Goal: Task Accomplishment & Management: Manage account settings

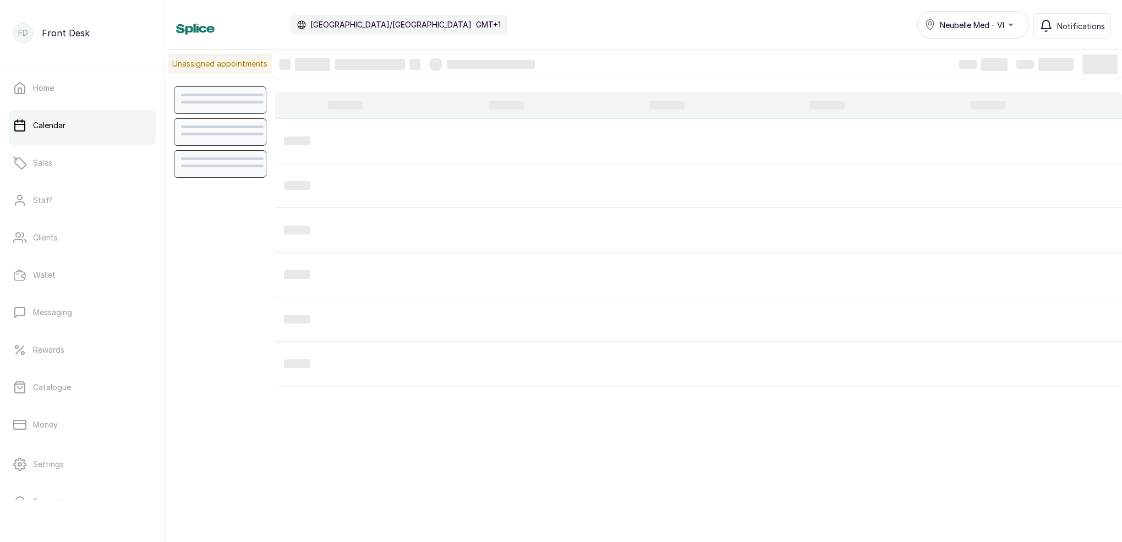
click at [257, 167] on div at bounding box center [222, 163] width 83 height 13
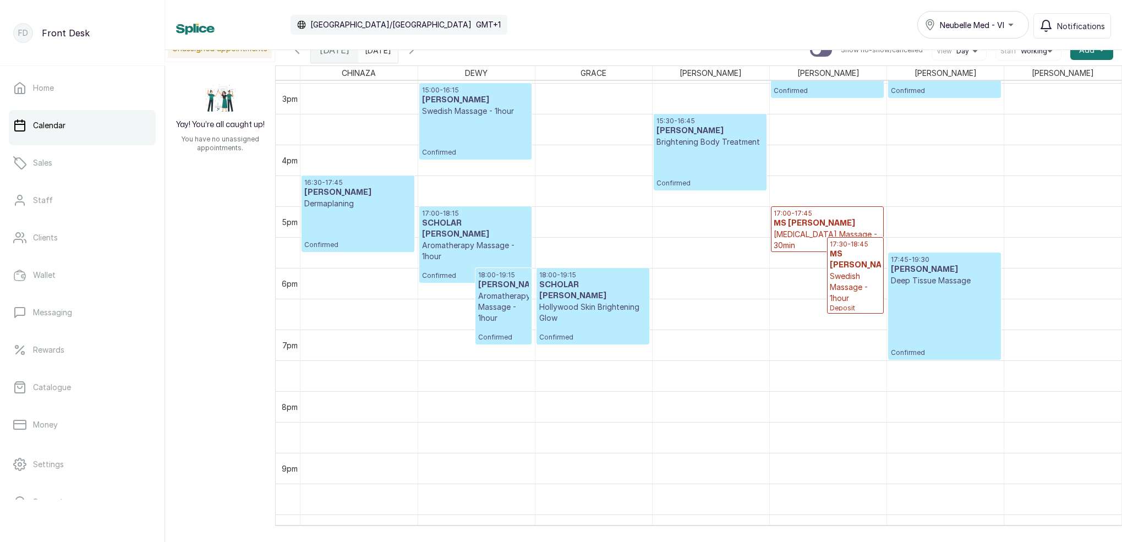
scroll to position [914, 0]
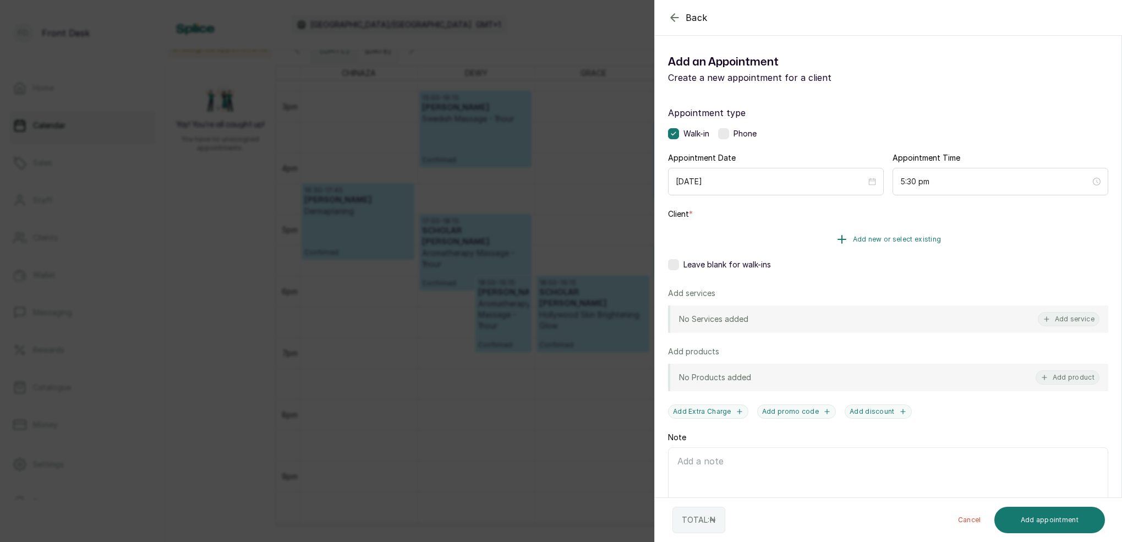
click at [930, 246] on button "Add new or select existing" at bounding box center [888, 239] width 440 height 31
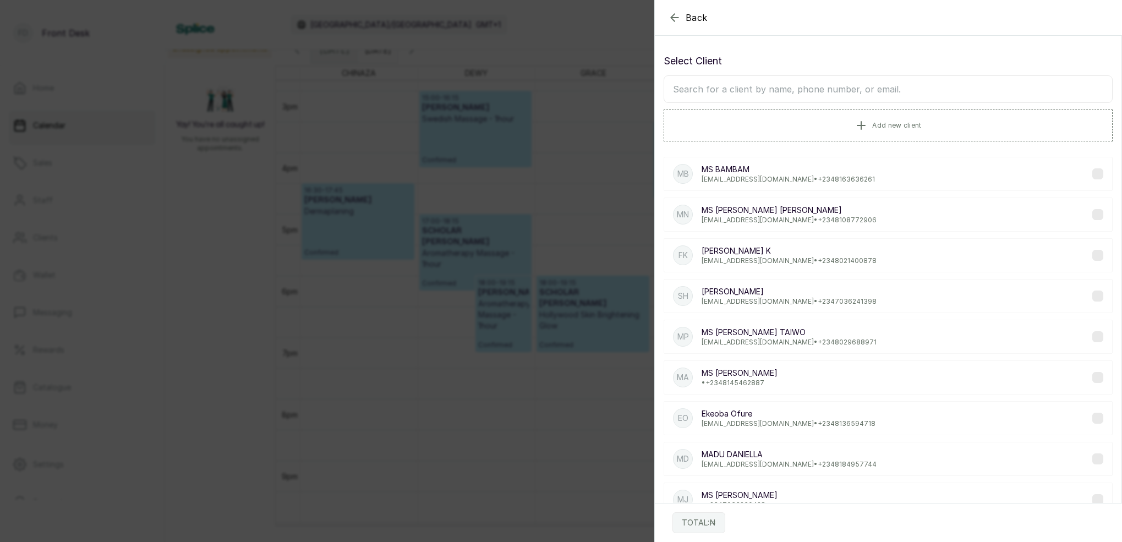
click at [883, 96] on input "text" at bounding box center [887, 89] width 449 height 28
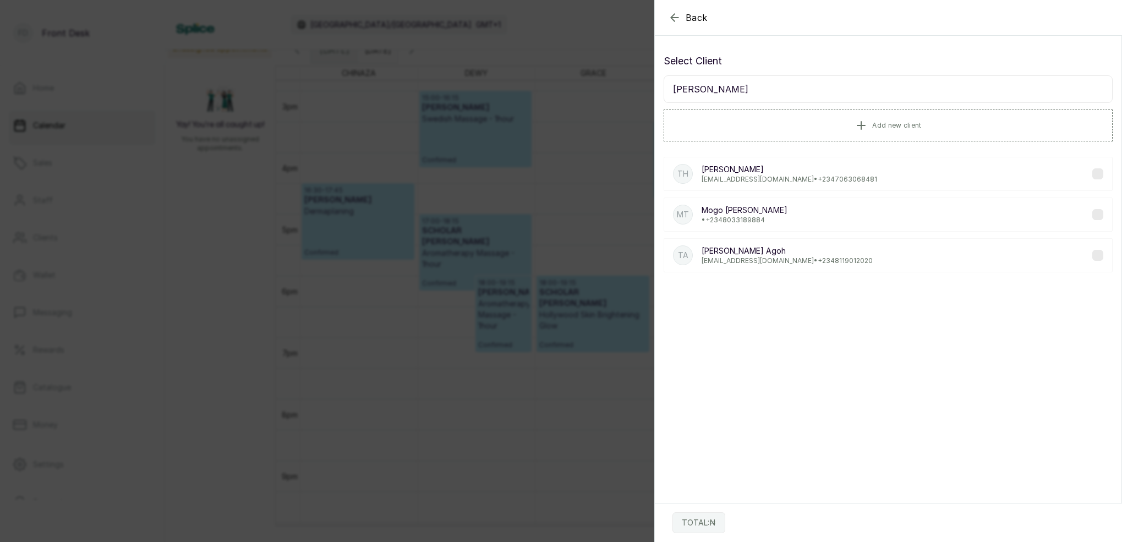
type input "[PERSON_NAME]"
click at [753, 182] on p "[PERSON_NAME][EMAIL_ADDRESS][DOMAIN_NAME] • [PHONE_NUMBER]" at bounding box center [789, 179] width 176 height 9
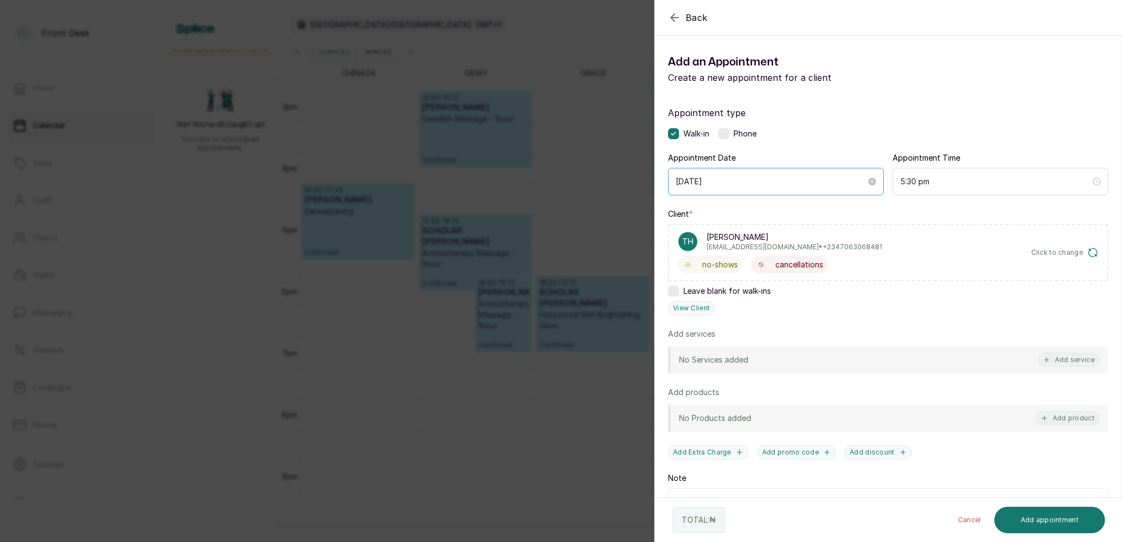
scroll to position [1, 0]
click at [700, 303] on button "View Client" at bounding box center [691, 307] width 47 height 14
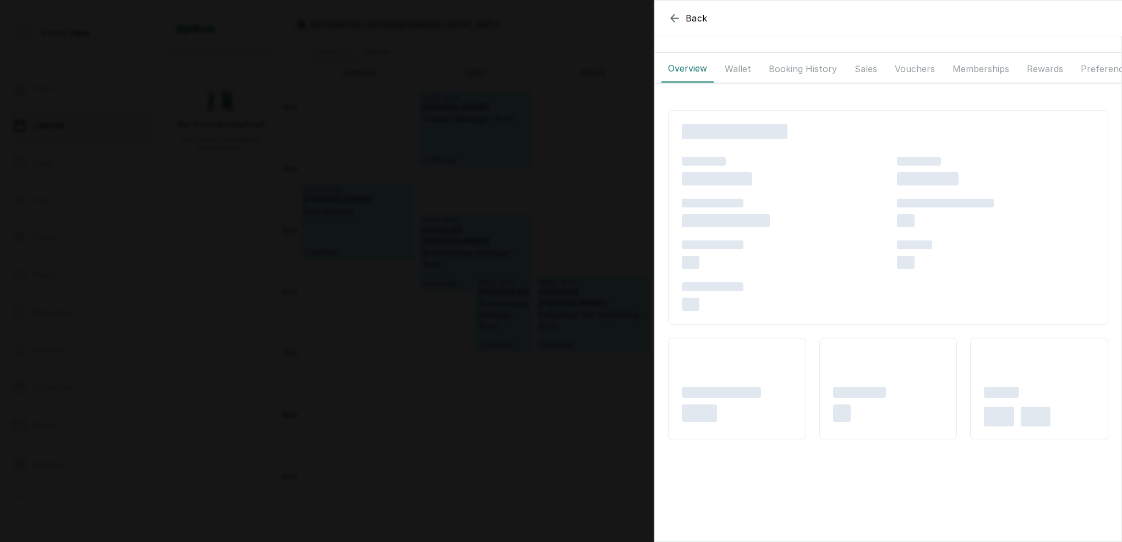
scroll to position [0, 0]
click at [792, 69] on button "Booking History" at bounding box center [802, 69] width 81 height 28
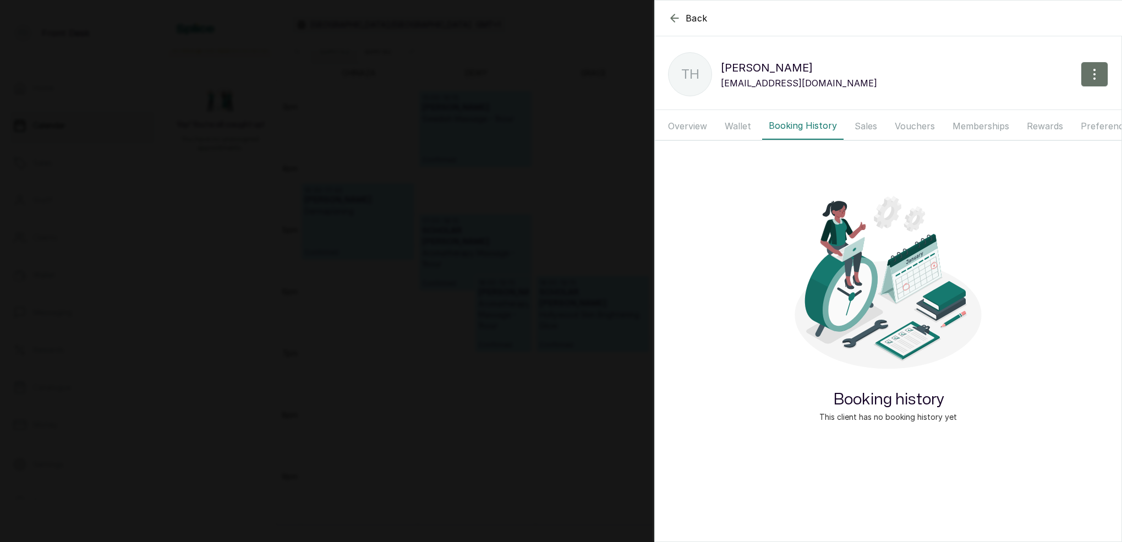
click at [741, 129] on button "Wallet" at bounding box center [738, 126] width 40 height 28
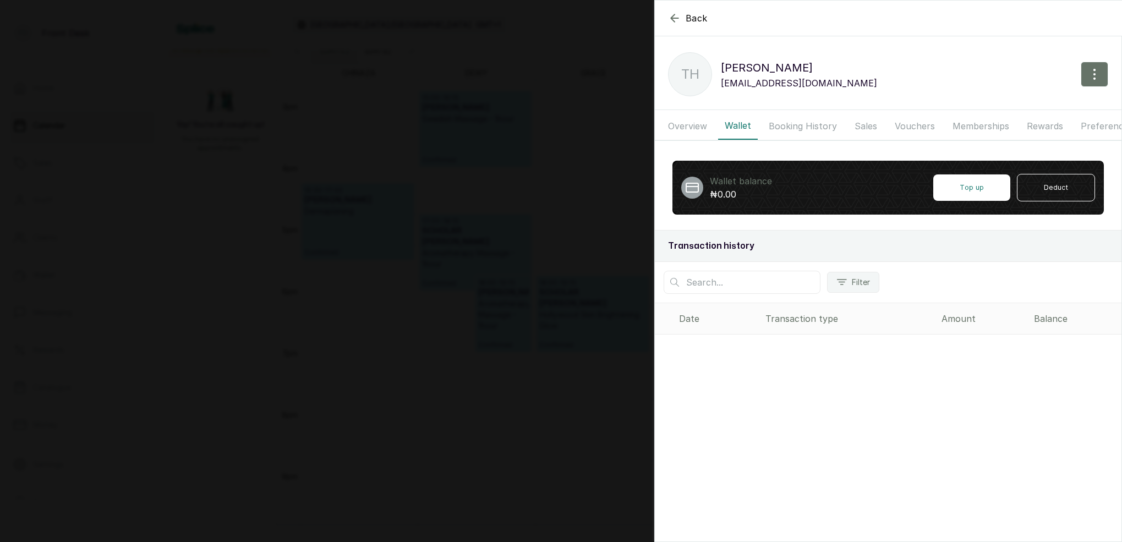
click at [811, 127] on button "Booking History" at bounding box center [802, 126] width 81 height 28
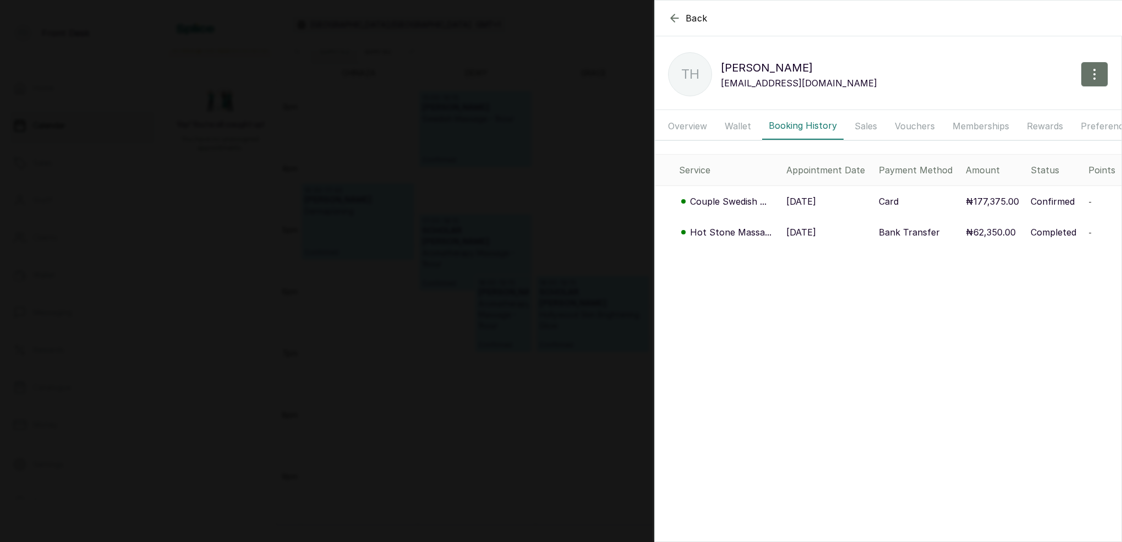
click at [816, 202] on p "[DATE]" at bounding box center [801, 201] width 30 height 13
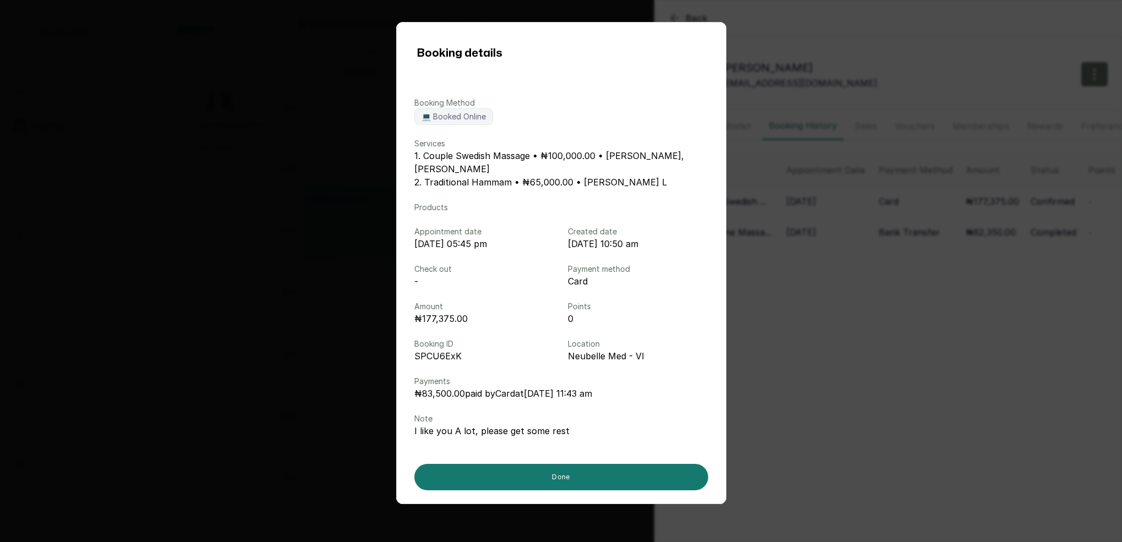
click at [884, 96] on div "Booking details Booking Method 💻 Booked Online Services 1. Couple Swedish Massa…" at bounding box center [561, 271] width 1122 height 542
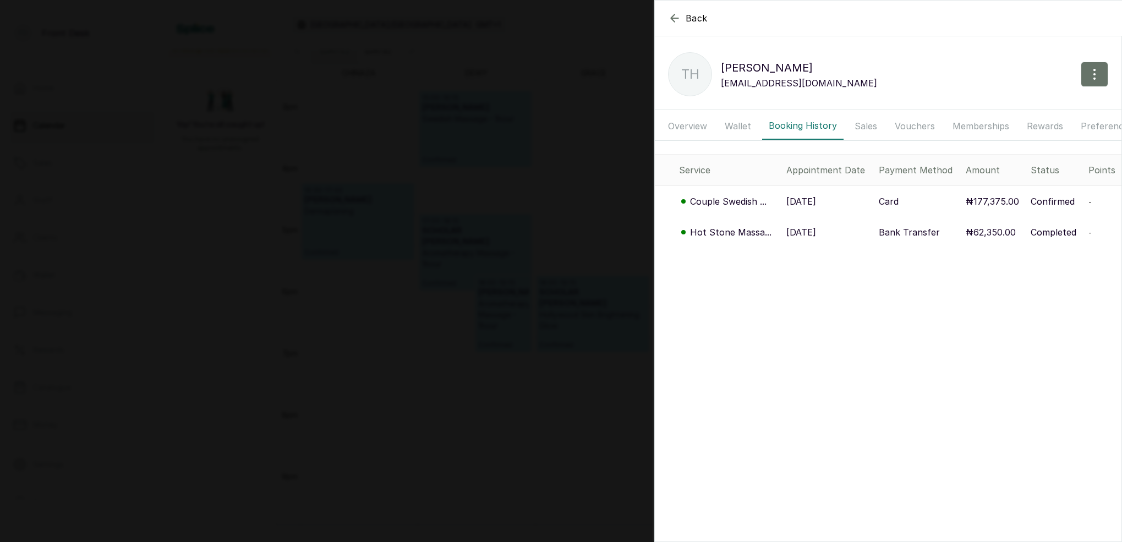
click at [672, 19] on icon "button" at bounding box center [674, 17] width 7 height 7
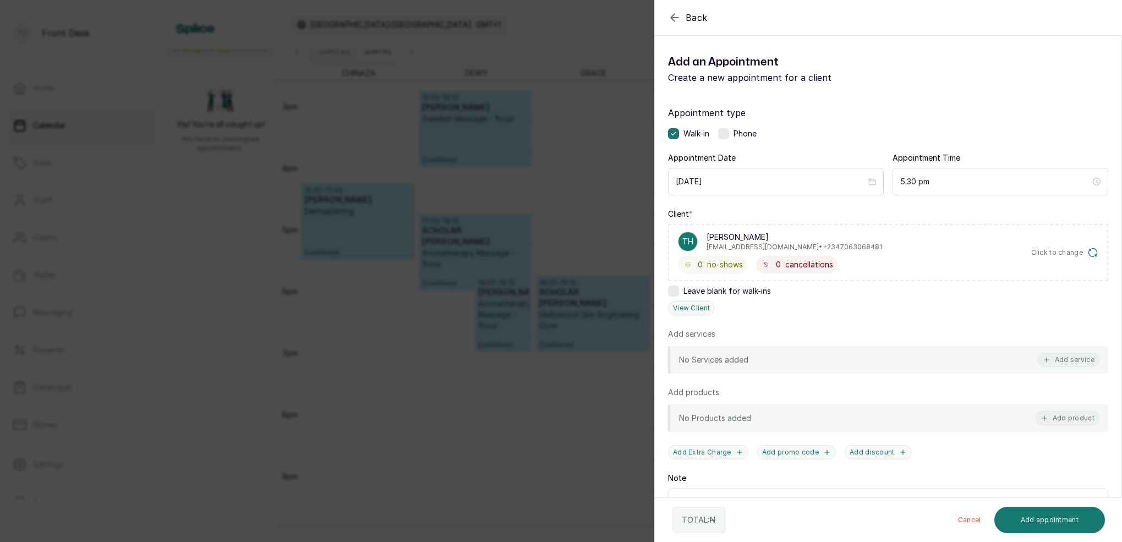
click at [679, 14] on icon "button" at bounding box center [674, 17] width 13 height 13
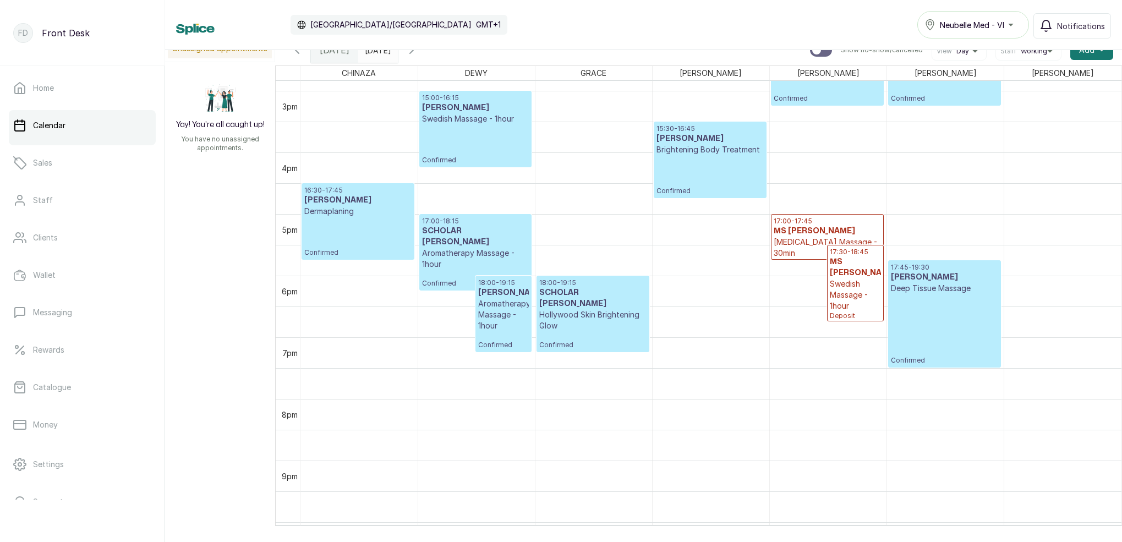
type input "dd/MM/yyyy"
click at [376, 56] on input "dd/MM/yyyy" at bounding box center [368, 47] width 18 height 19
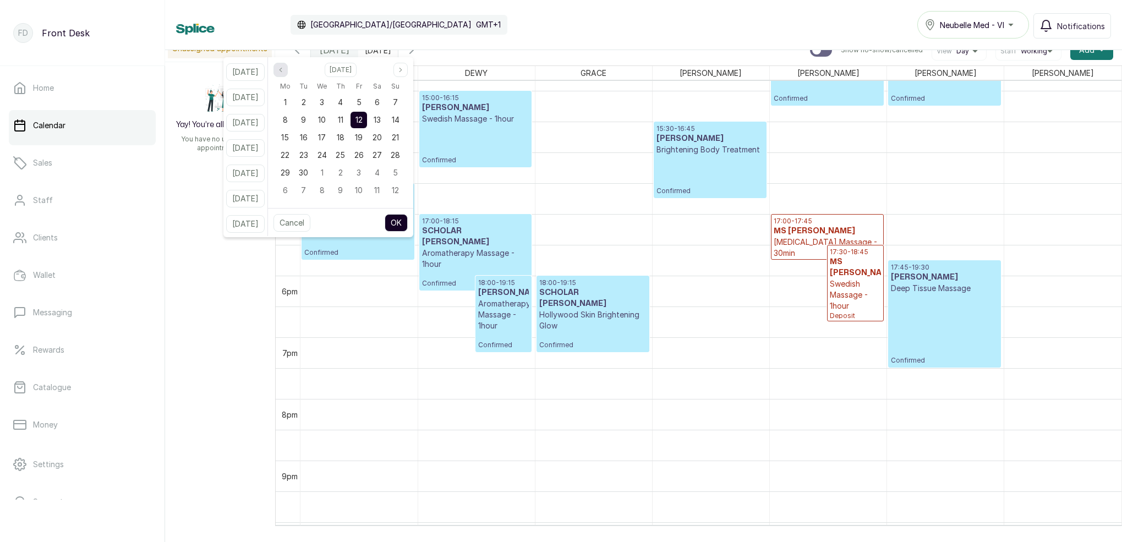
click at [288, 71] on button "Previous month" at bounding box center [280, 70] width 14 height 14
click at [284, 71] on icon "page previous" at bounding box center [280, 70] width 7 height 7
click at [284, 72] on icon "page previous" at bounding box center [280, 70] width 7 height 7
click at [382, 155] on span "24" at bounding box center [376, 154] width 9 height 9
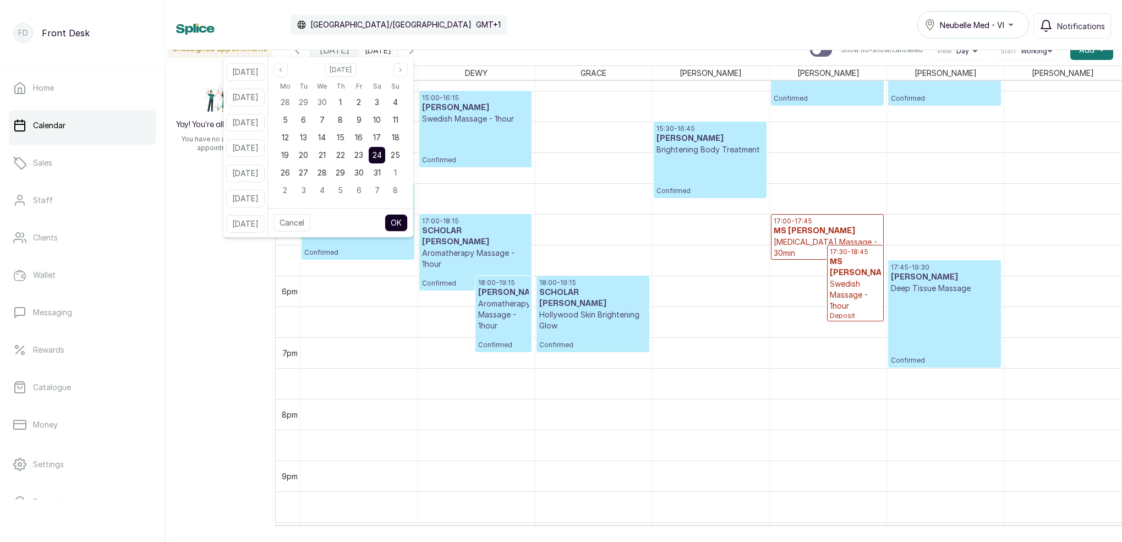
click at [406, 224] on button "OK" at bounding box center [396, 223] width 23 height 18
type input "[DATE]"
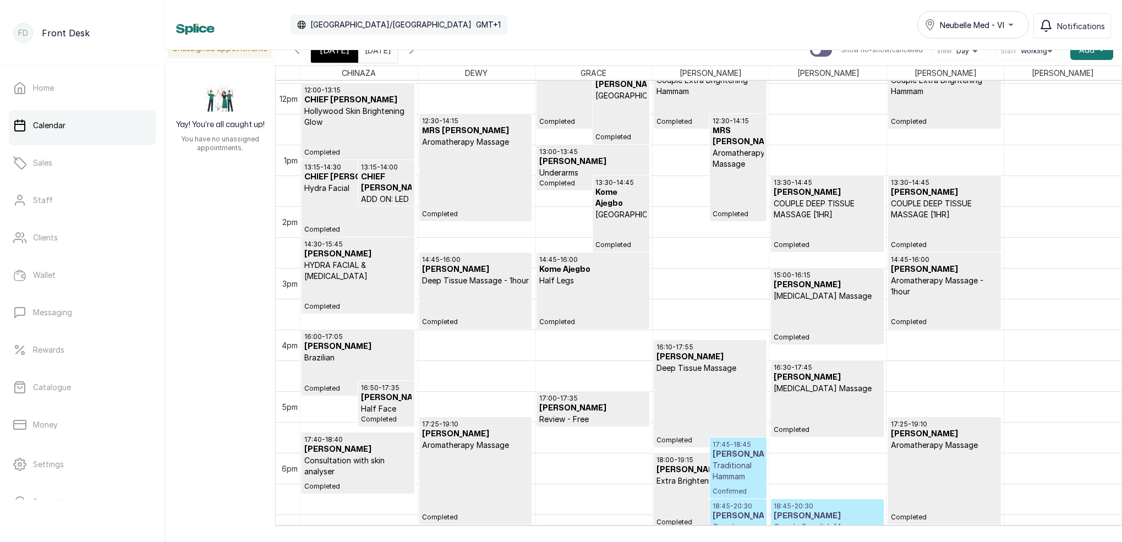
click at [744, 482] on div "17:45 - 18:45 [PERSON_NAME] Hammam Confirmed" at bounding box center [737, 468] width 51 height 56
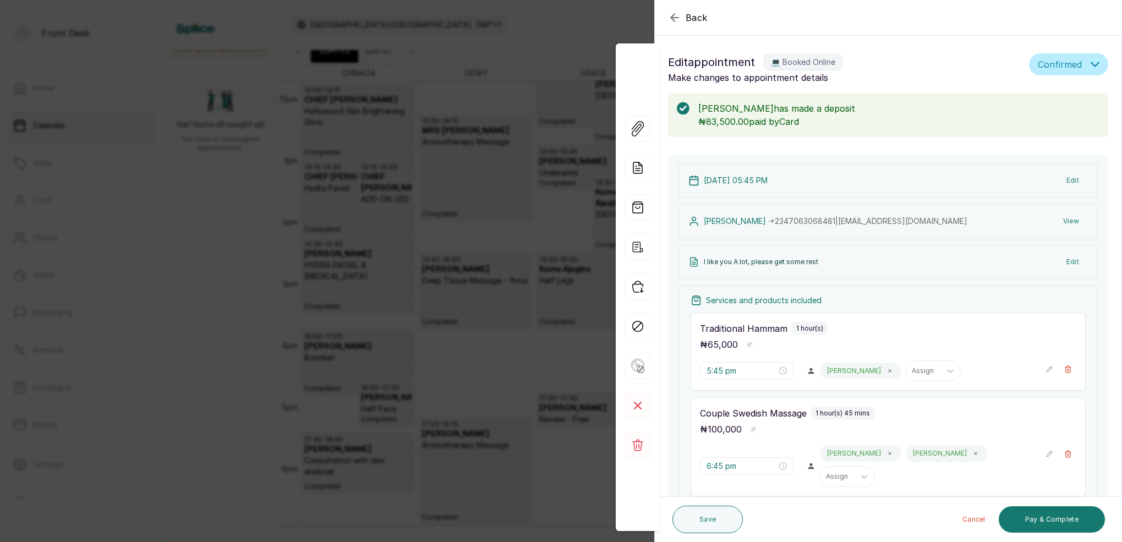
click at [1074, 174] on button "Edit" at bounding box center [1072, 181] width 30 height 20
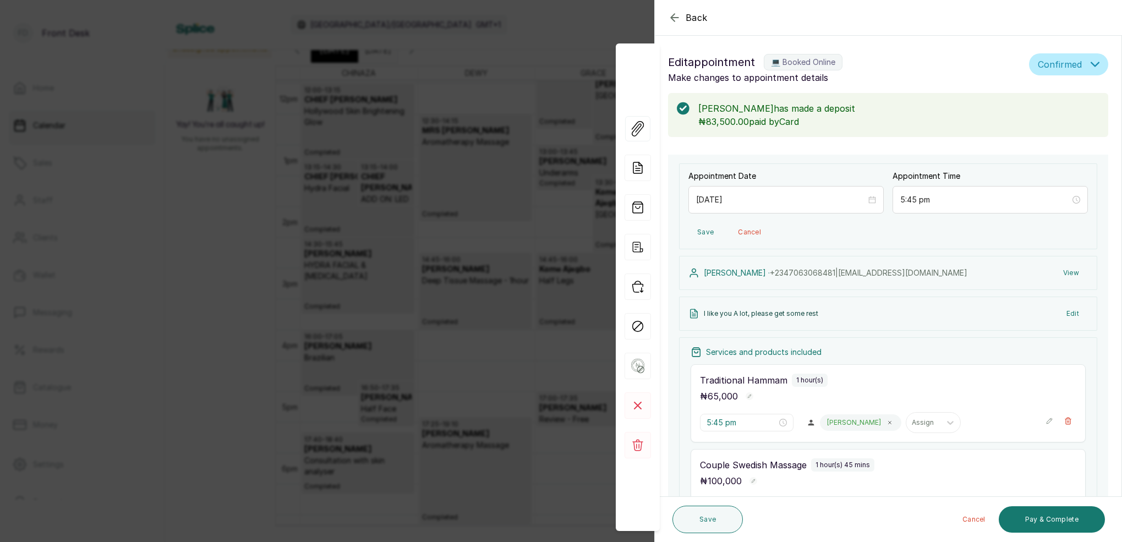
scroll to position [9, 0]
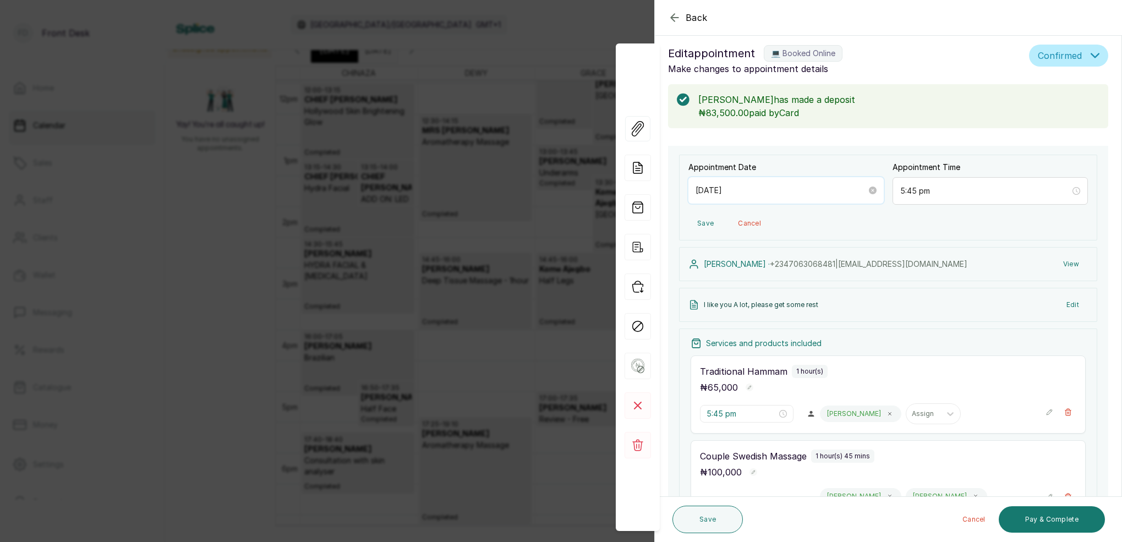
click at [761, 192] on input "[DATE]" at bounding box center [780, 190] width 171 height 12
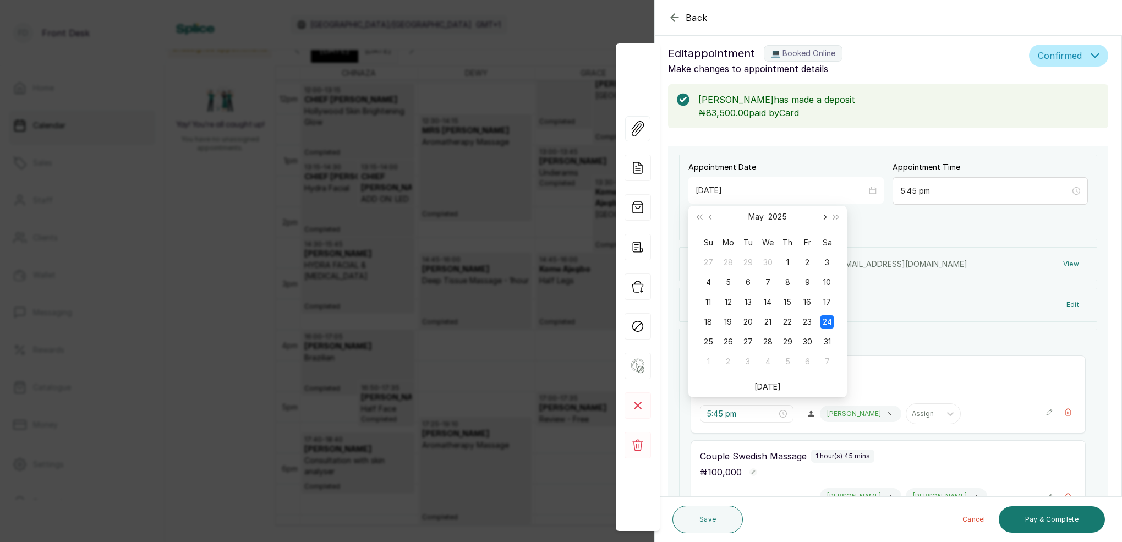
click at [822, 215] on button "Next month (PageDown)" at bounding box center [824, 217] width 12 height 22
type input "[DATE]"
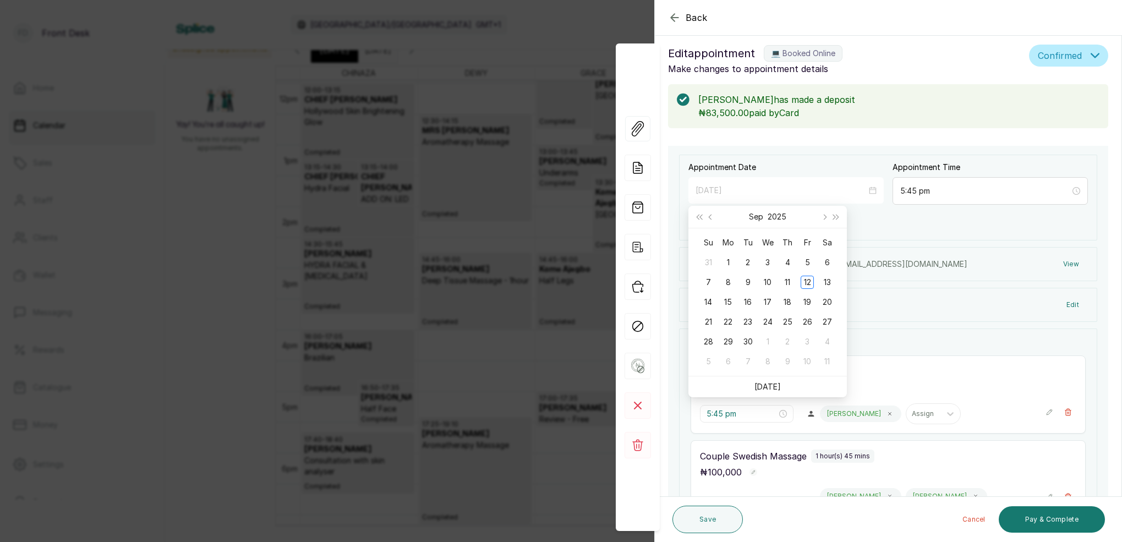
drag, startPoint x: 808, startPoint y: 279, endPoint x: 820, endPoint y: 284, distance: 13.4
click at [808, 279] on div "12" at bounding box center [806, 282] width 13 height 13
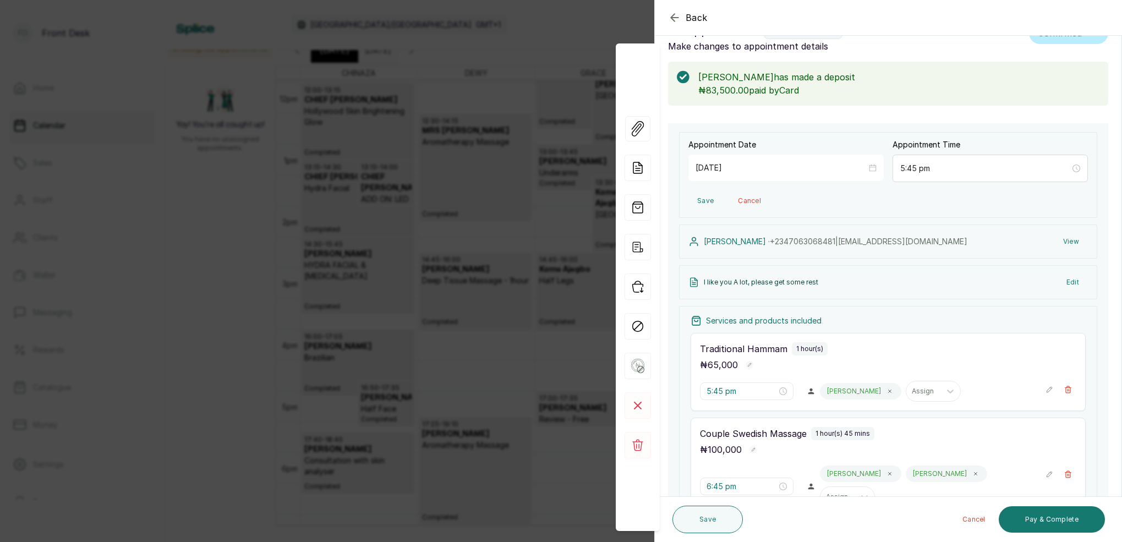
scroll to position [33, 0]
click at [716, 514] on button "Save" at bounding box center [707, 520] width 70 height 28
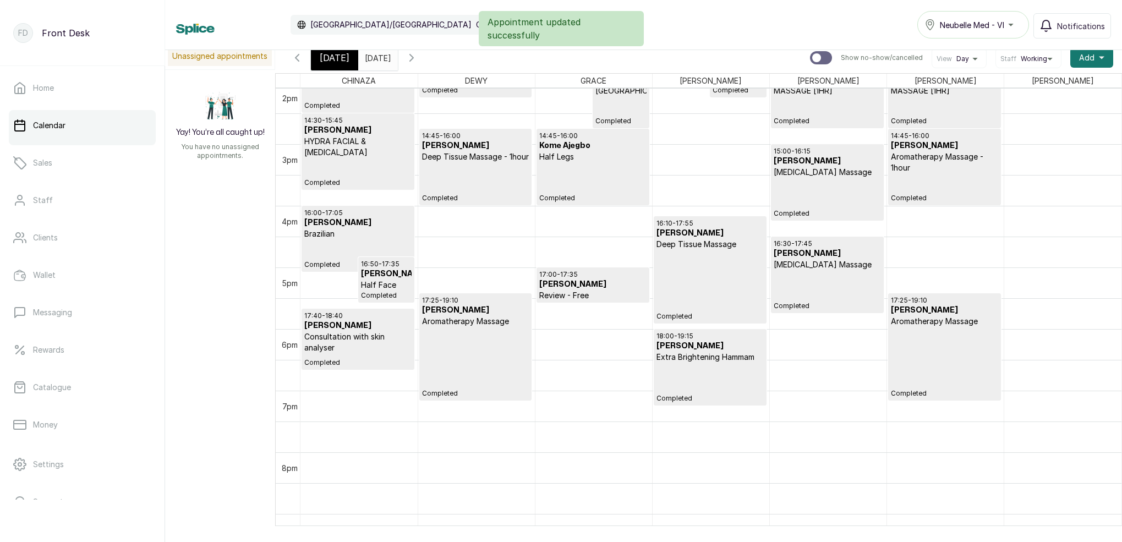
scroll to position [885, 0]
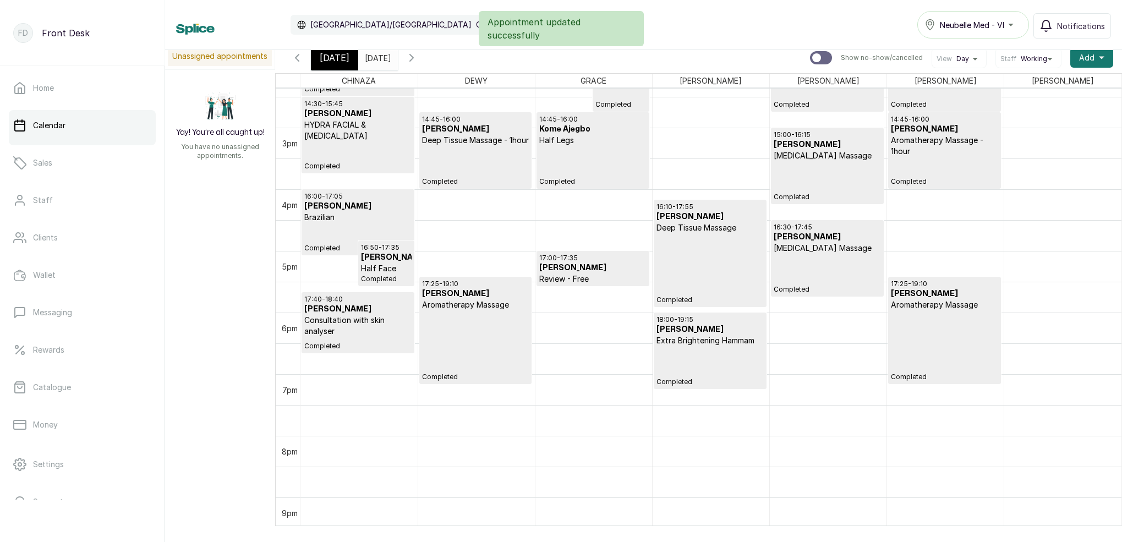
click at [333, 57] on span "[DATE]" at bounding box center [335, 57] width 30 height 13
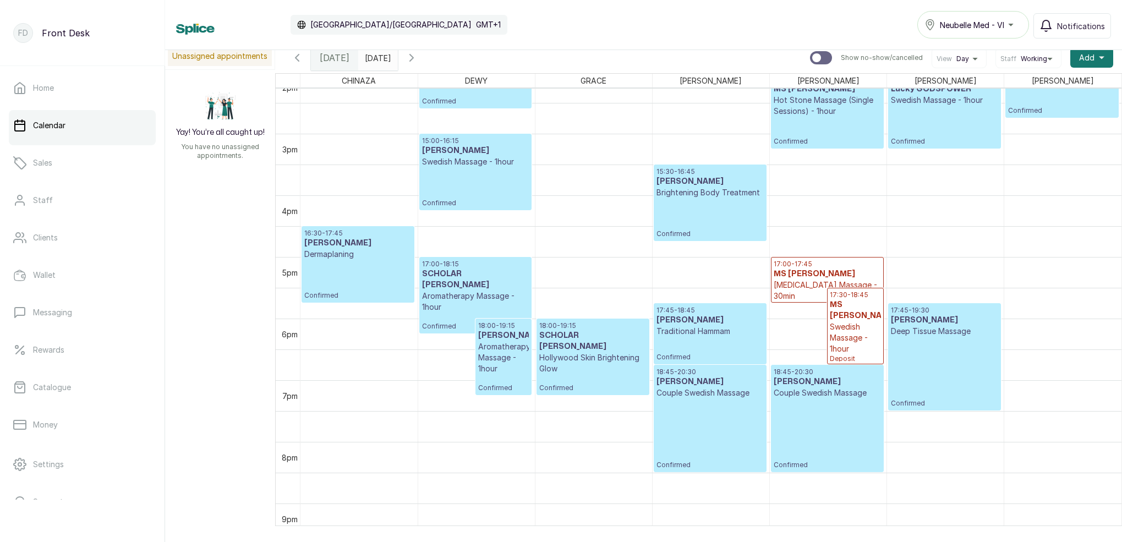
scroll to position [881, 0]
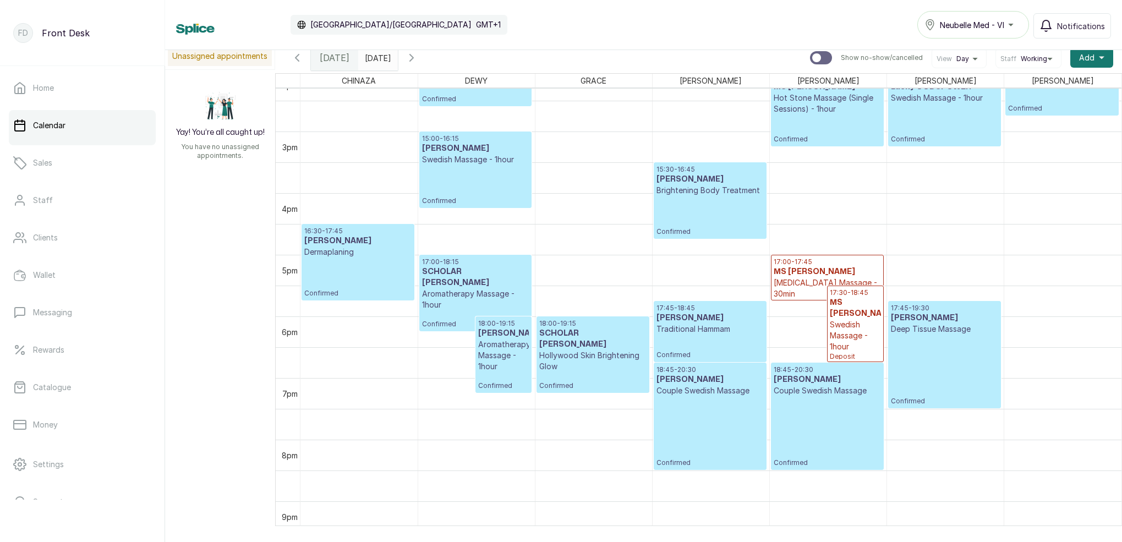
click at [692, 397] on div "18:45 - 20:30 [PERSON_NAME] Swedish Massage Confirmed" at bounding box center [709, 416] width 107 height 102
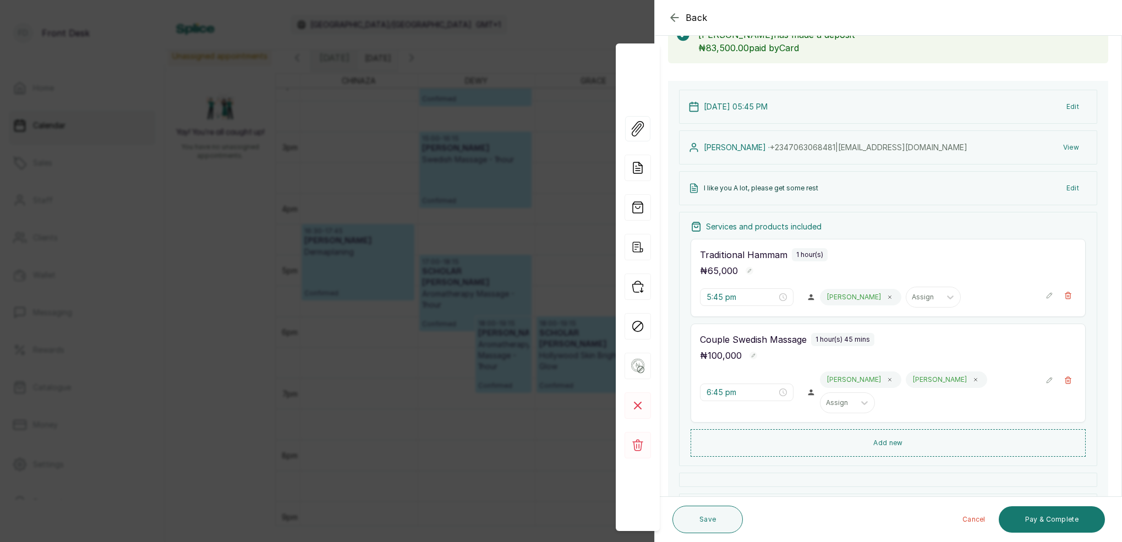
scroll to position [79, 0]
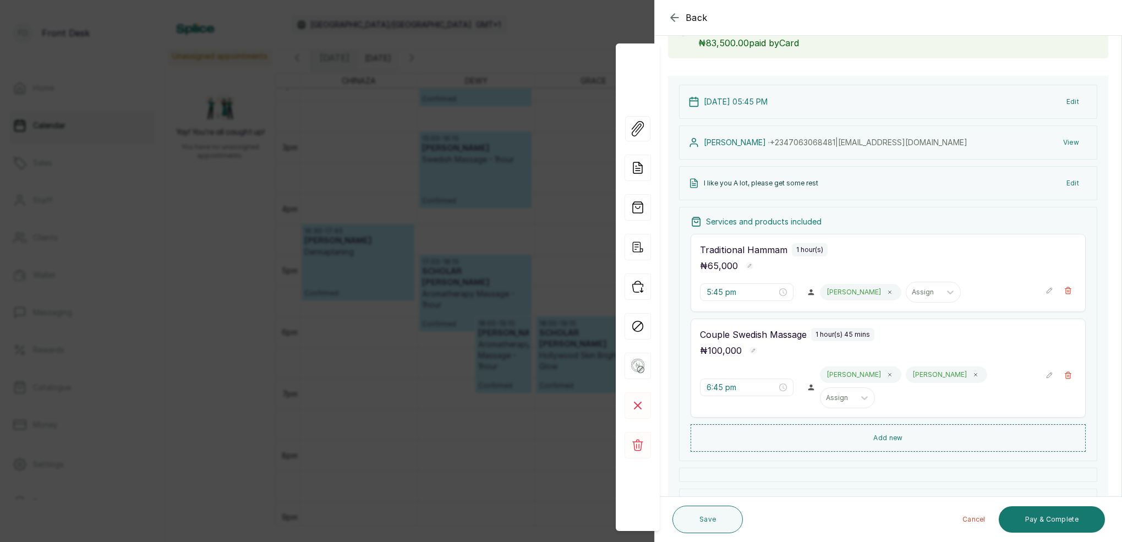
click at [1067, 376] on icon "button" at bounding box center [1068, 375] width 8 height 8
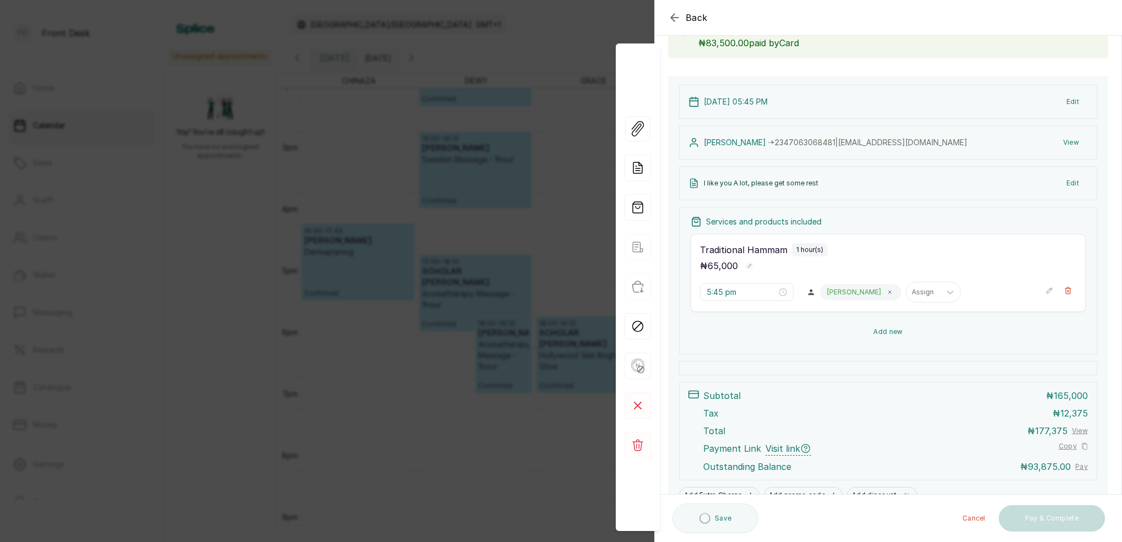
click at [894, 330] on button "Add new" at bounding box center [887, 332] width 395 height 26
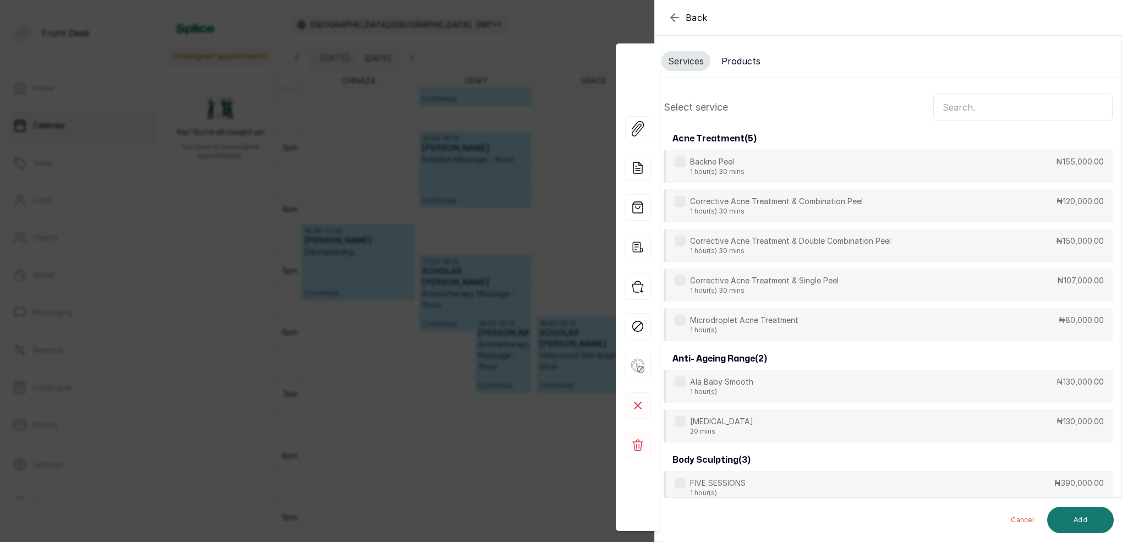
scroll to position [0, 0]
click at [958, 108] on input "text" at bounding box center [1022, 108] width 179 height 28
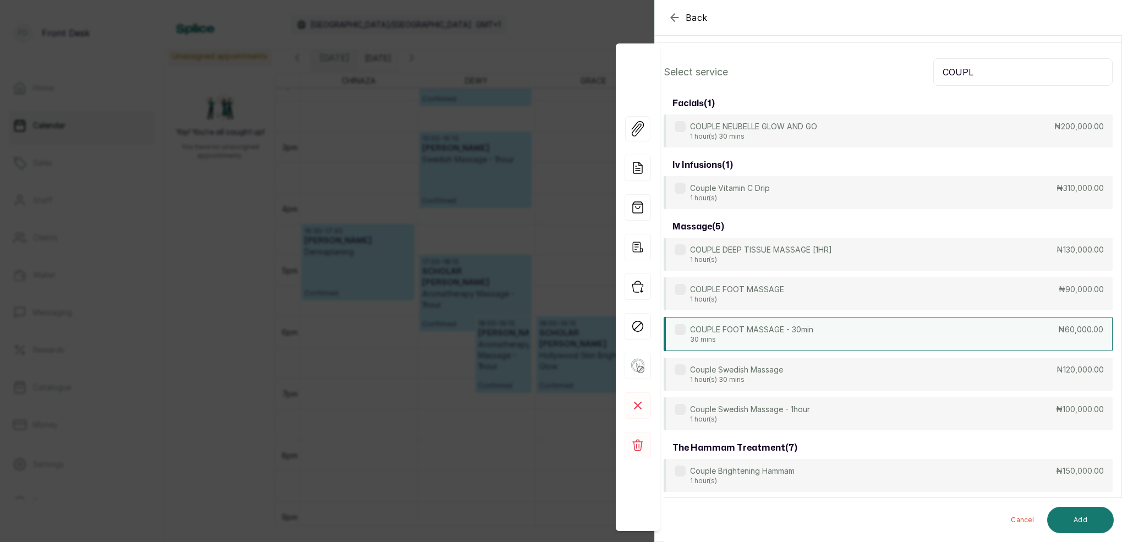
scroll to position [54, 0]
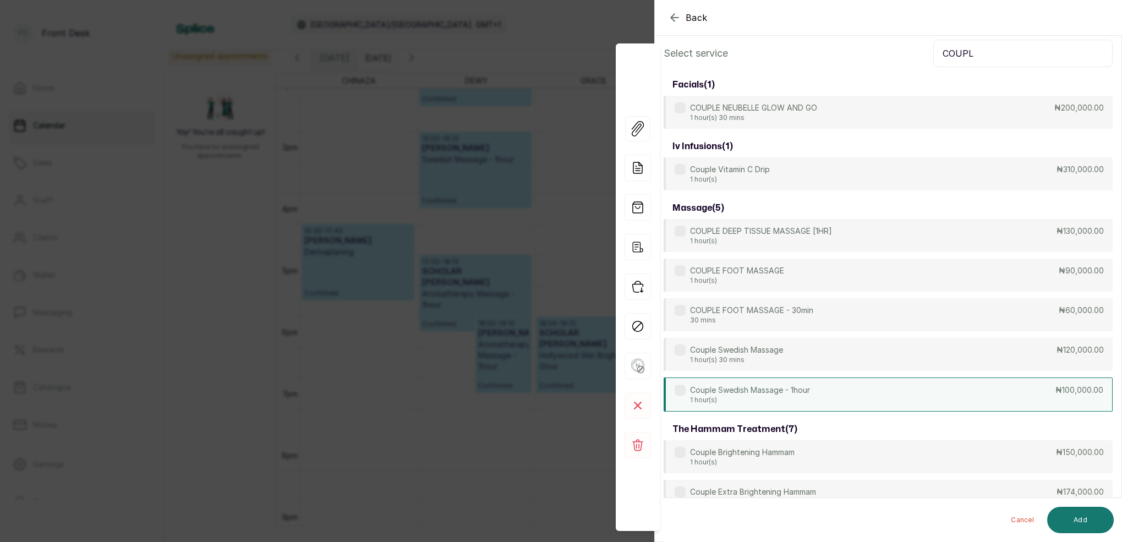
type input "COUPL"
click at [773, 393] on p "Couple Swedish Massage - 1hour" at bounding box center [750, 390] width 120 height 11
click at [1076, 517] on button "Add" at bounding box center [1080, 520] width 67 height 26
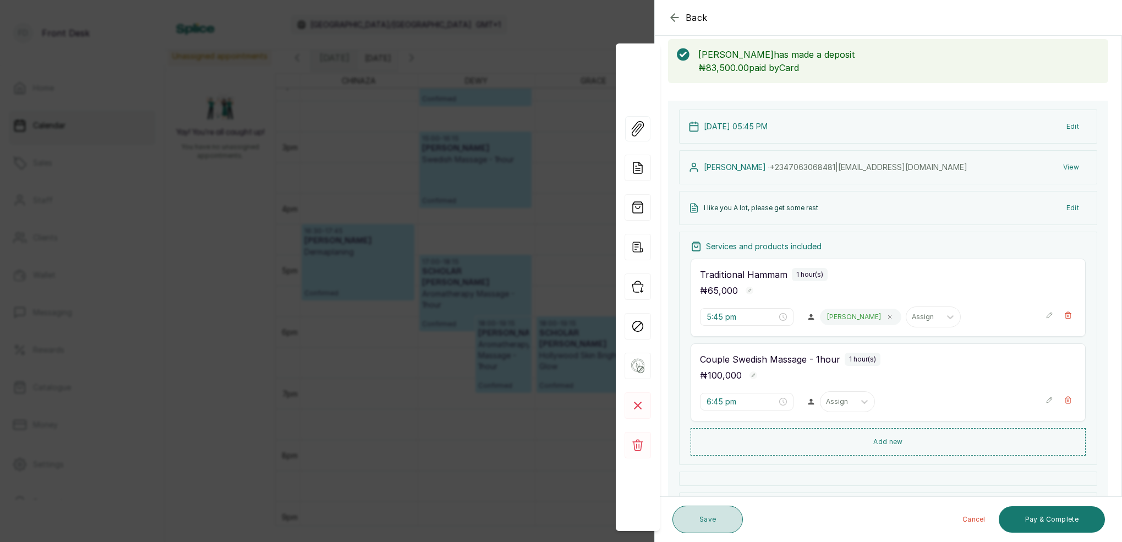
click at [711, 519] on button "Save" at bounding box center [707, 520] width 70 height 28
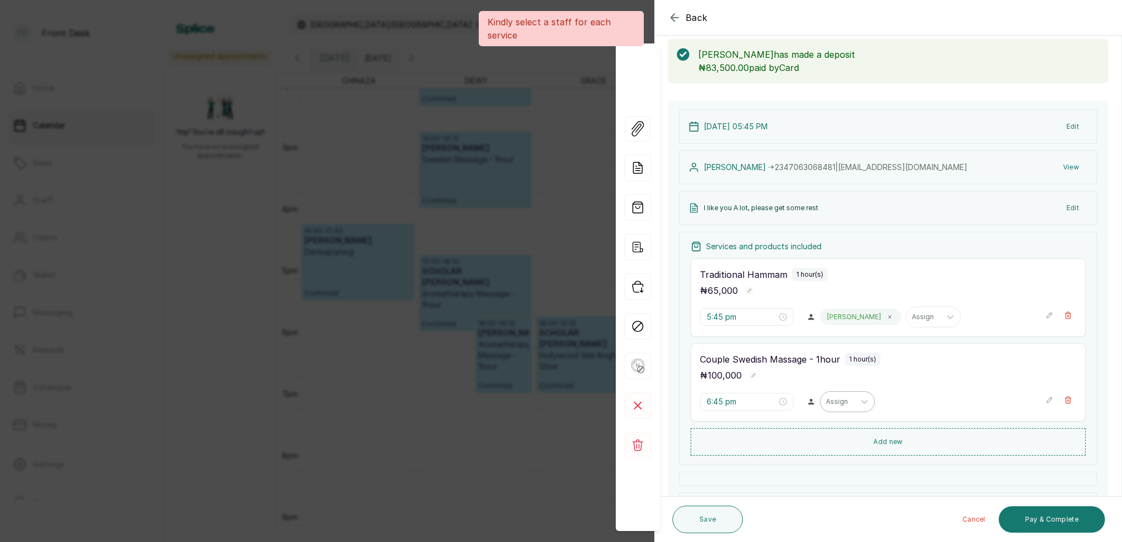
click at [843, 399] on div "Assign" at bounding box center [837, 402] width 23 height 8
click at [832, 471] on div "[PERSON_NAME]" at bounding box center [848, 481] width 110 height 20
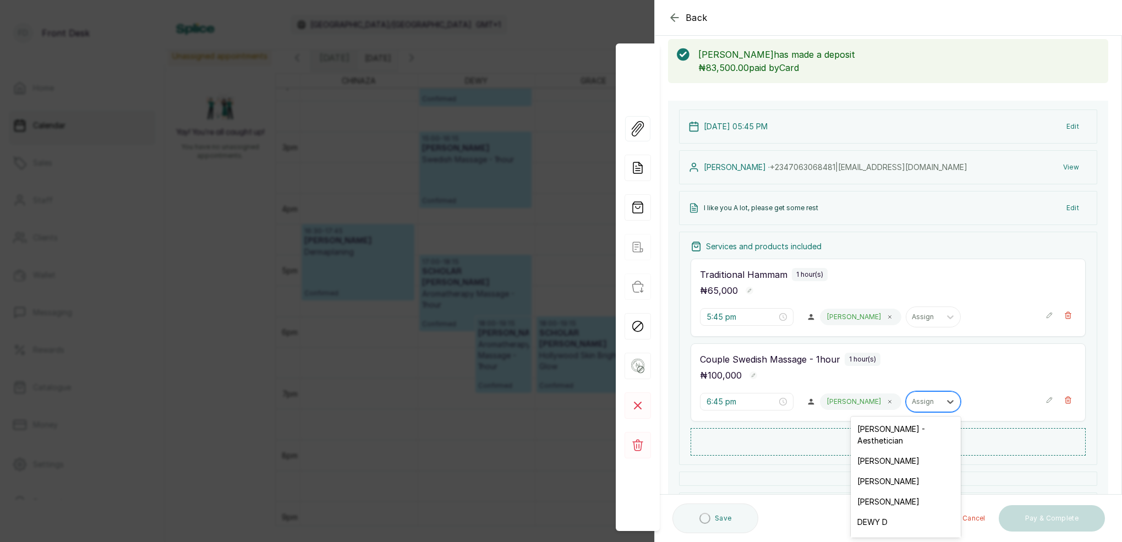
click at [912, 405] on div at bounding box center [923, 402] width 23 height 10
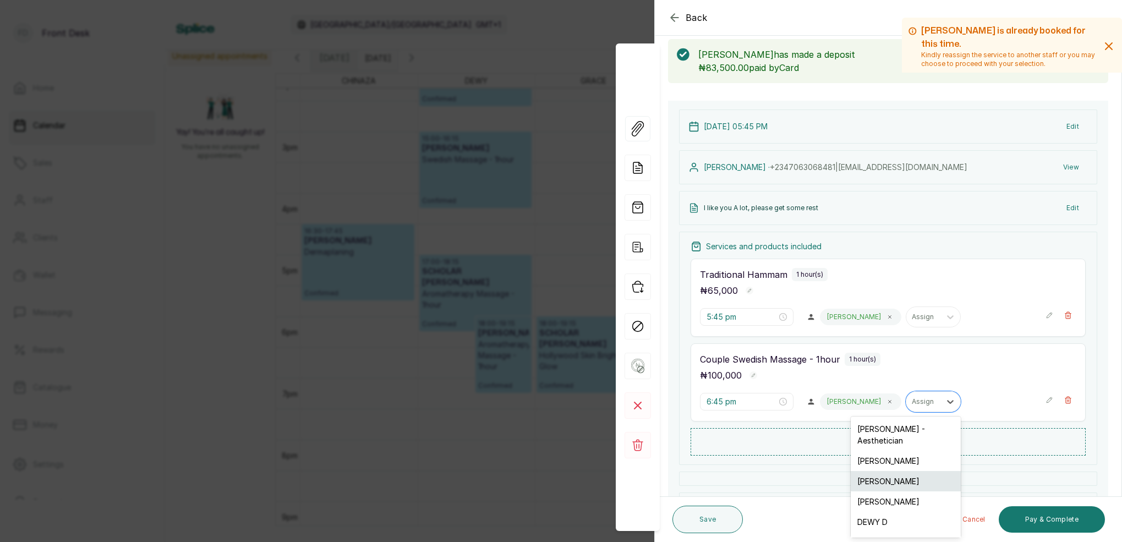
click at [889, 471] on div "[PERSON_NAME]" at bounding box center [906, 481] width 110 height 20
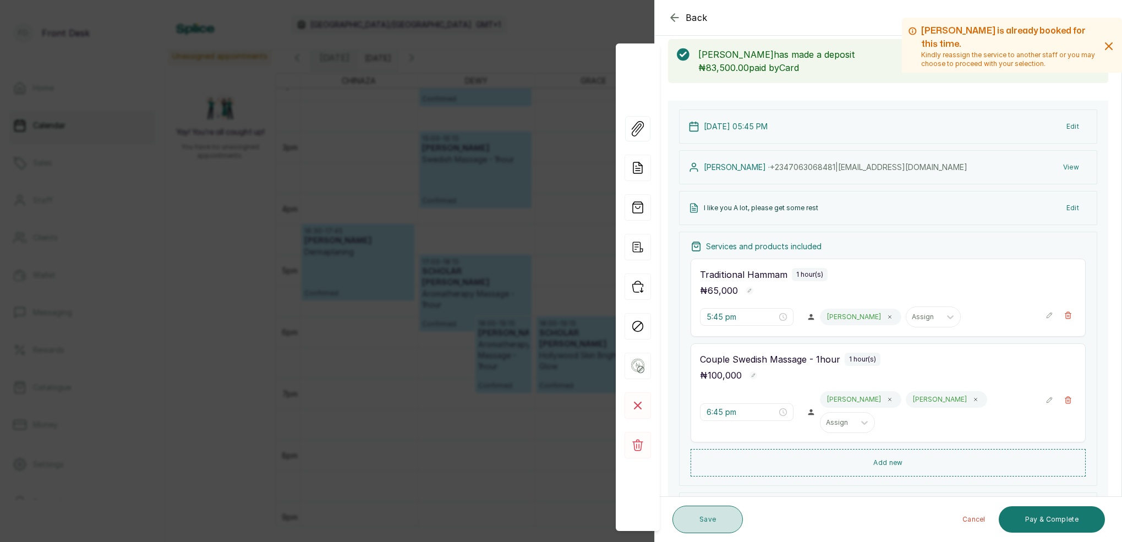
click at [719, 516] on button "Save" at bounding box center [707, 520] width 70 height 28
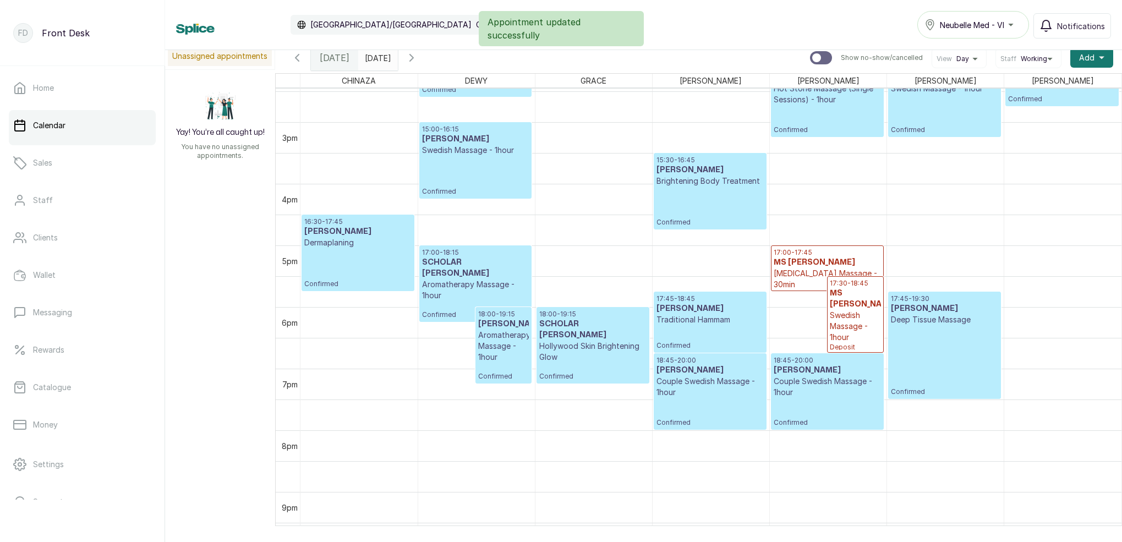
scroll to position [906, 0]
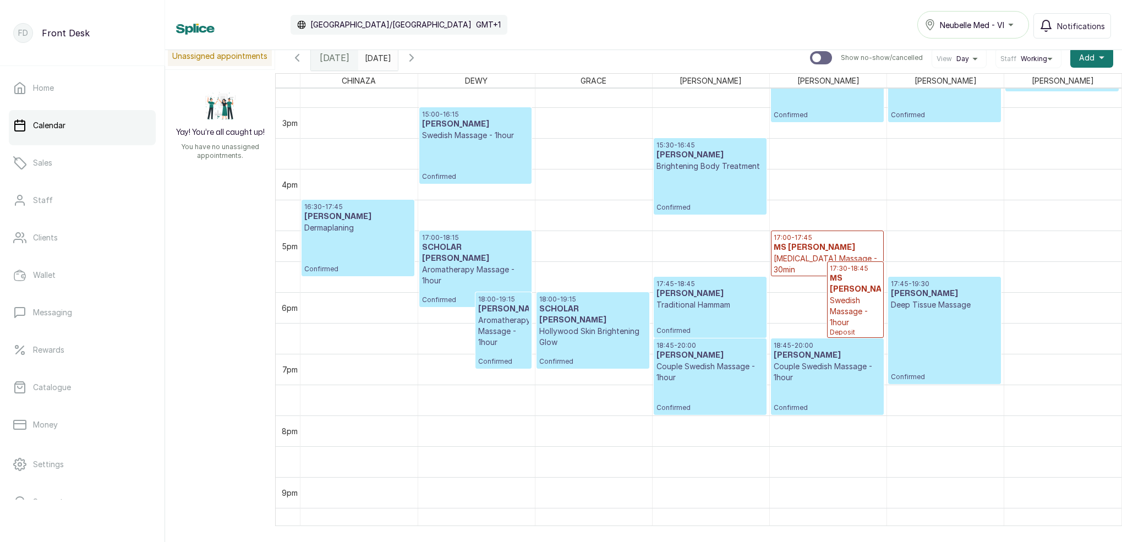
click at [330, 56] on span "[DATE]" at bounding box center [335, 57] width 30 height 13
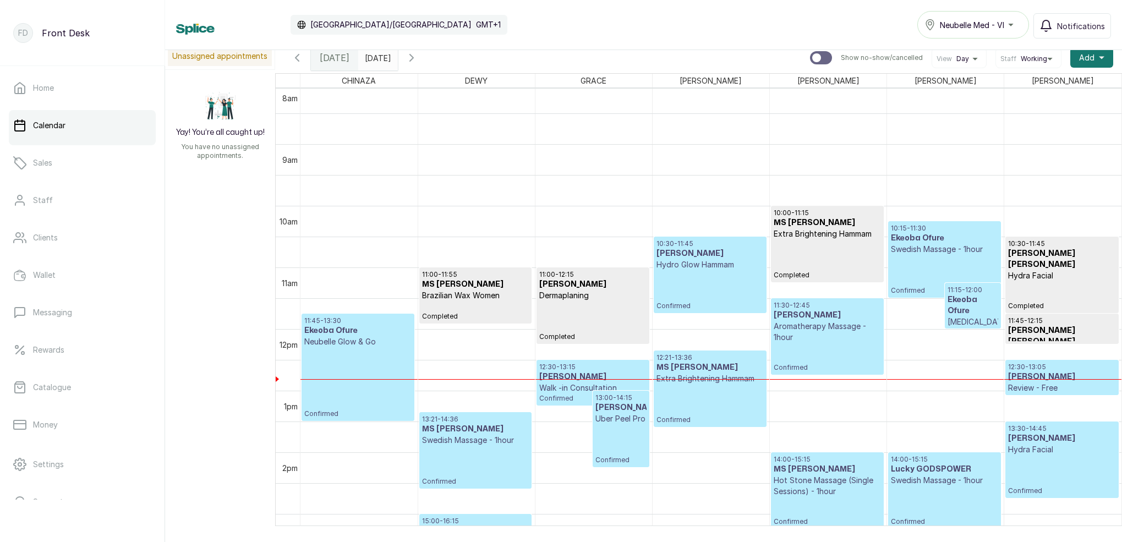
scroll to position [587, 0]
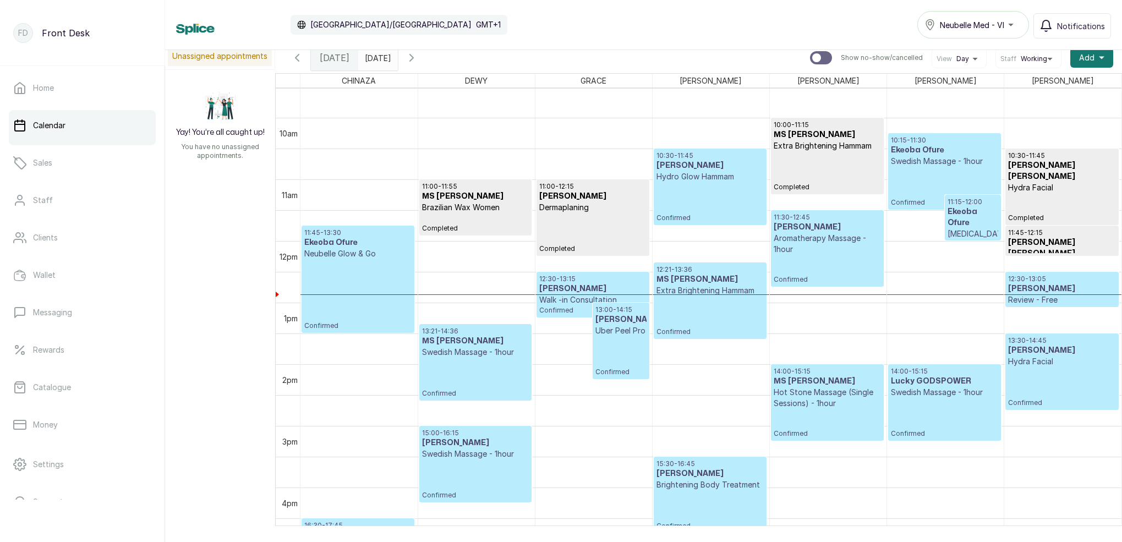
click at [376, 57] on input "[DATE]" at bounding box center [368, 55] width 18 height 19
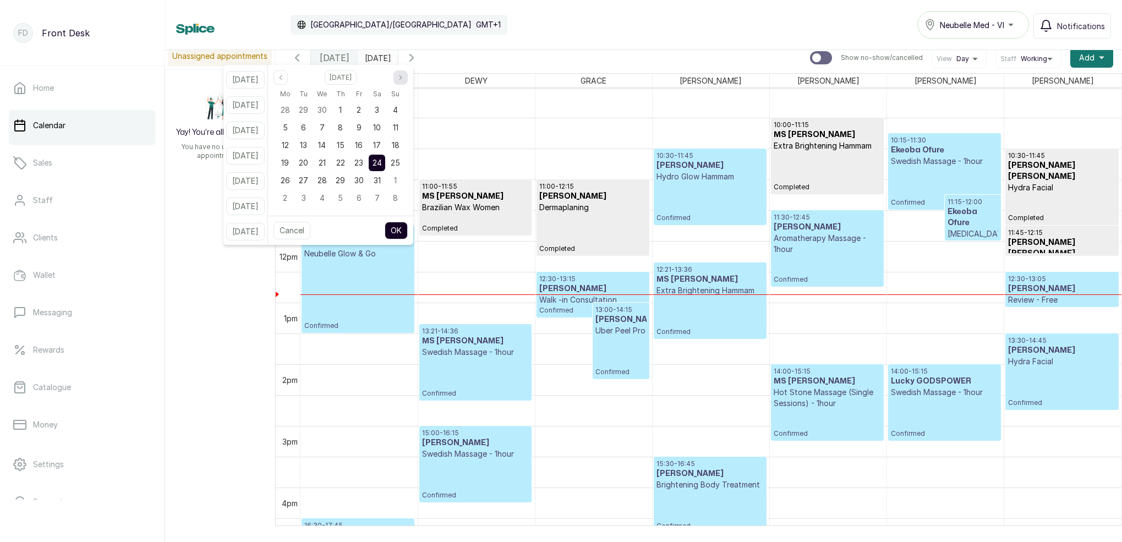
click at [404, 78] on icon "page next" at bounding box center [400, 77] width 7 height 7
click at [308, 142] on span "16" at bounding box center [304, 144] width 8 height 9
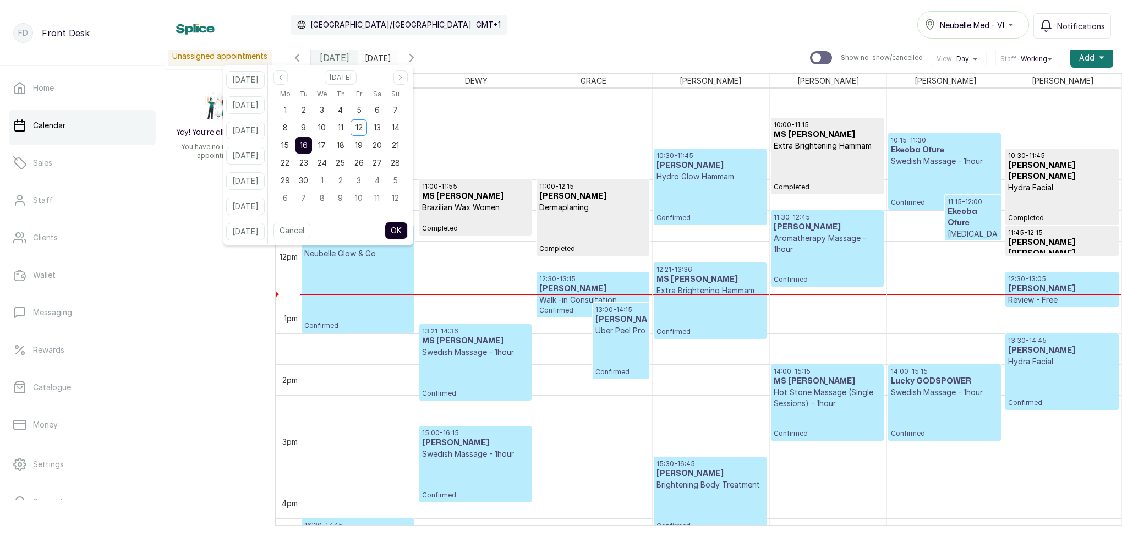
click at [408, 227] on button "OK" at bounding box center [396, 231] width 23 height 18
type input "[DATE]"
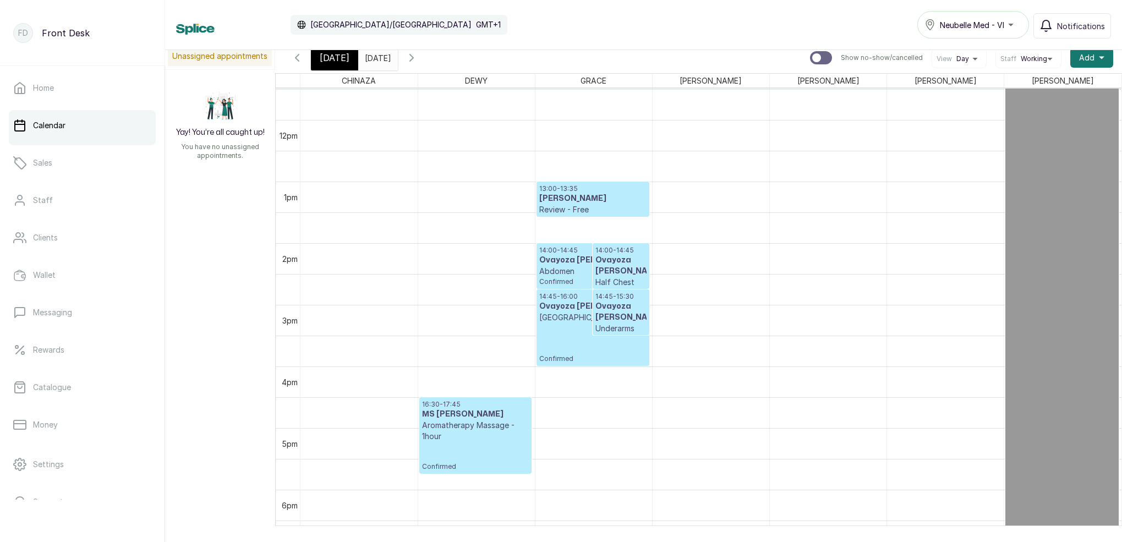
scroll to position [708, 0]
click at [348, 62] on div "[DATE]" at bounding box center [334, 57] width 47 height 25
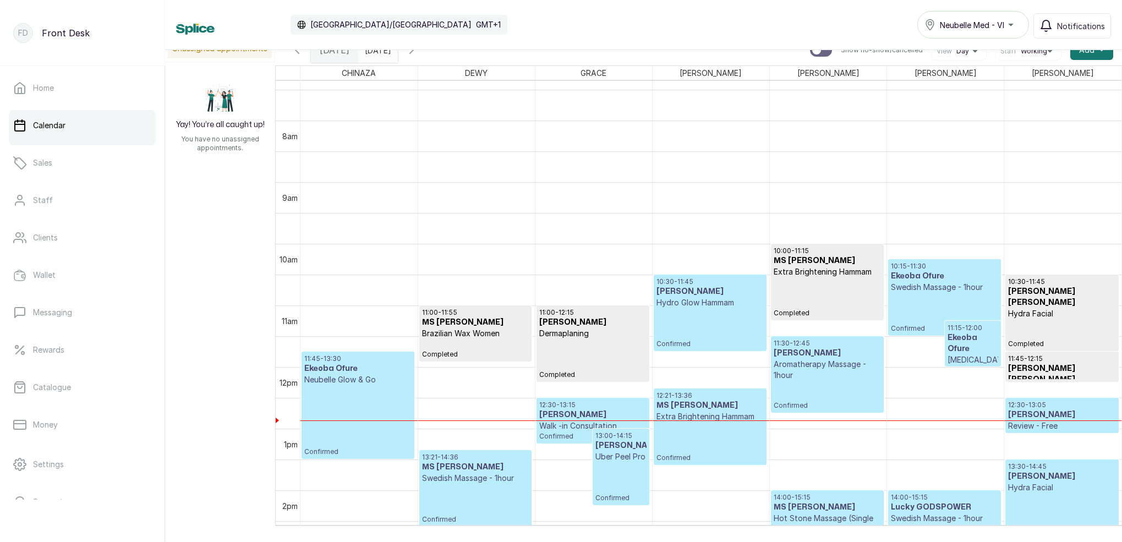
scroll to position [477, 0]
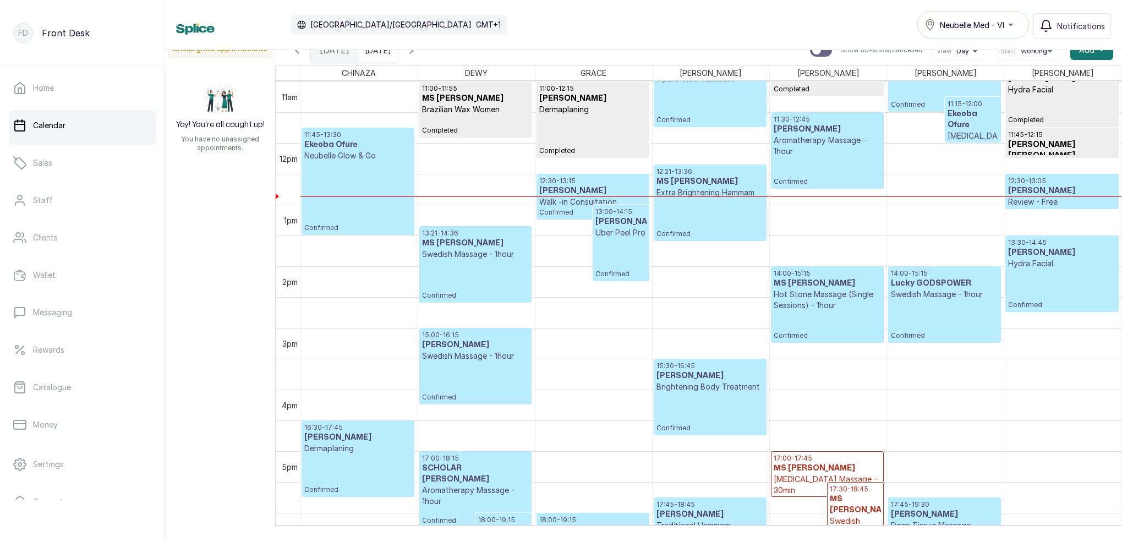
click at [621, 222] on h3 "[PERSON_NAME]" at bounding box center [620, 221] width 51 height 11
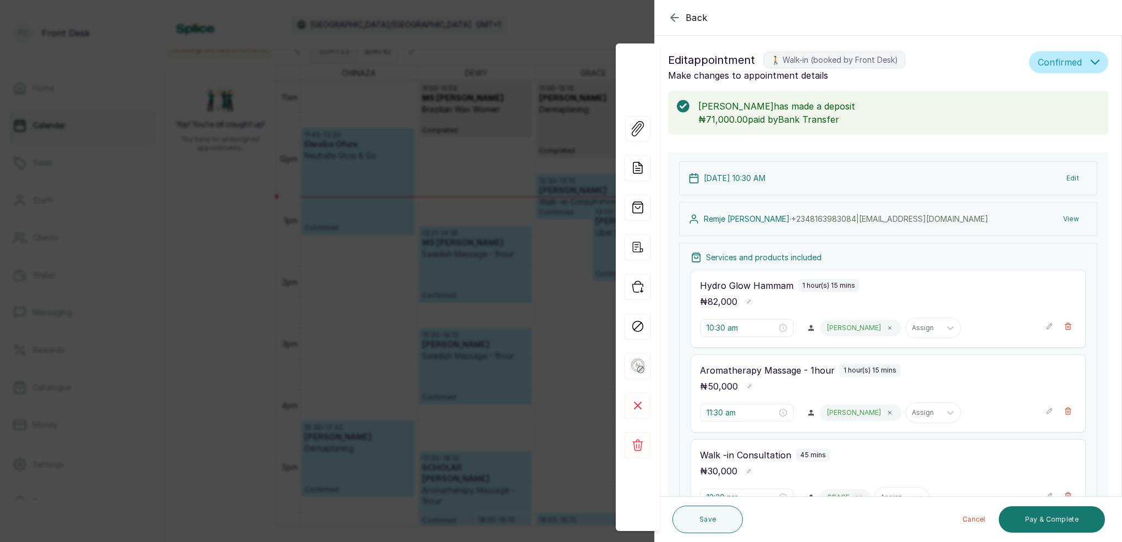
click at [1073, 221] on button "View" at bounding box center [1071, 219] width 34 height 20
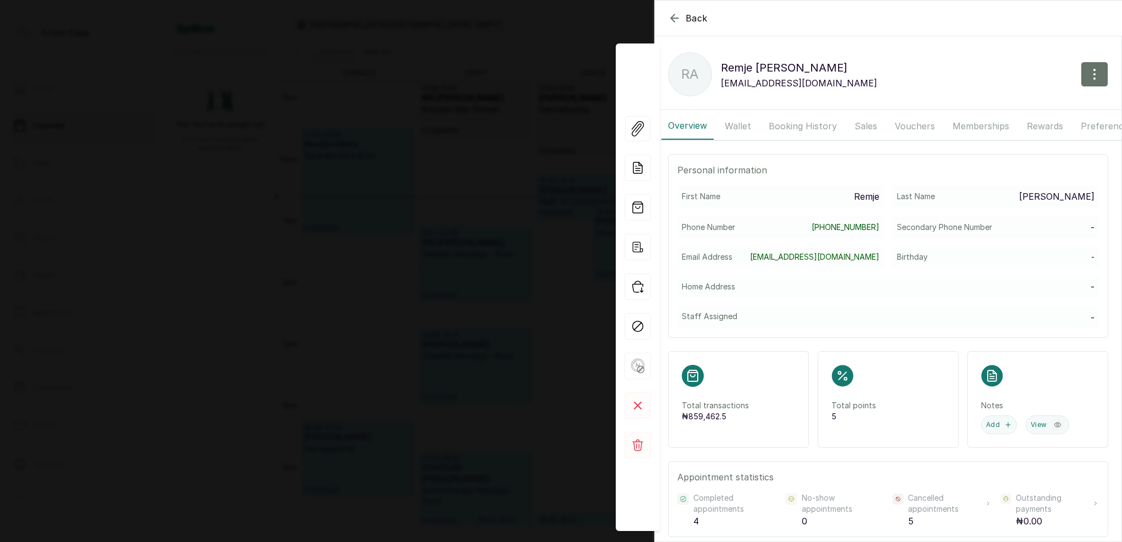
click at [777, 125] on button "Booking History" at bounding box center [802, 126] width 81 height 28
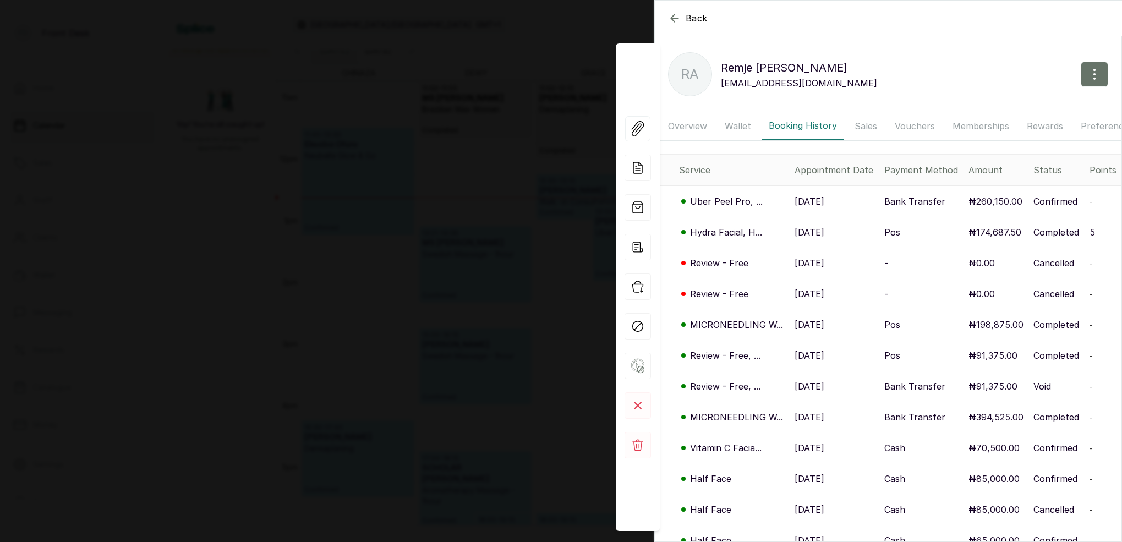
click at [715, 321] on p "MICRONEEDLING W..." at bounding box center [736, 324] width 93 height 13
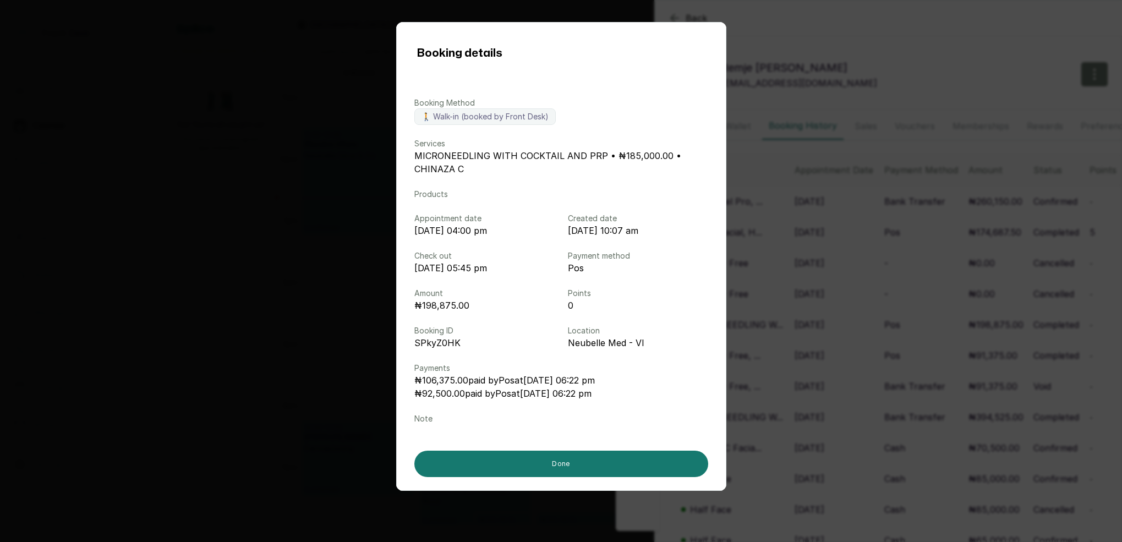
click at [828, 303] on div "Booking details Booking Method 🚶 Walk-in (booked by Front Desk) Services MICRON…" at bounding box center [561, 271] width 1122 height 542
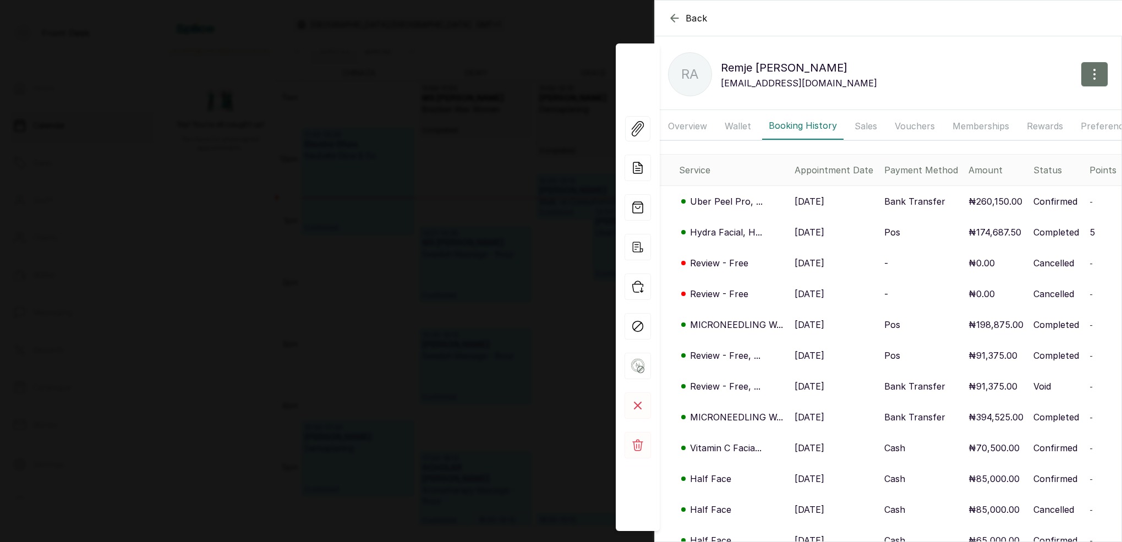
click at [731, 326] on p "MICRONEEDLING W..." at bounding box center [736, 324] width 93 height 13
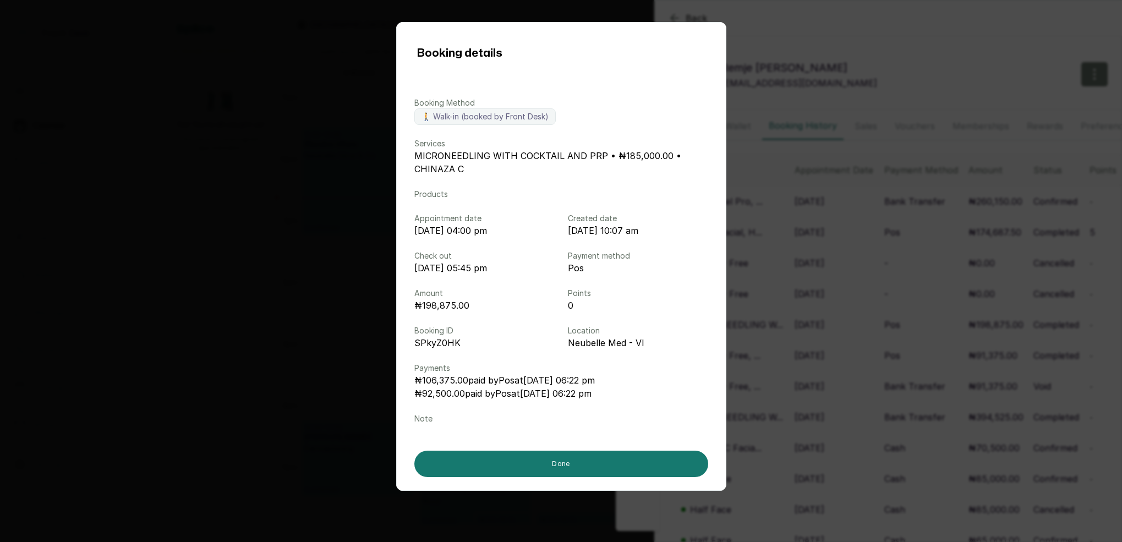
drag, startPoint x: 868, startPoint y: 309, endPoint x: 733, endPoint y: 239, distance: 151.6
click at [864, 308] on div "Booking details Booking Method 🚶 Walk-in (booked by Front Desk) Services MICRON…" at bounding box center [561, 271] width 1122 height 542
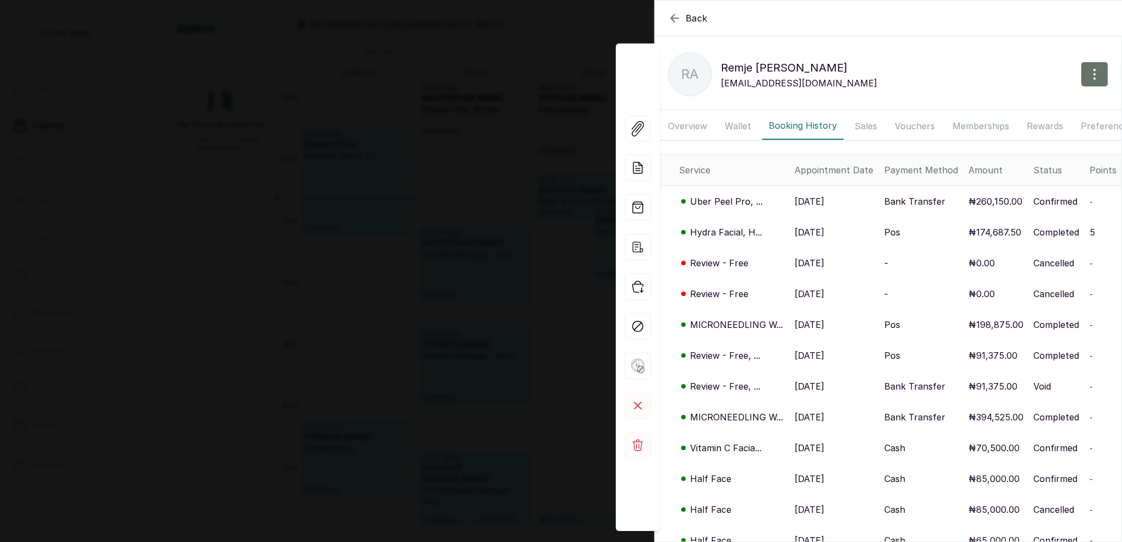
click at [728, 229] on p "Hydra Facial, H..." at bounding box center [726, 232] width 72 height 13
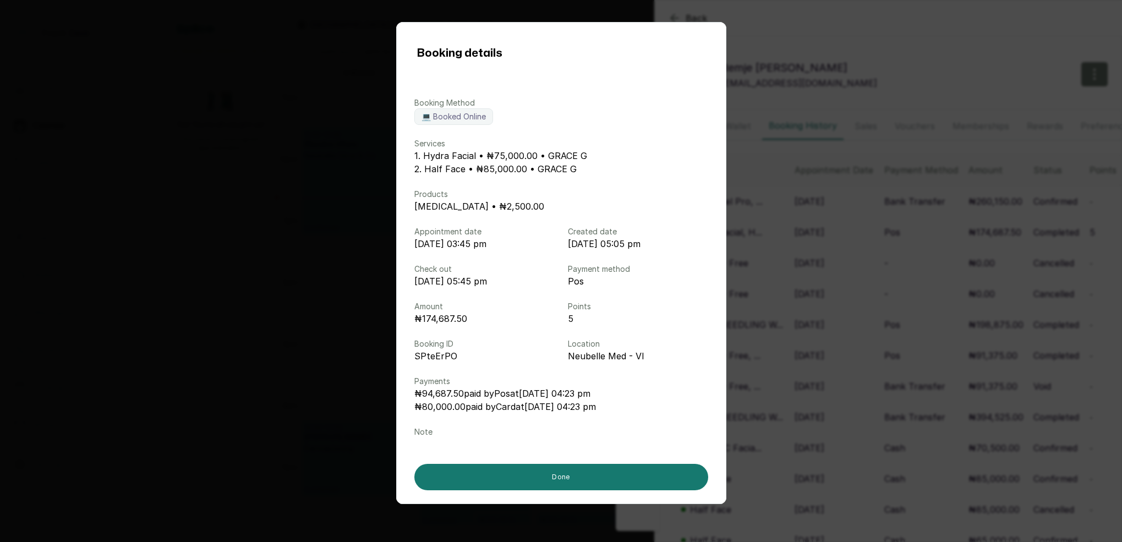
drag, startPoint x: 783, startPoint y: 229, endPoint x: 752, endPoint y: 215, distance: 34.5
click at [783, 229] on div "Booking details Booking Method 💻 Booked Online Services 1. Hydra Facial • ₦75,0…" at bounding box center [561, 271] width 1122 height 542
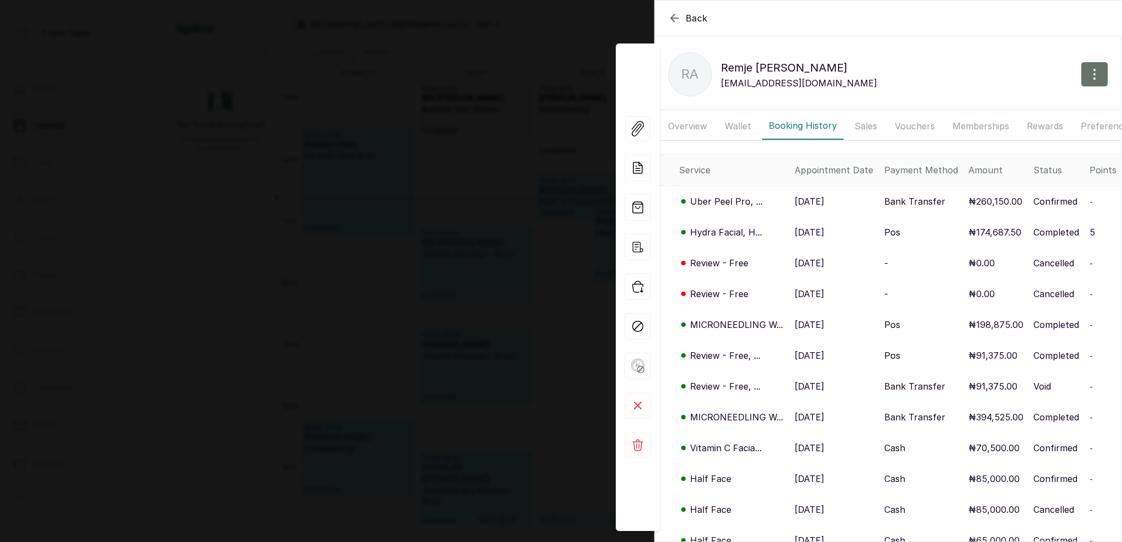
click at [728, 201] on p "Uber Peel Pro, ..." at bounding box center [726, 201] width 73 height 13
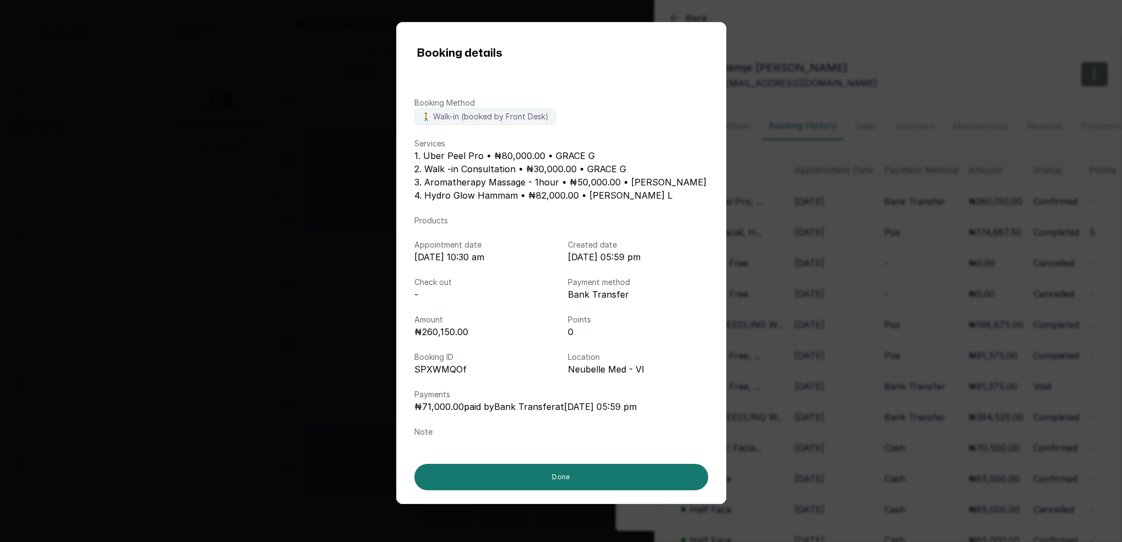
click at [831, 216] on div "Booking details Booking Method 🚶 Walk-in (booked by Front Desk) Services 1. Ube…" at bounding box center [561, 271] width 1122 height 542
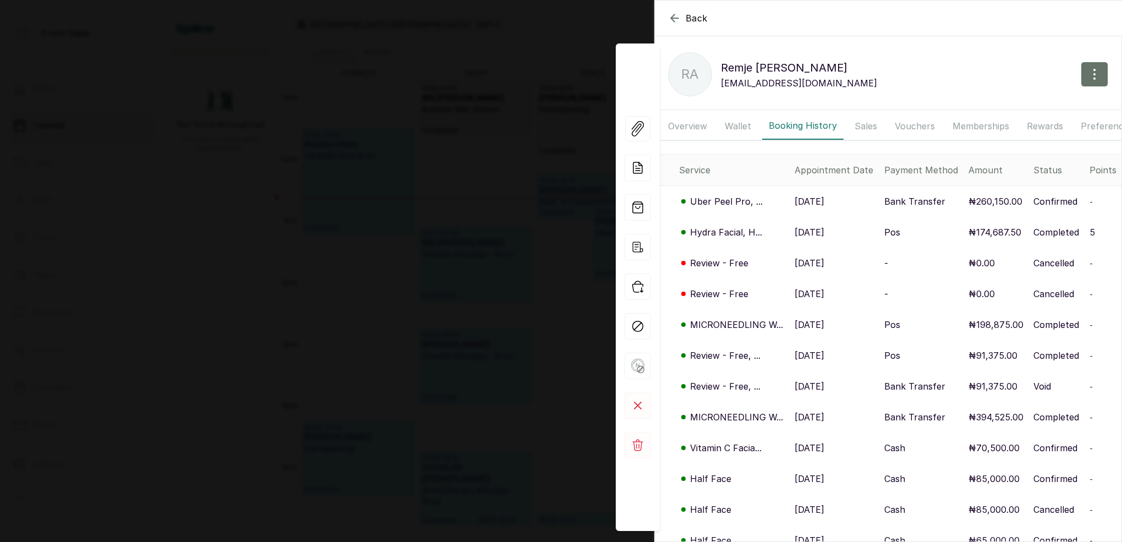
click at [732, 328] on p "MICRONEEDLING W..." at bounding box center [736, 324] width 93 height 13
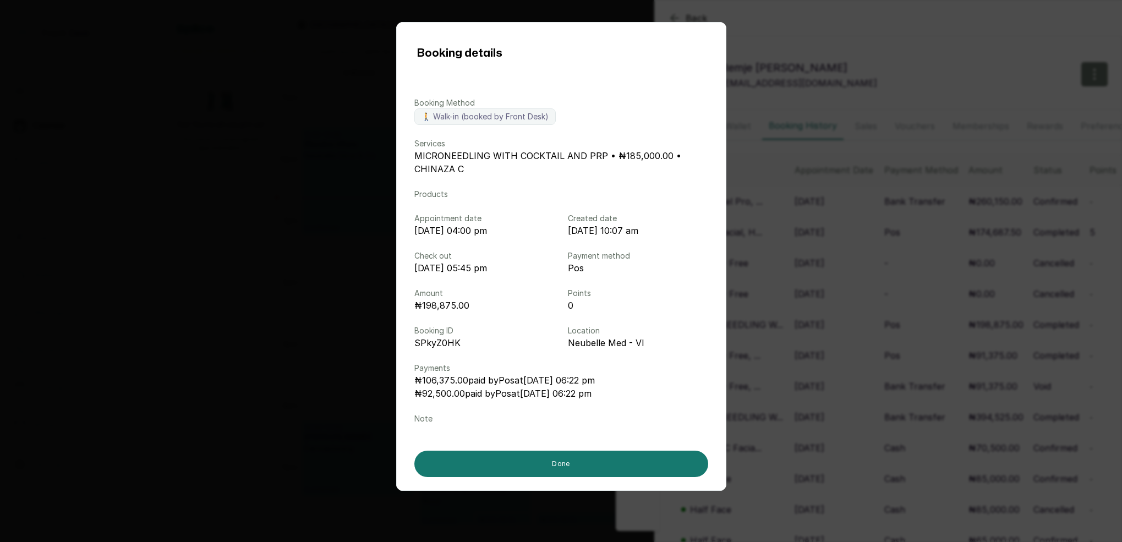
click at [886, 240] on div "Booking details Booking Method 🚶 Walk-in (booked by Front Desk) Services MICRON…" at bounding box center [561, 271] width 1122 height 542
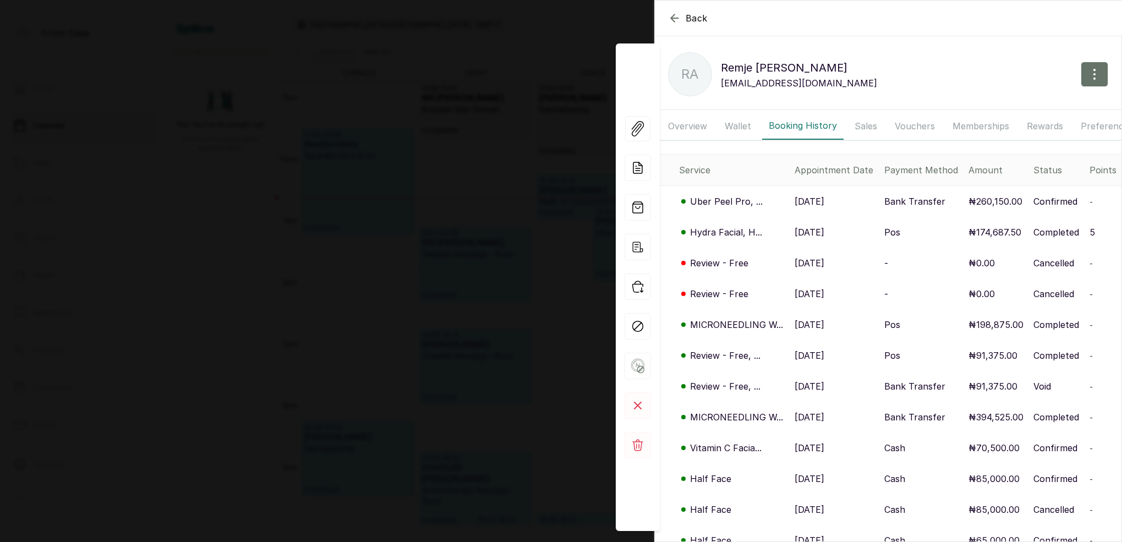
click at [421, 149] on div "Back [PERSON_NAME] [PERSON_NAME] [EMAIL_ADDRESS][DOMAIN_NAME] Overview Wallet B…" at bounding box center [561, 271] width 1122 height 542
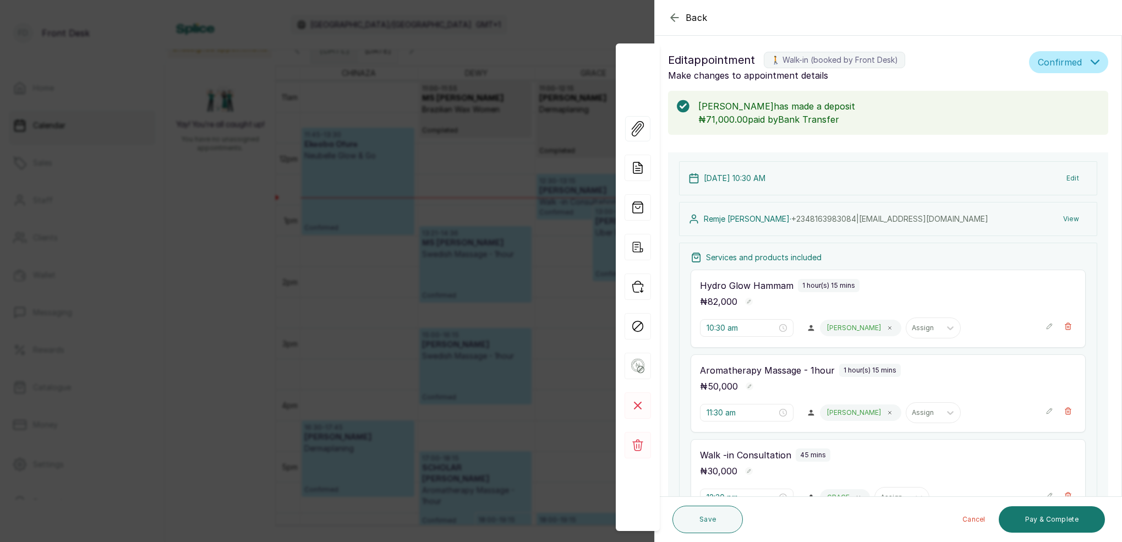
click at [474, 221] on div "Back Appointment Details Edit appointment 🚶 Walk-in (booked by Front Desk) Make…" at bounding box center [561, 271] width 1122 height 542
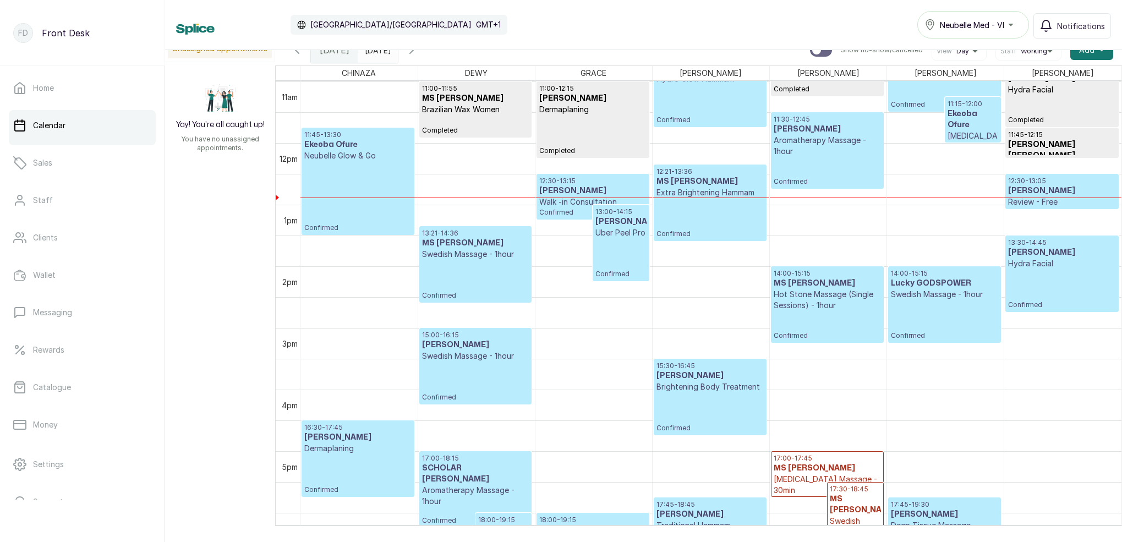
click at [600, 227] on h3 "[PERSON_NAME]" at bounding box center [620, 221] width 51 height 11
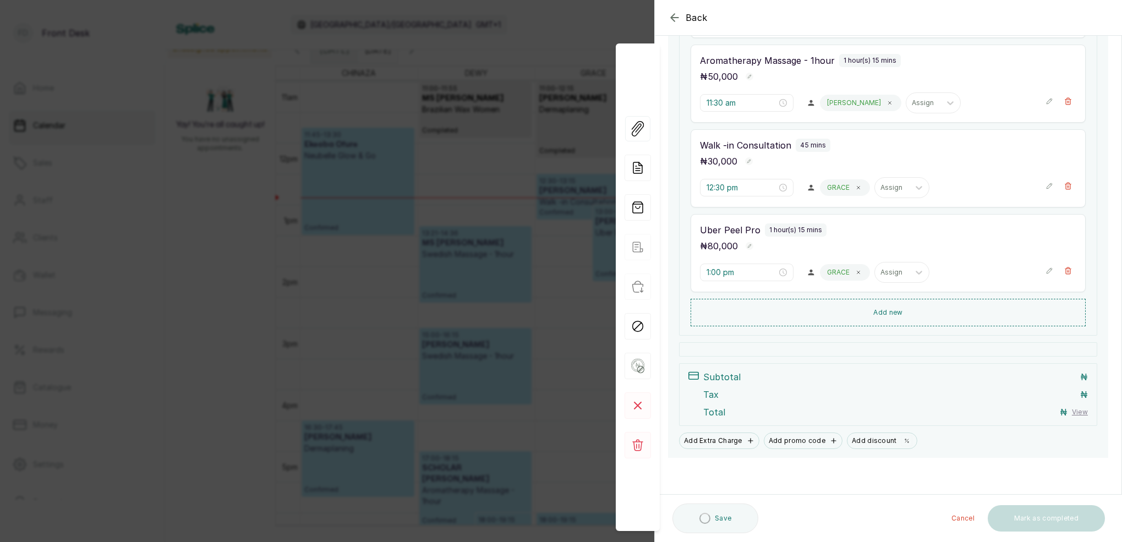
scroll to position [268, 0]
click at [1071, 271] on icon "button" at bounding box center [1068, 271] width 8 height 8
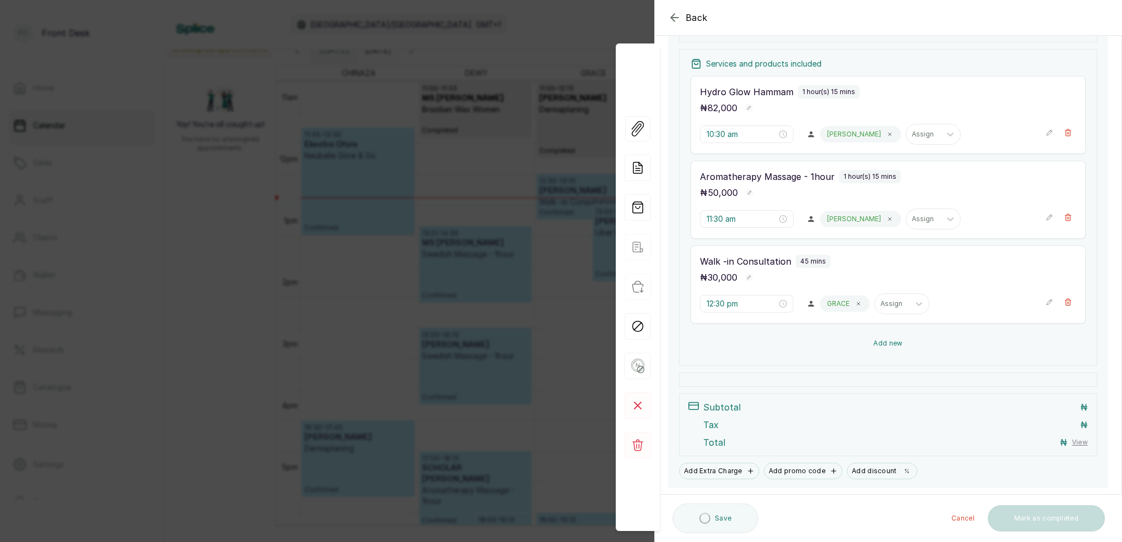
scroll to position [168, 0]
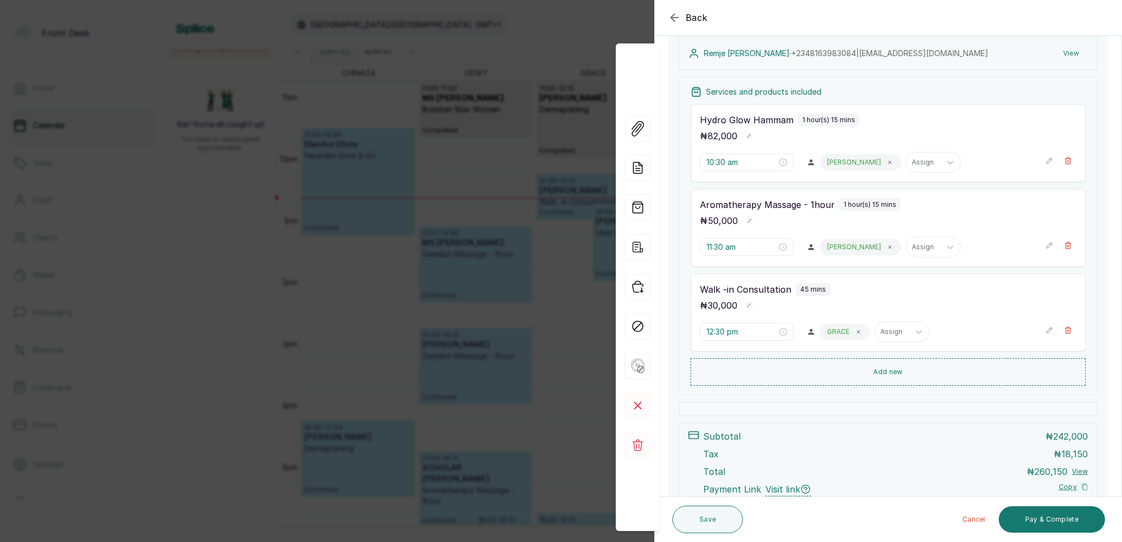
click at [1062, 333] on button "Show no-show/cancelled" at bounding box center [1068, 330] width 17 height 17
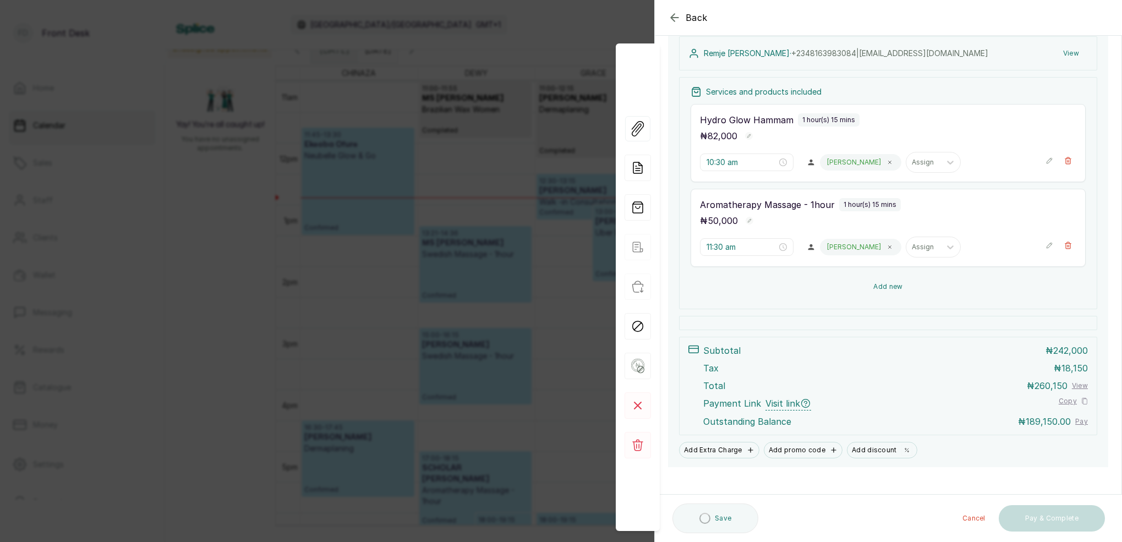
click at [897, 284] on button "Add new" at bounding box center [887, 286] width 395 height 26
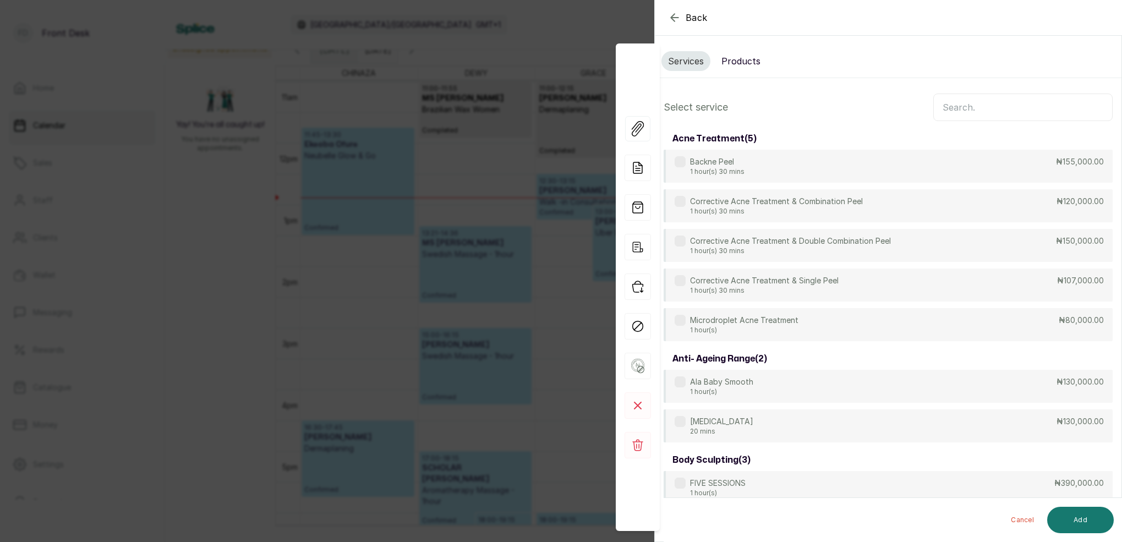
scroll to position [0, 0]
click at [967, 110] on input "text" at bounding box center [1022, 108] width 179 height 28
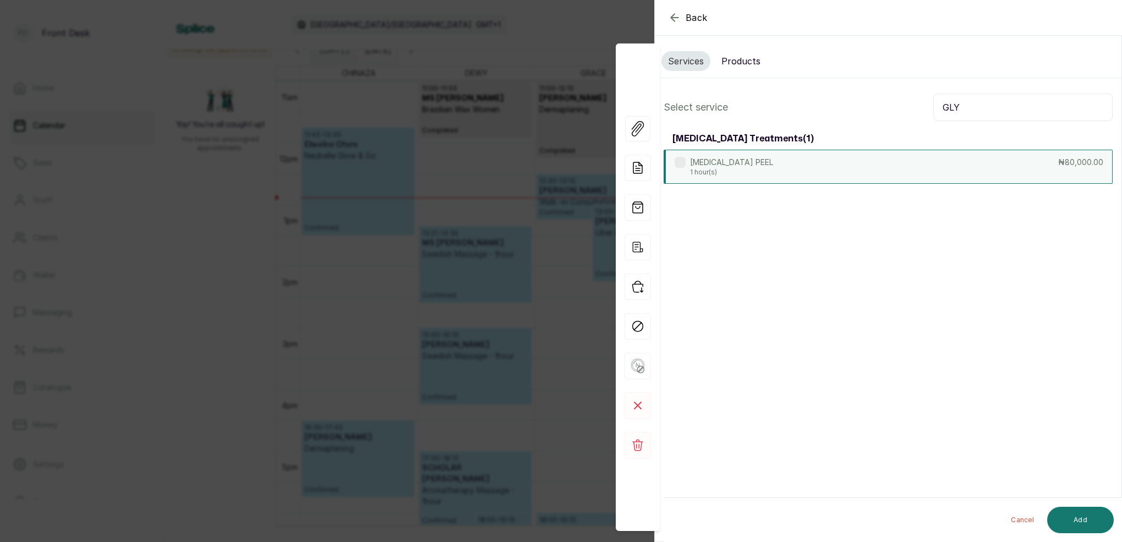
type input "GLY"
drag, startPoint x: 720, startPoint y: 160, endPoint x: 820, endPoint y: 233, distance: 124.1
click at [720, 160] on p "[MEDICAL_DATA] PEEL" at bounding box center [731, 161] width 83 height 11
click at [1083, 520] on button "Add" at bounding box center [1080, 520] width 67 height 26
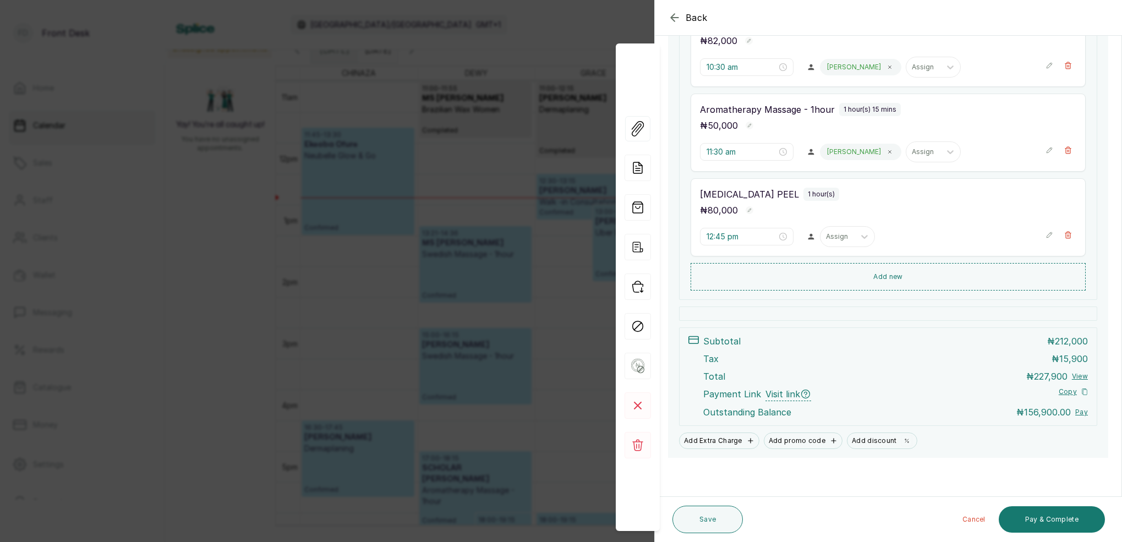
scroll to position [262, 0]
click at [722, 237] on input "12:45 pm" at bounding box center [741, 238] width 70 height 12
click at [749, 278] on div "30" at bounding box center [746, 278] width 26 height 15
type input "12:30 pm"
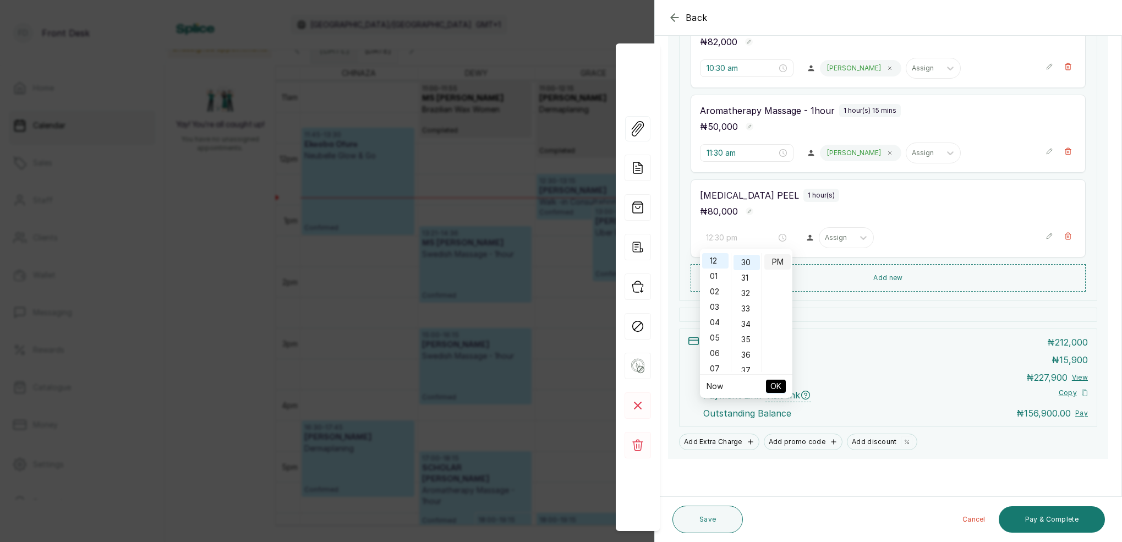
scroll to position [461, 0]
click at [775, 262] on div "PM" at bounding box center [777, 261] width 26 height 15
click at [782, 384] on button "OK" at bounding box center [776, 386] width 20 height 13
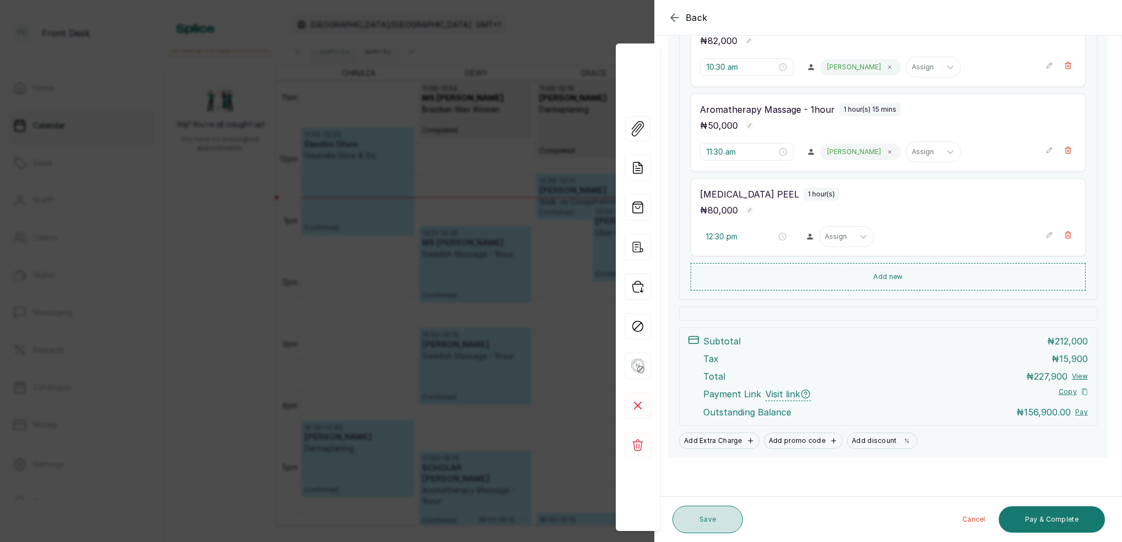
scroll to position [263, 0]
click at [721, 522] on button "Save" at bounding box center [707, 520] width 70 height 28
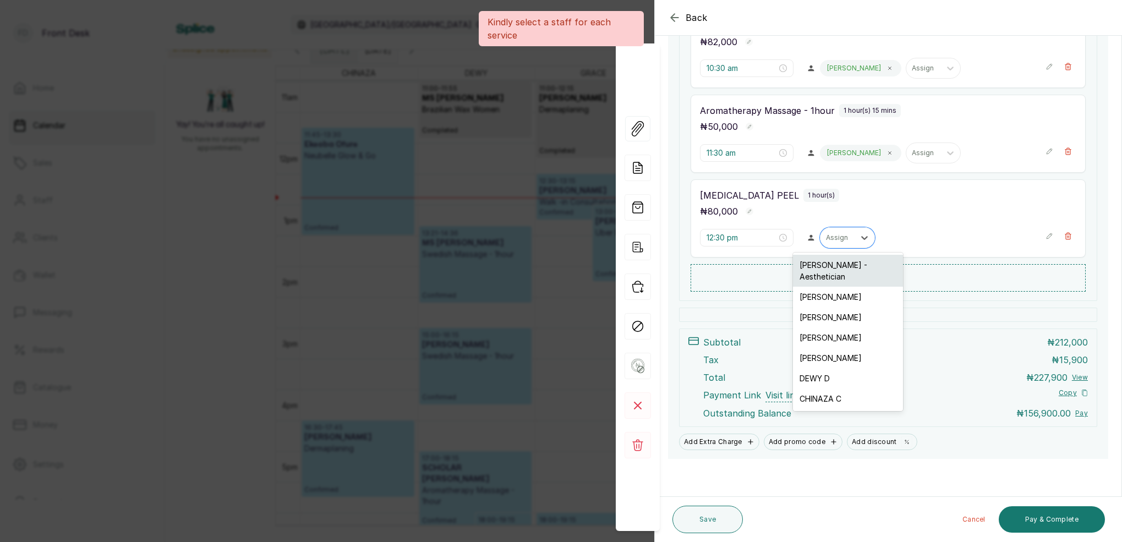
drag, startPoint x: 844, startPoint y: 234, endPoint x: 841, endPoint y: 269, distance: 34.9
click at [844, 234] on div "Assign" at bounding box center [837, 238] width 23 height 8
click at [832, 348] on div "[PERSON_NAME]" at bounding box center [848, 358] width 110 height 20
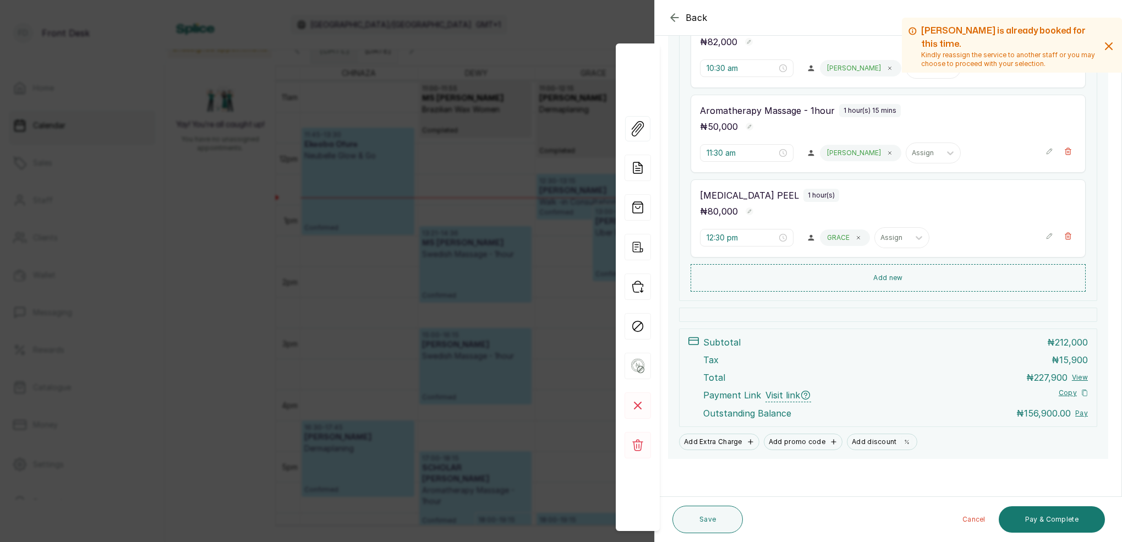
drag, startPoint x: 709, startPoint y: 517, endPoint x: 785, endPoint y: 466, distance: 91.2
click at [709, 516] on button "Save" at bounding box center [707, 520] width 70 height 28
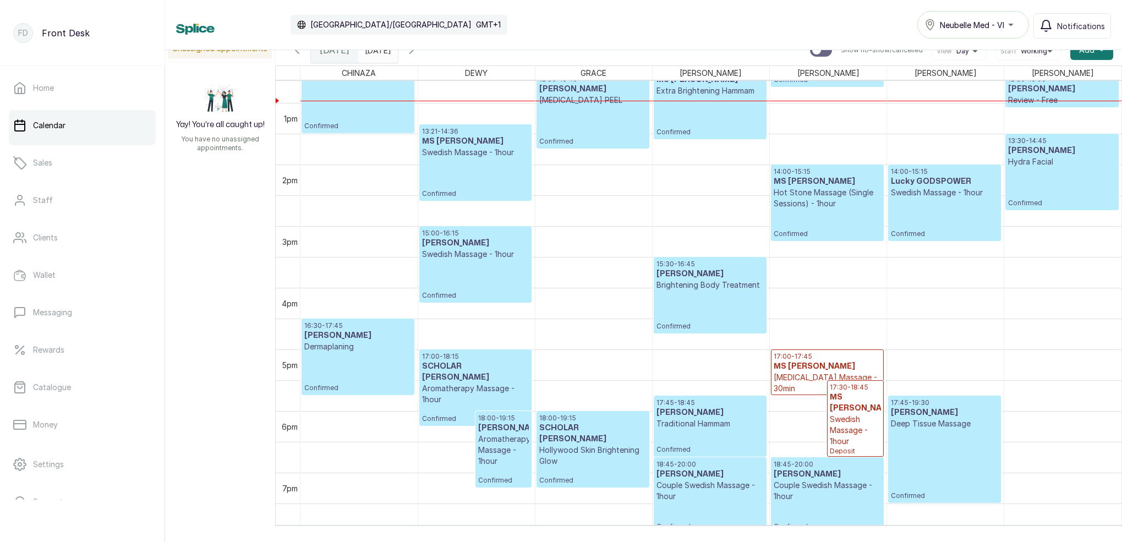
scroll to position [771, 0]
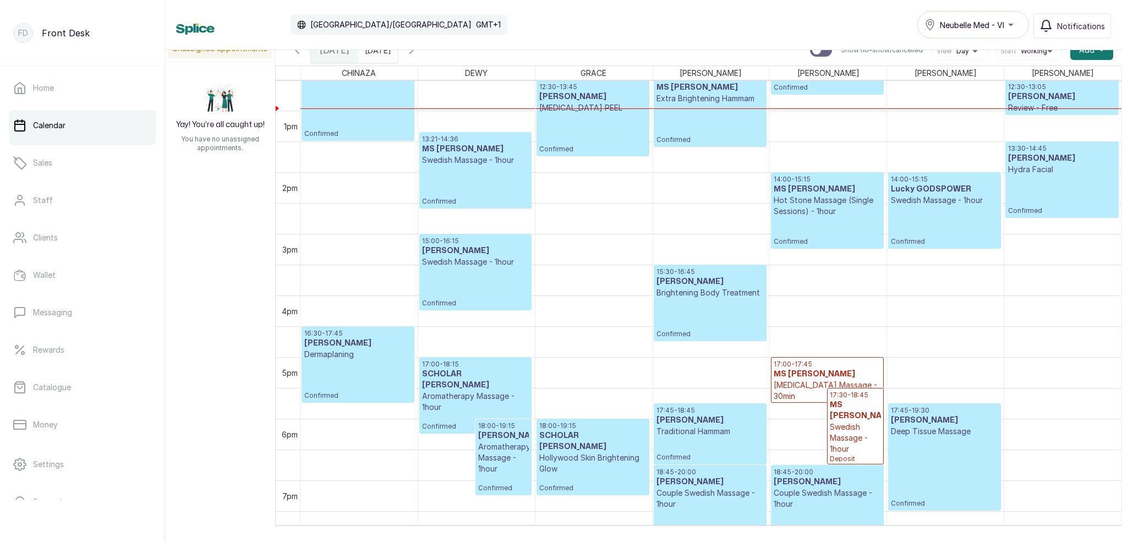
click at [376, 51] on input "[DATE]" at bounding box center [368, 47] width 18 height 19
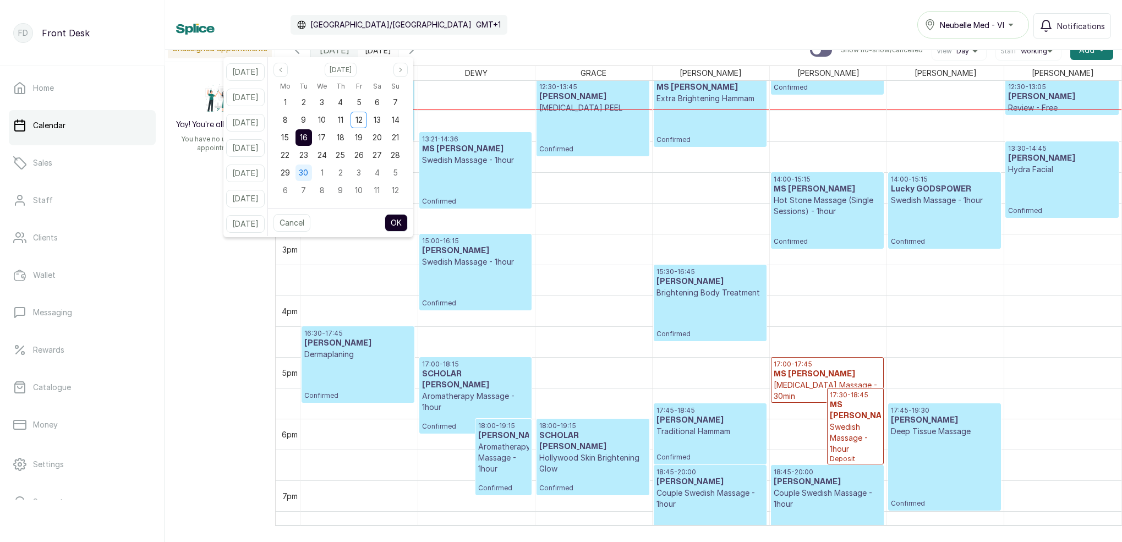
scroll to position [0, 0]
click at [404, 67] on icon "page next" at bounding box center [400, 70] width 7 height 7
click at [292, 52] on icon "button" at bounding box center [296, 49] width 13 height 13
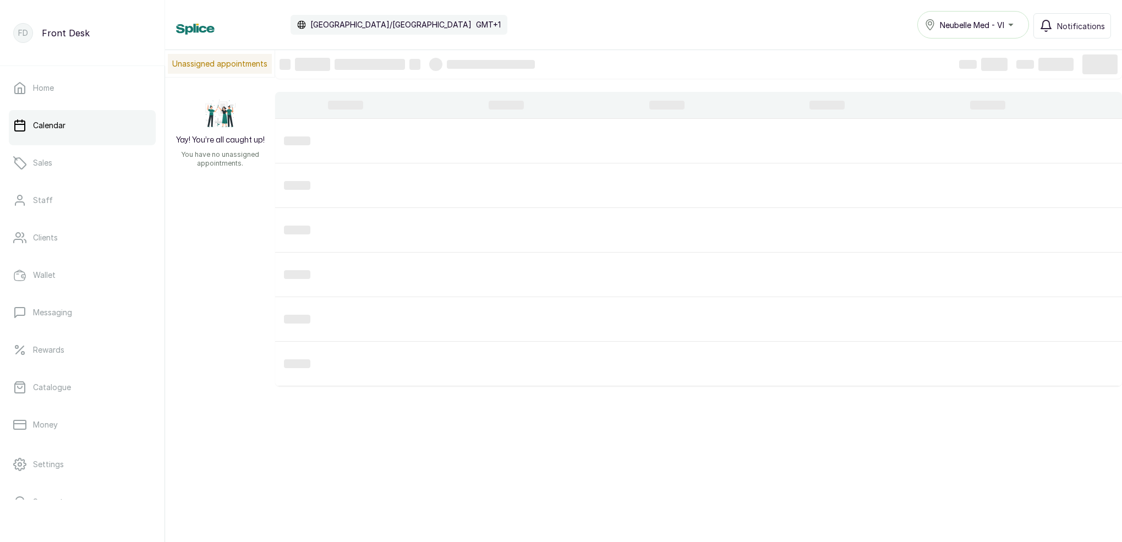
scroll to position [4, 0]
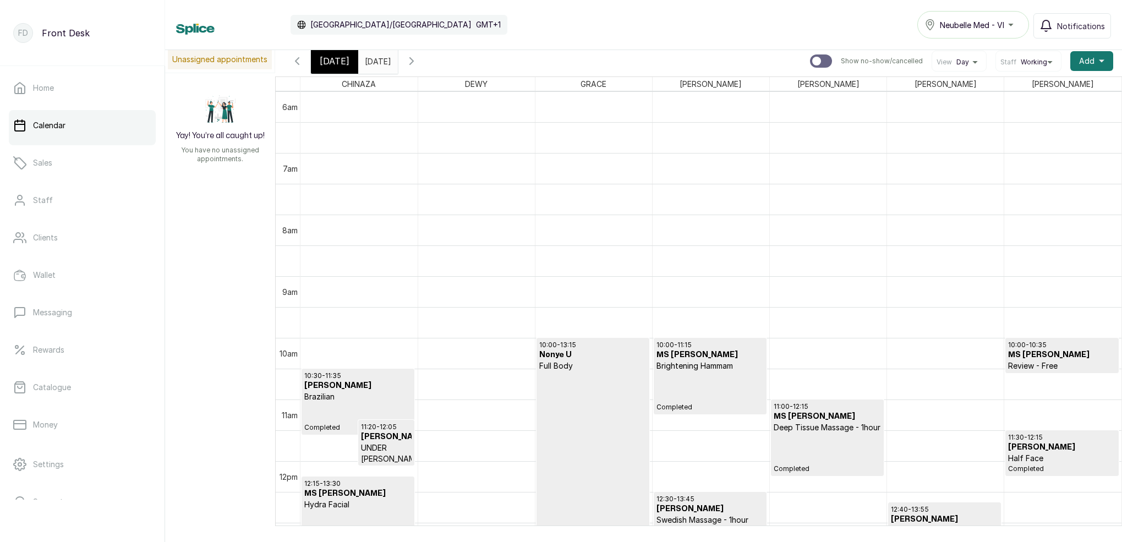
click at [332, 58] on span "[DATE]" at bounding box center [335, 60] width 30 height 13
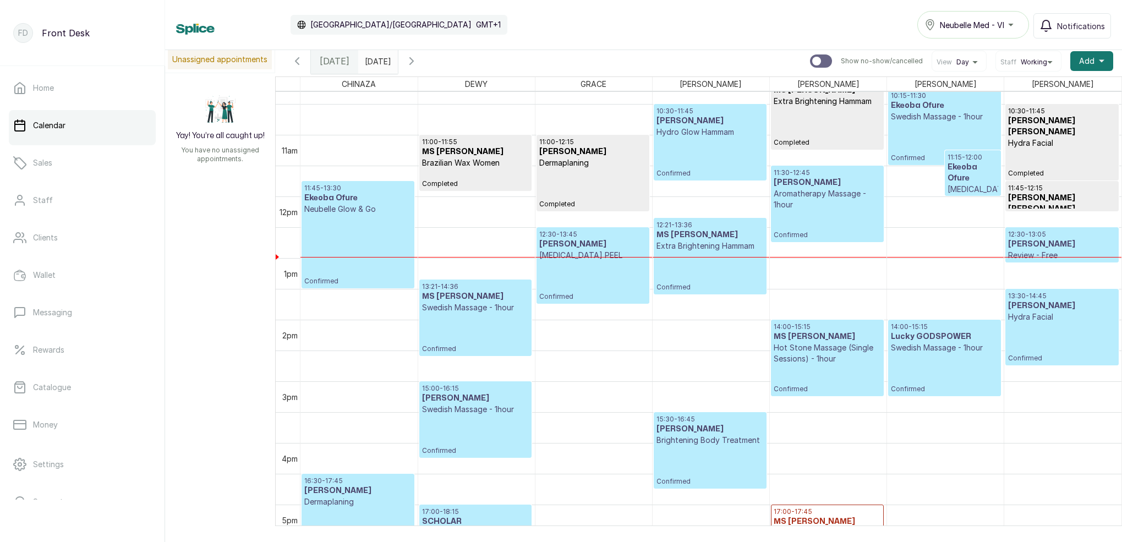
scroll to position [636, 0]
click at [376, 56] on input "[DATE]" at bounding box center [368, 58] width 18 height 19
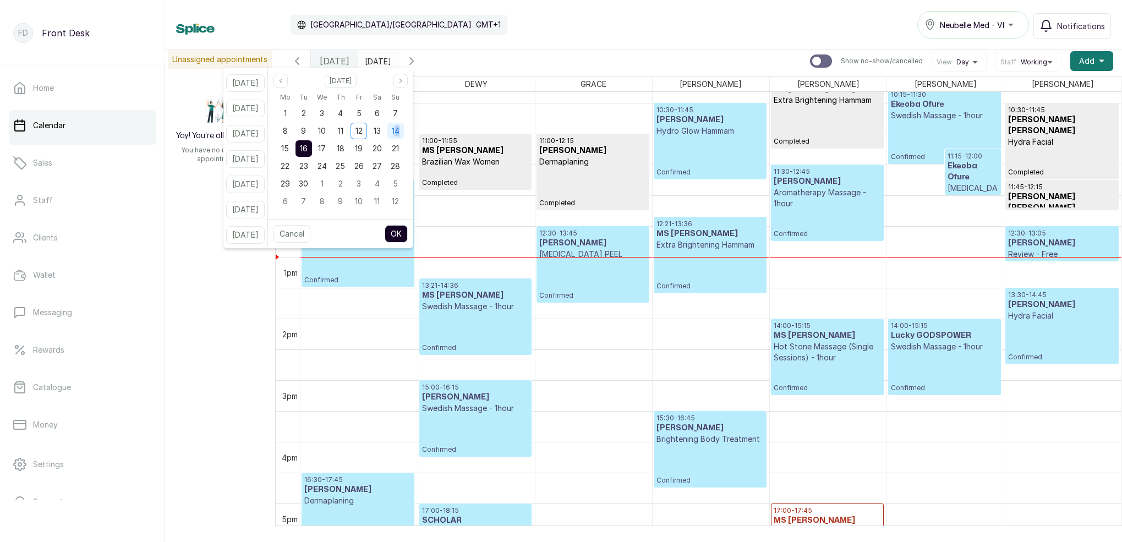
click at [399, 130] on span "14" at bounding box center [396, 130] width 8 height 9
click at [408, 233] on button "OK" at bounding box center [396, 234] width 23 height 18
type input "[DATE]"
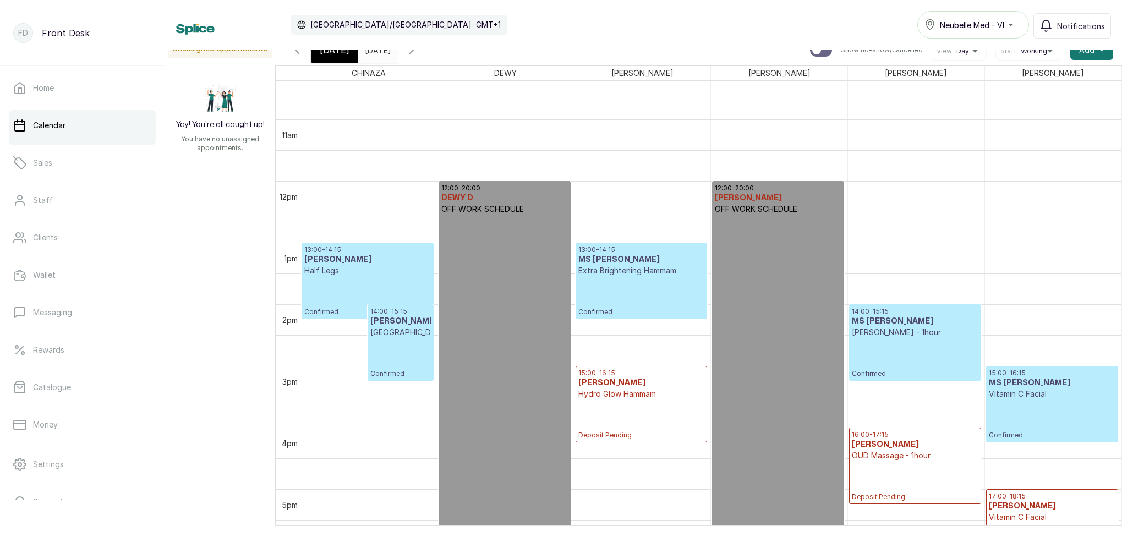
scroll to position [668, 0]
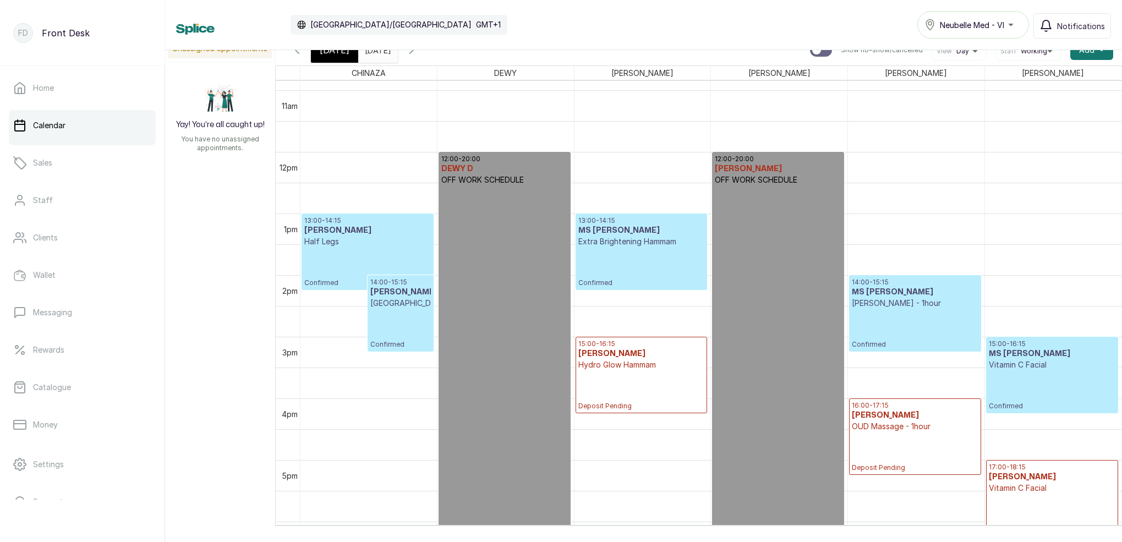
click at [295, 55] on icon "button" at bounding box center [296, 49] width 13 height 13
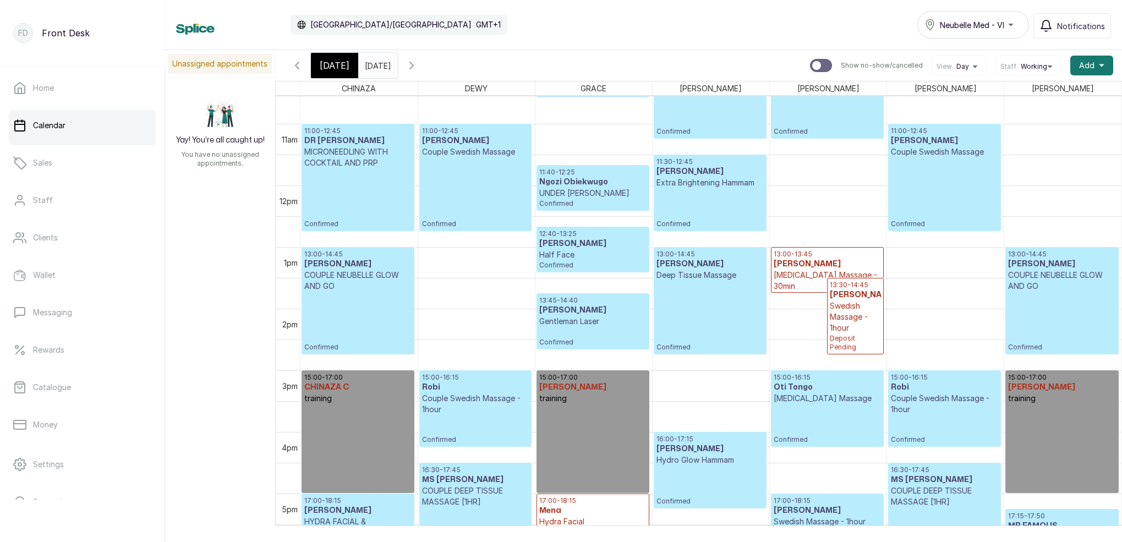
scroll to position [656, 0]
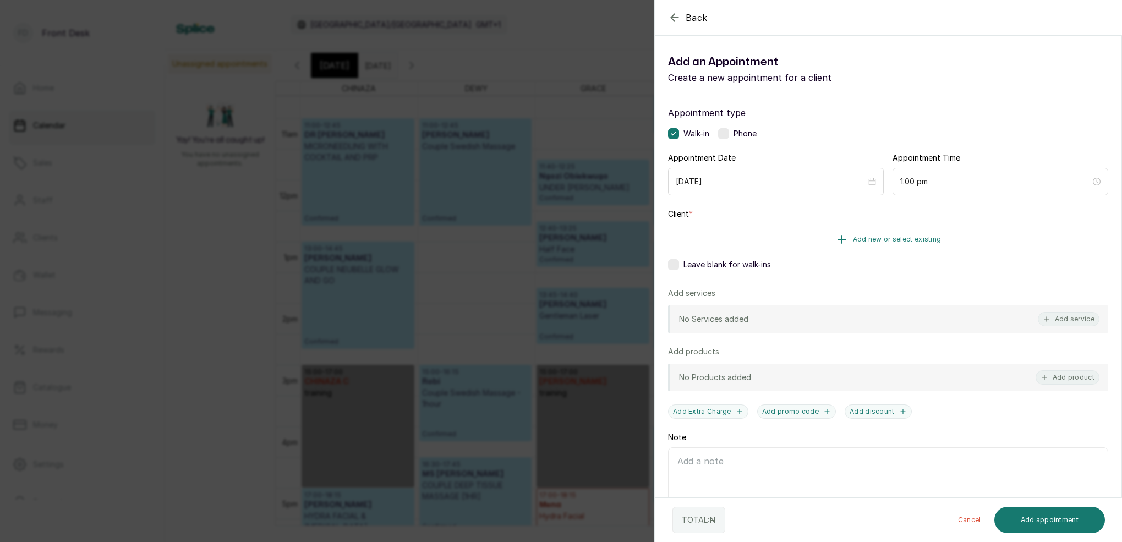
click at [909, 236] on span "Add new or select existing" at bounding box center [897, 239] width 89 height 9
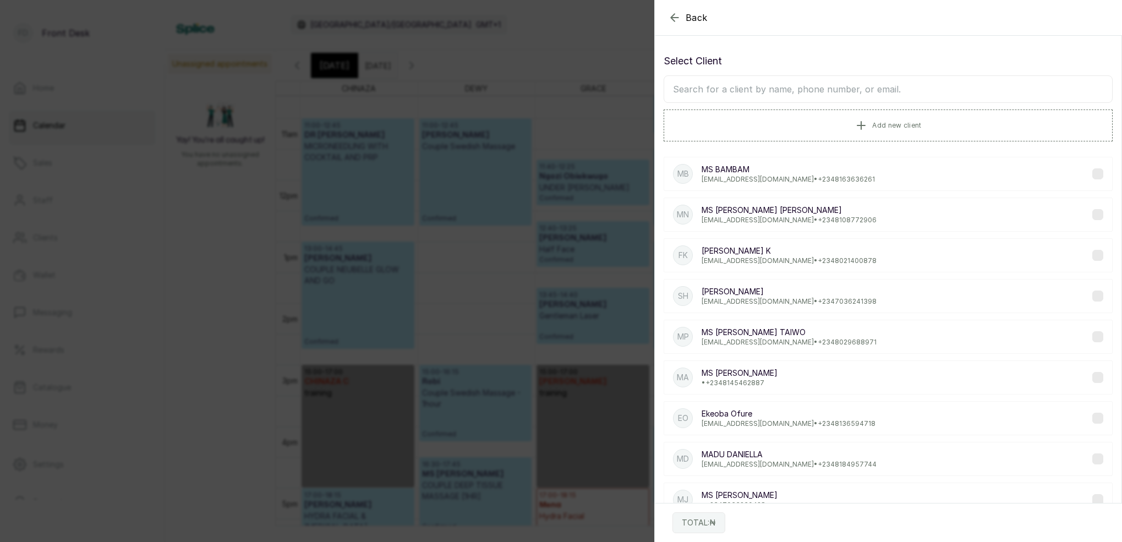
click at [843, 92] on input "text" at bounding box center [887, 89] width 449 height 28
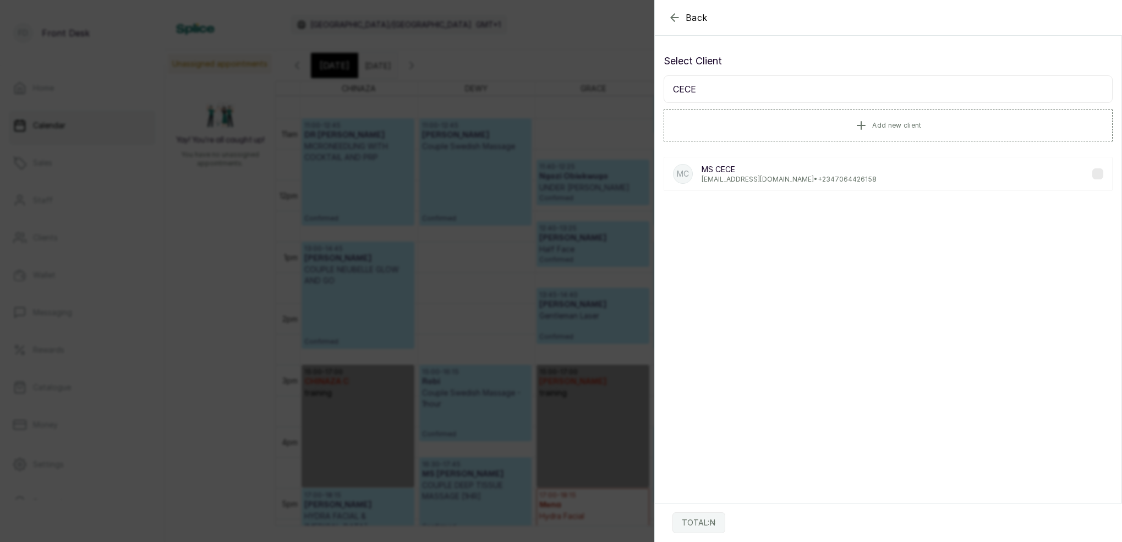
type input "CECE"
click at [732, 171] on p "[PERSON_NAME]" at bounding box center [788, 169] width 175 height 11
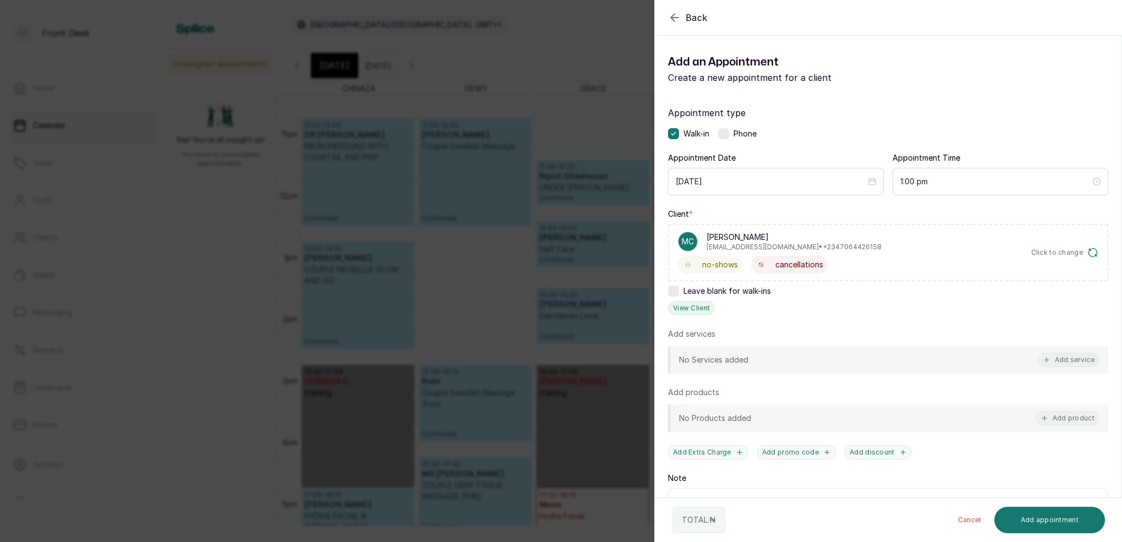
click at [695, 303] on button "View Client" at bounding box center [691, 308] width 47 height 14
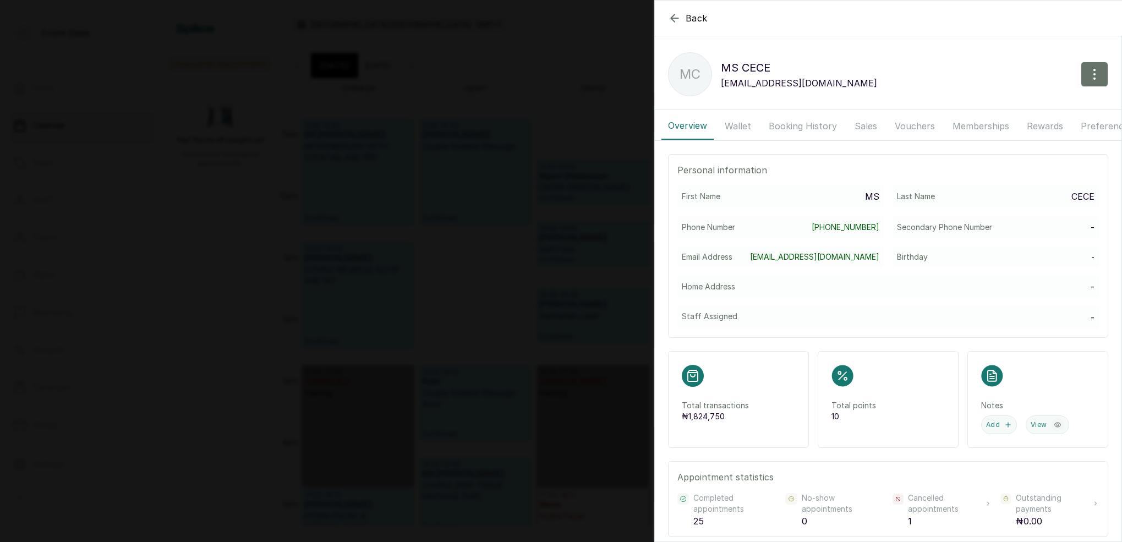
drag, startPoint x: 804, startPoint y: 123, endPoint x: 810, endPoint y: 130, distance: 9.0
click at [804, 123] on button "Booking History" at bounding box center [802, 126] width 81 height 28
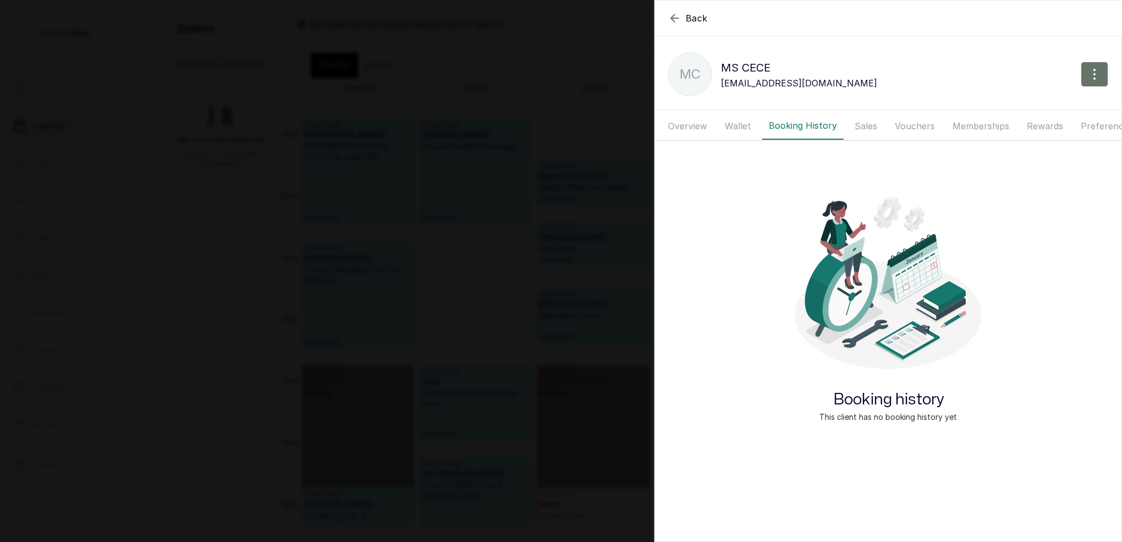
drag, startPoint x: 681, startPoint y: 126, endPoint x: 710, endPoint y: 125, distance: 29.2
click at [681, 126] on button "Overview" at bounding box center [687, 126] width 52 height 28
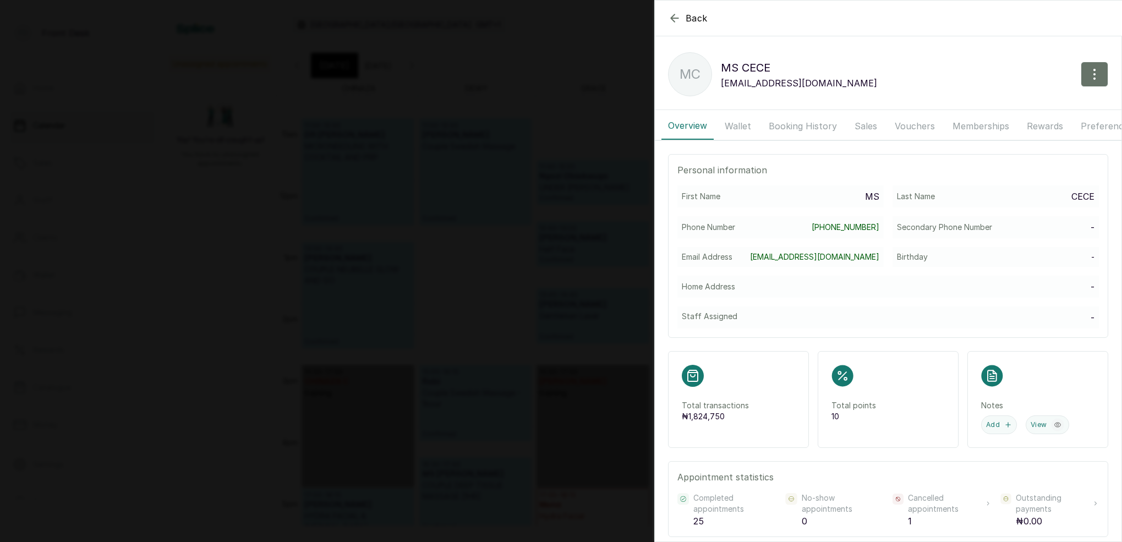
drag, startPoint x: 737, startPoint y: 124, endPoint x: 761, endPoint y: 125, distance: 24.2
click at [737, 124] on button "Wallet" at bounding box center [738, 126] width 40 height 28
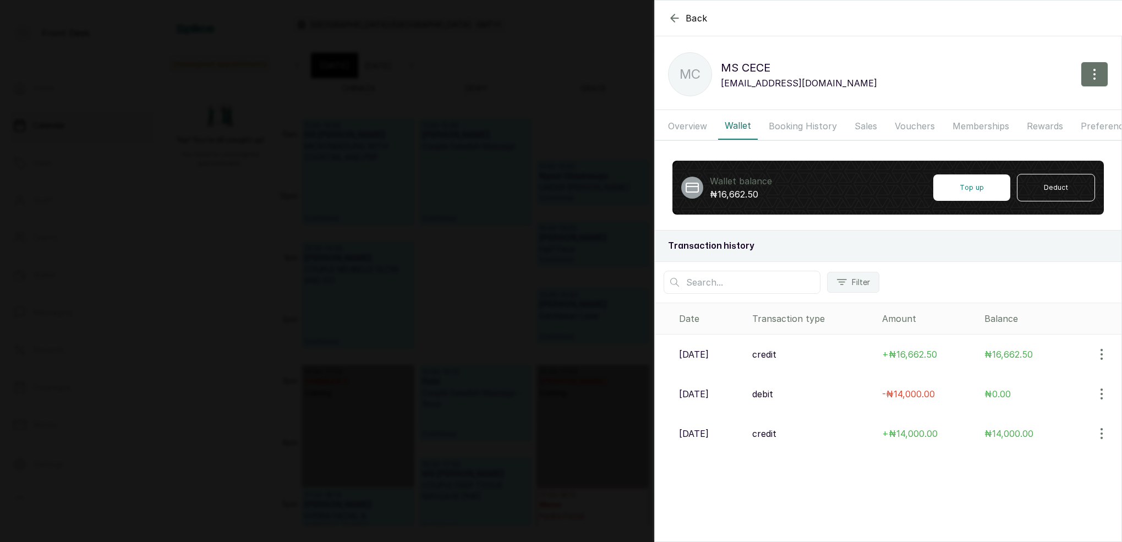
click at [807, 126] on button "Booking History" at bounding box center [802, 126] width 81 height 28
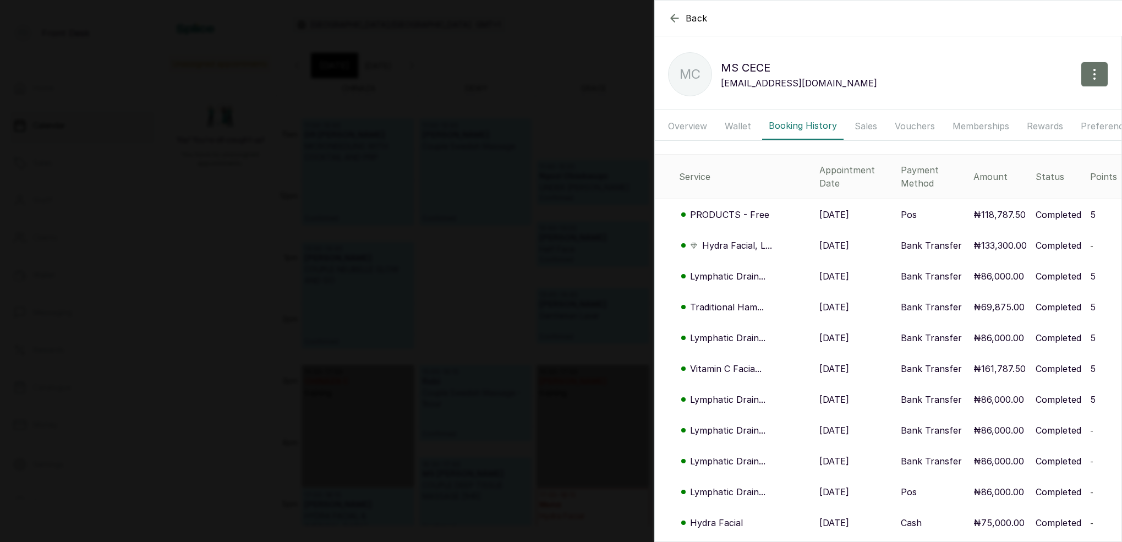
click at [738, 270] on p "Lymphatic Drain..." at bounding box center [727, 276] width 75 height 13
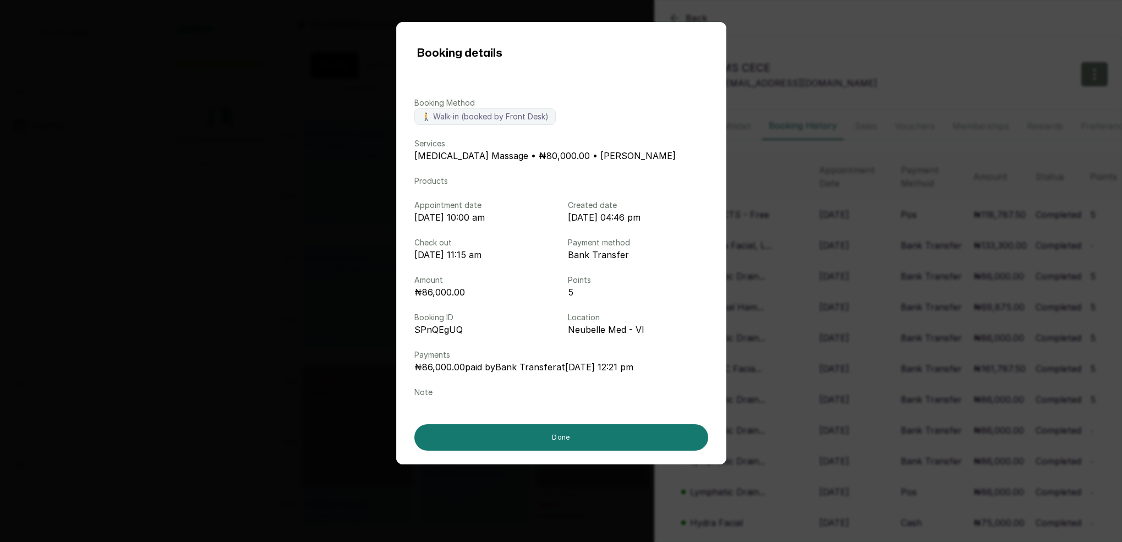
click at [754, 260] on div "Booking details Booking Method 🚶 Walk-in (booked by Front Desk) Services [MEDIC…" at bounding box center [561, 271] width 1122 height 542
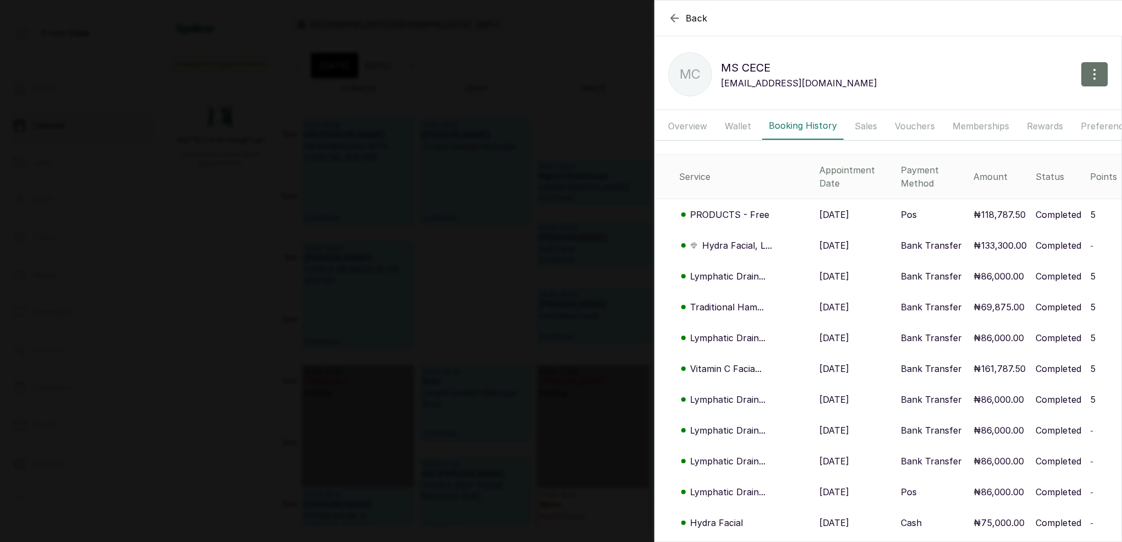
click at [718, 331] on p "Lymphatic Drain..." at bounding box center [727, 337] width 75 height 13
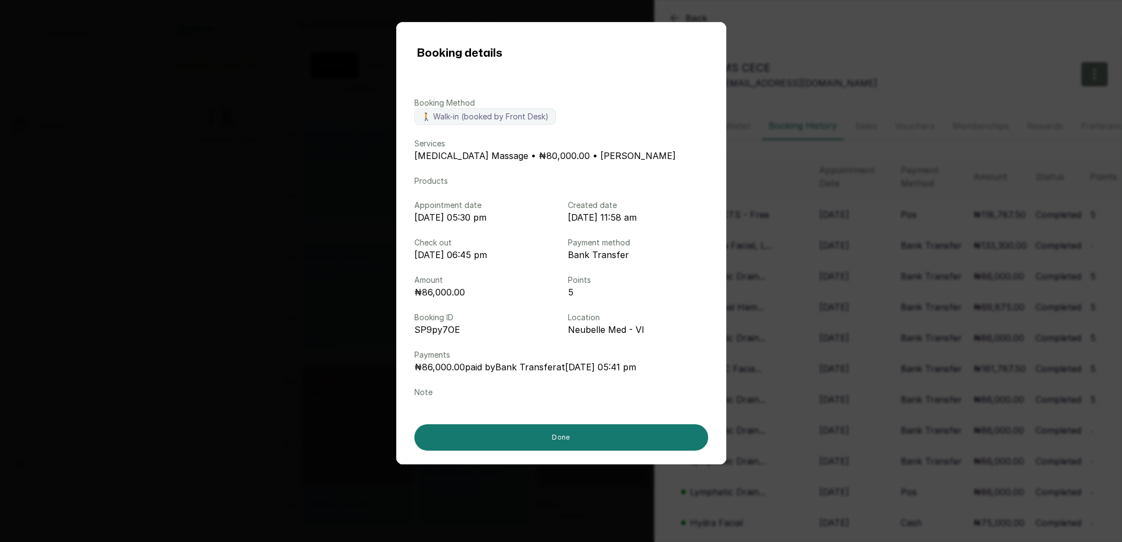
click at [770, 315] on div "Booking details Booking Method 🚶 Walk-in (booked by Front Desk) Services [MEDIC…" at bounding box center [561, 271] width 1122 height 542
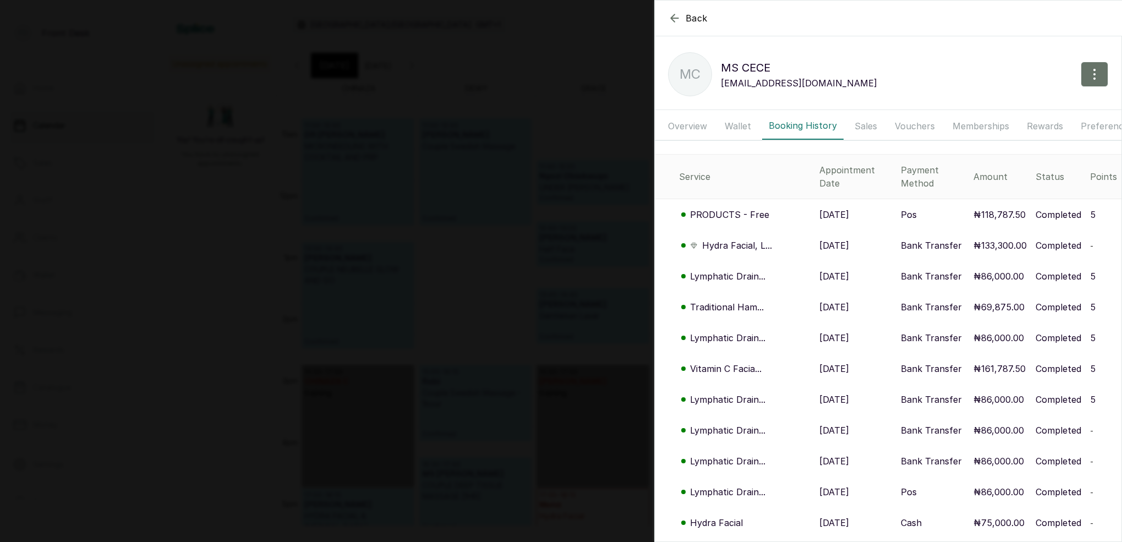
click at [742, 331] on p "Lymphatic Drain..." at bounding box center [727, 337] width 75 height 13
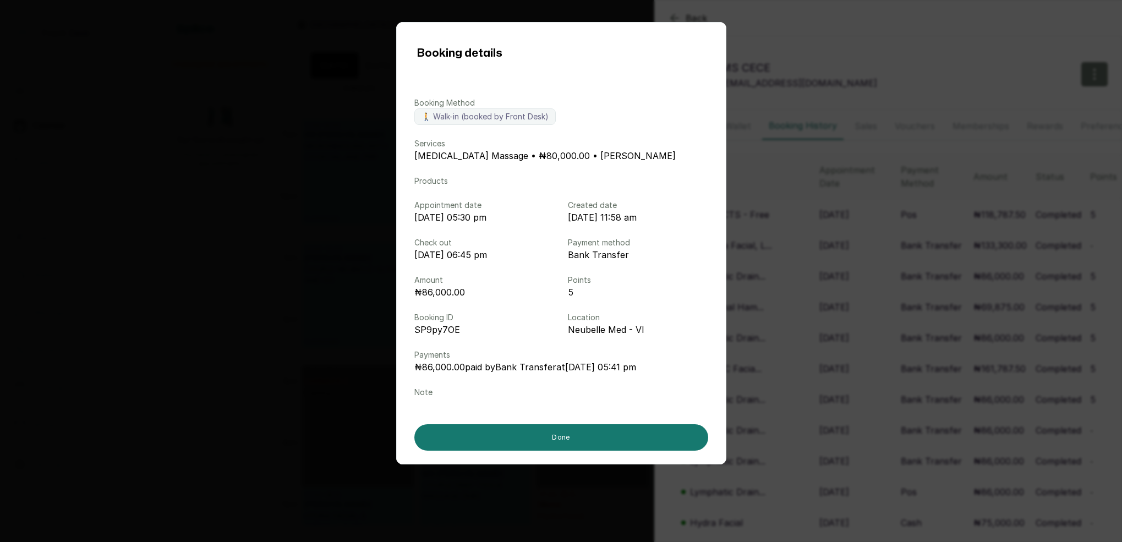
click at [822, 313] on div "Booking details Booking Method 🚶 Walk-in (booked by Front Desk) Services [MEDIC…" at bounding box center [561, 271] width 1122 height 542
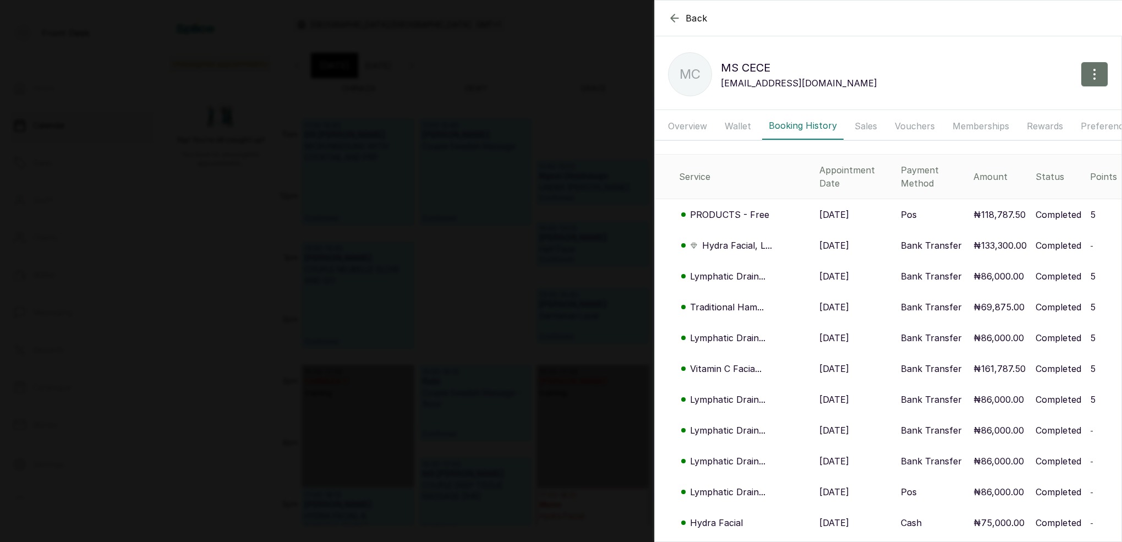
click at [732, 208] on p "PRODUCTS - Free" at bounding box center [729, 214] width 79 height 13
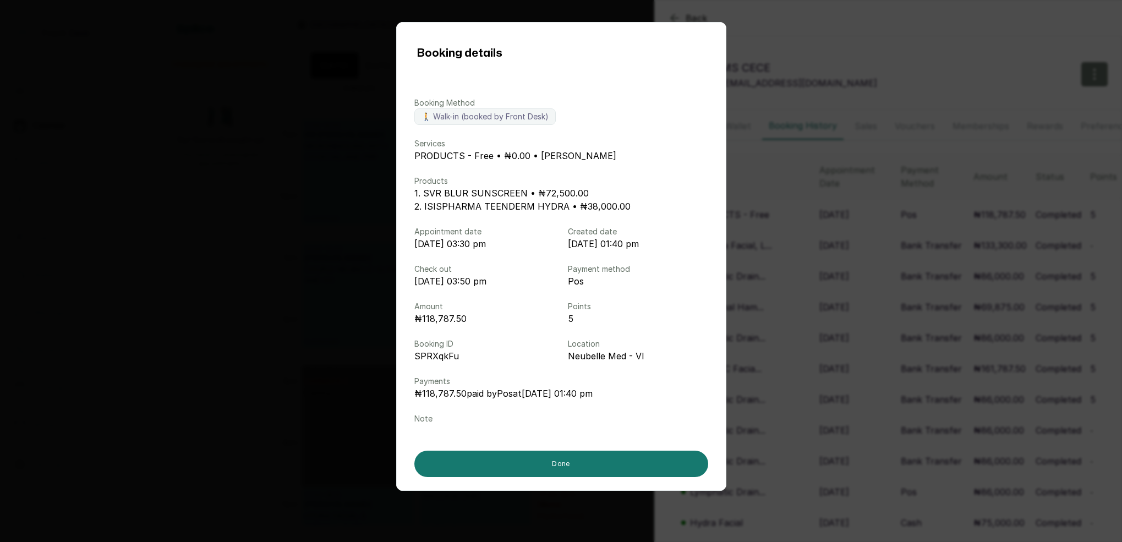
click at [867, 200] on div "Booking details Booking Method 🚶 Walk-in (booked by Front Desk) Services PRODUC…" at bounding box center [561, 271] width 1122 height 542
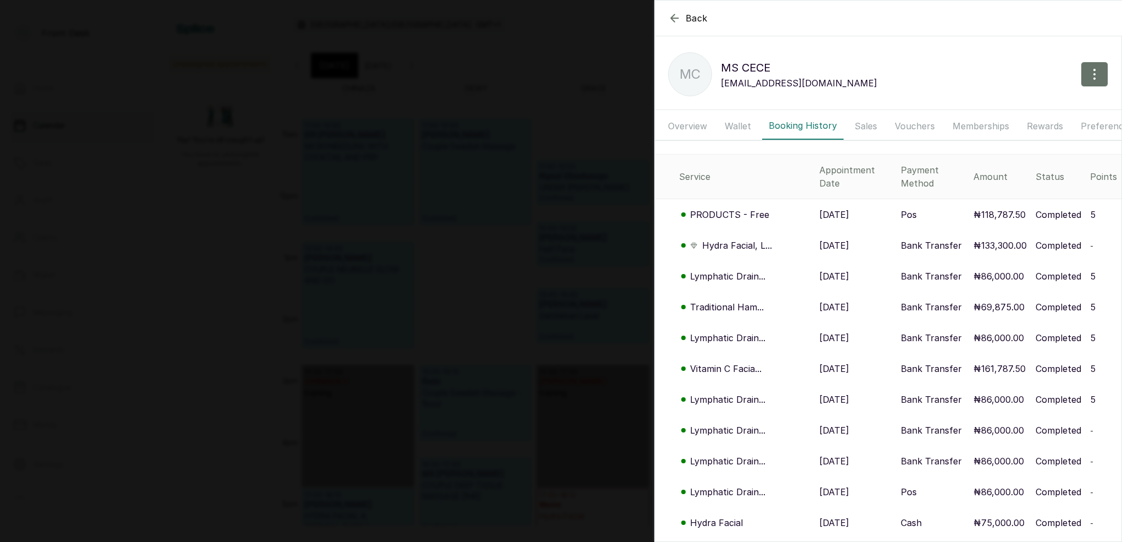
click at [430, 134] on div "Back [PERSON_NAME] MC [PERSON_NAME] [EMAIL_ADDRESS][DOMAIN_NAME] Overview Walle…" at bounding box center [561, 271] width 1122 height 542
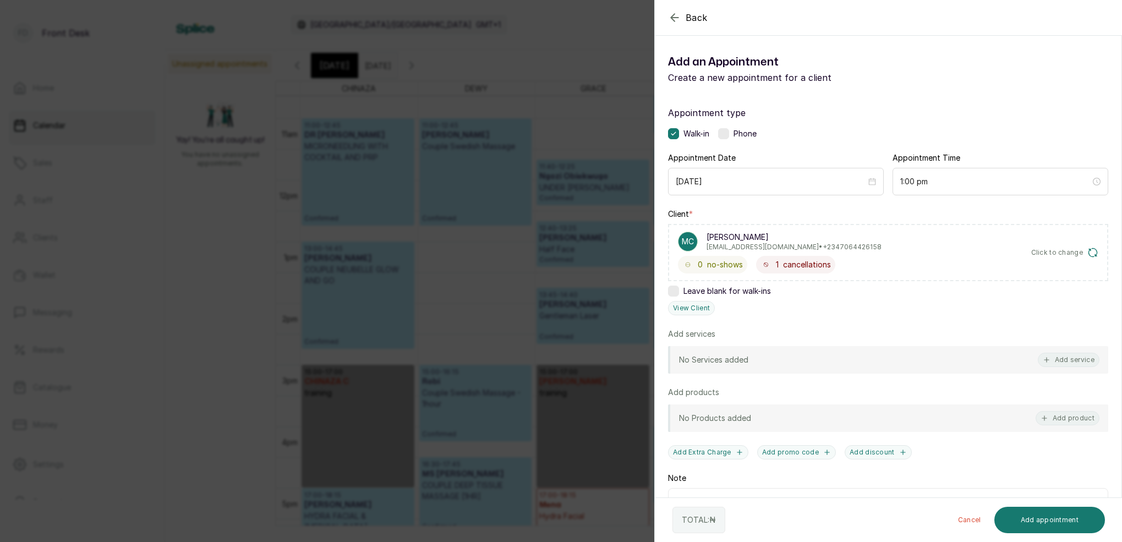
click at [498, 122] on div "Back Add Appointment Add an Appointment Create a new appointment for a client A…" at bounding box center [561, 271] width 1122 height 542
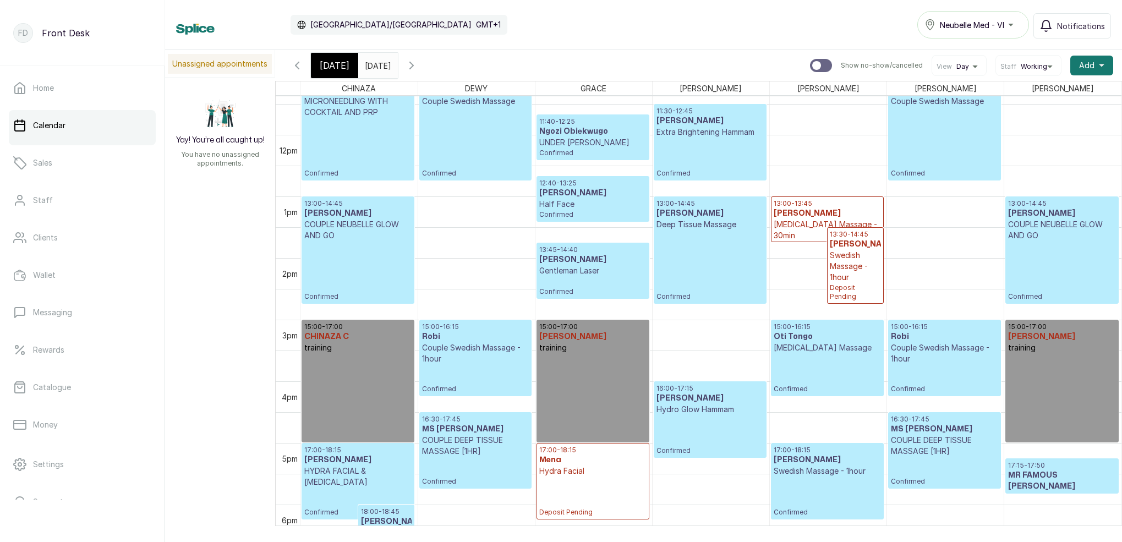
scroll to position [606, 0]
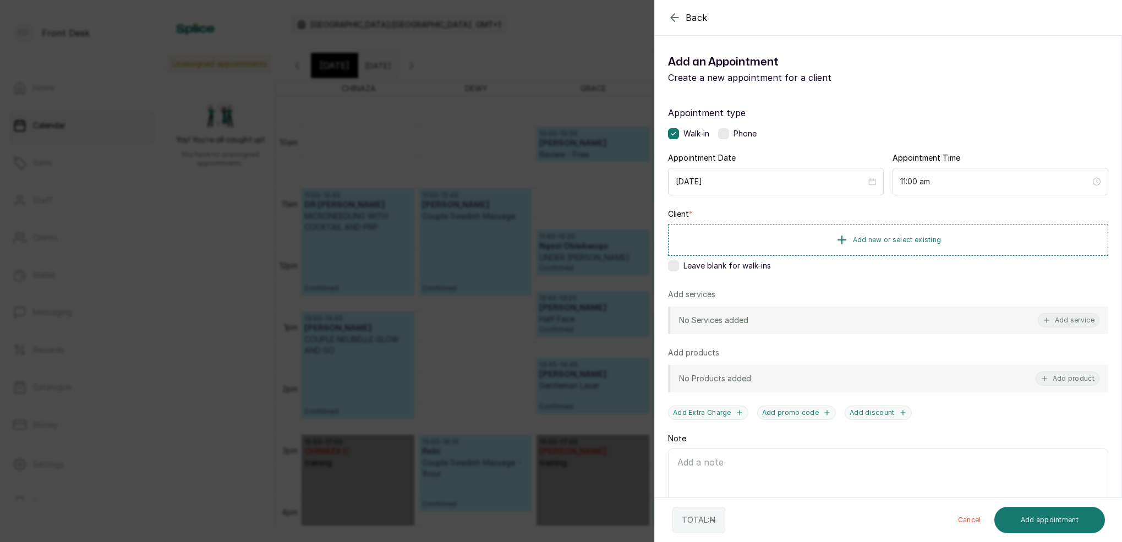
drag, startPoint x: 462, startPoint y: 209, endPoint x: 767, endPoint y: 232, distance: 306.2
click at [483, 209] on div "Back Add Appointment Add an Appointment Create a new appointment for a client A…" at bounding box center [561, 271] width 1122 height 542
click at [908, 239] on span "Add new or select existing" at bounding box center [897, 239] width 89 height 9
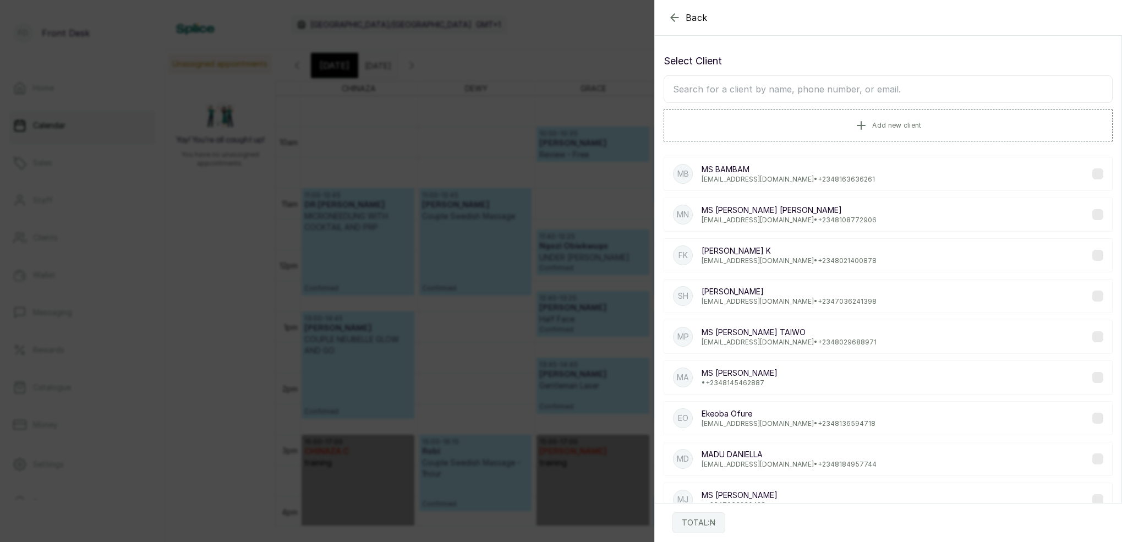
click at [792, 98] on input "text" at bounding box center [887, 89] width 449 height 28
type input "CECE"
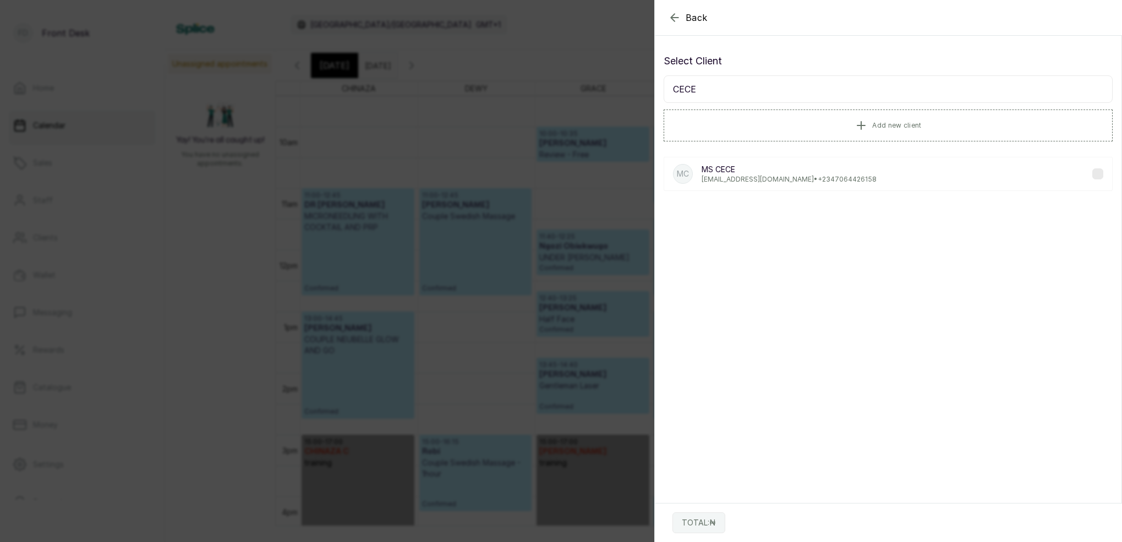
click at [748, 170] on p "[PERSON_NAME]" at bounding box center [788, 169] width 175 height 11
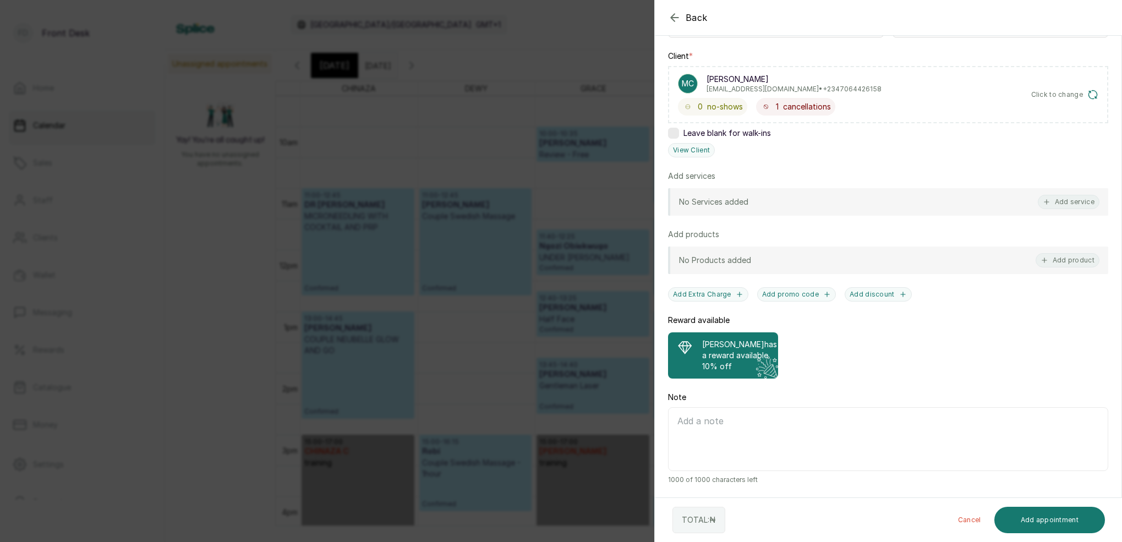
scroll to position [158, 0]
click at [690, 156] on button "View Client" at bounding box center [691, 150] width 47 height 14
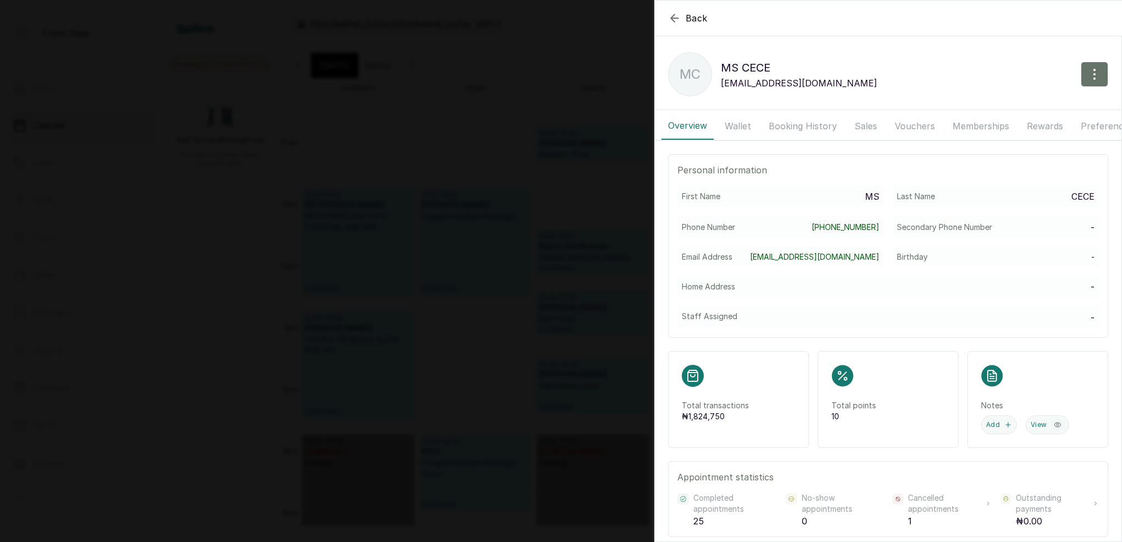
click at [741, 126] on button "Wallet" at bounding box center [738, 126] width 40 height 28
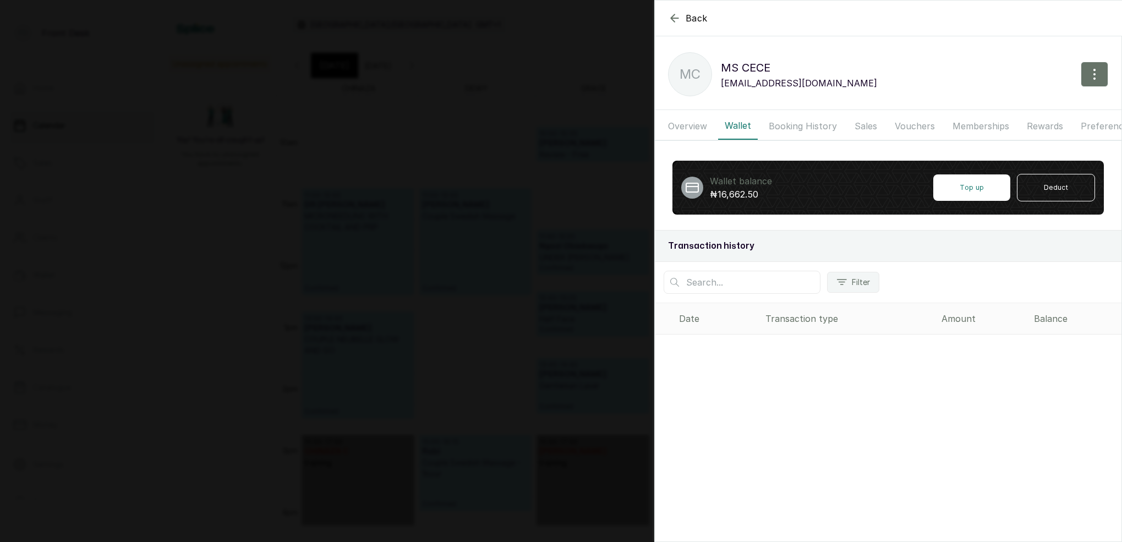
click at [778, 123] on button "Booking History" at bounding box center [802, 126] width 81 height 28
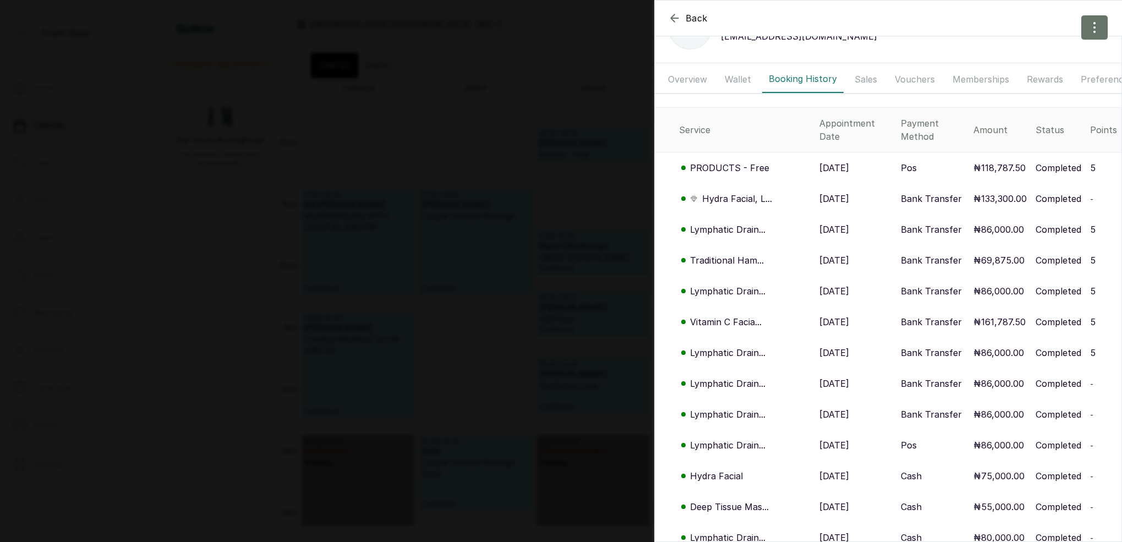
scroll to position [51, 0]
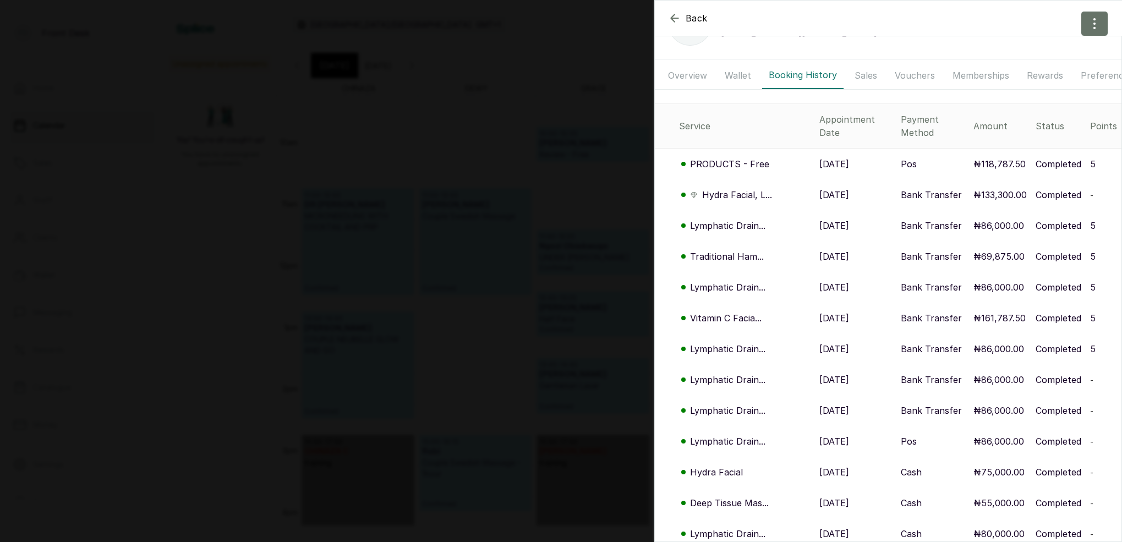
click at [730, 188] on p "Hydra Facial, L..." at bounding box center [737, 194] width 70 height 13
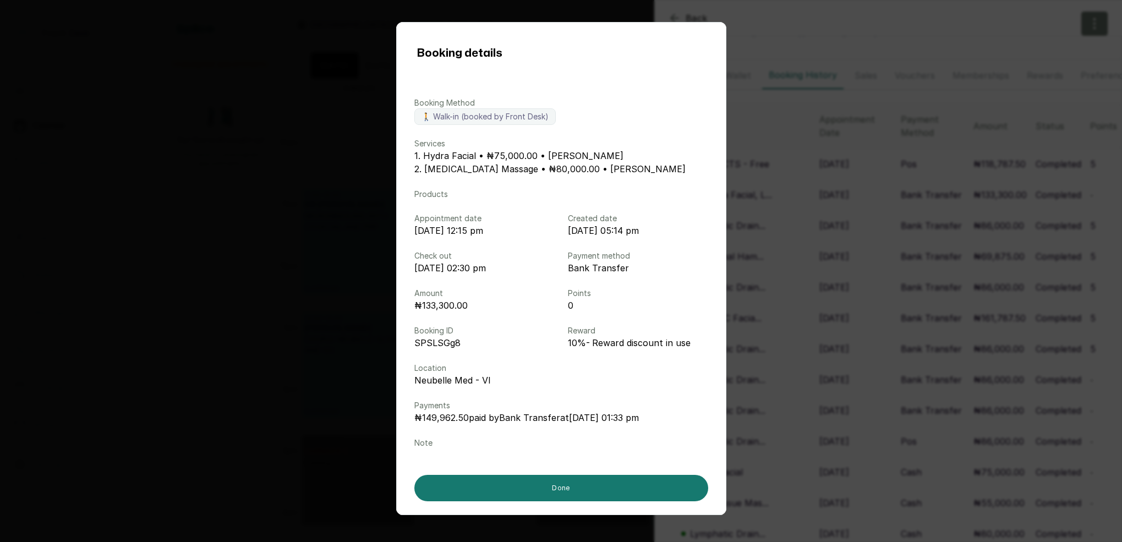
click at [890, 275] on div "Booking details Booking Method 🚶 Walk-in (booked by Front Desk) Services 1. Hyd…" at bounding box center [561, 271] width 1122 height 542
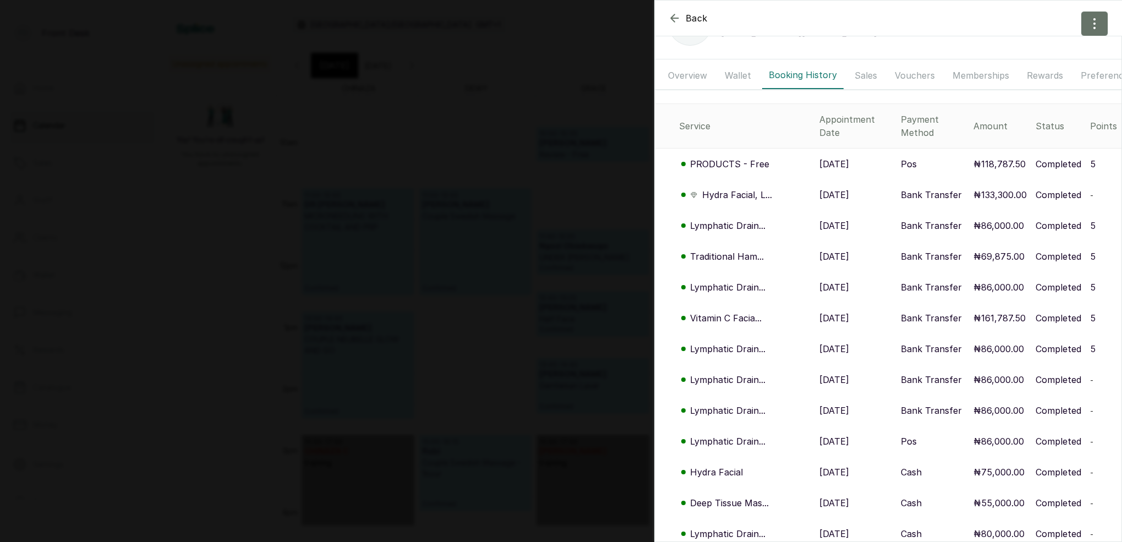
click at [738, 157] on p "PRODUCTS - Free" at bounding box center [729, 163] width 79 height 13
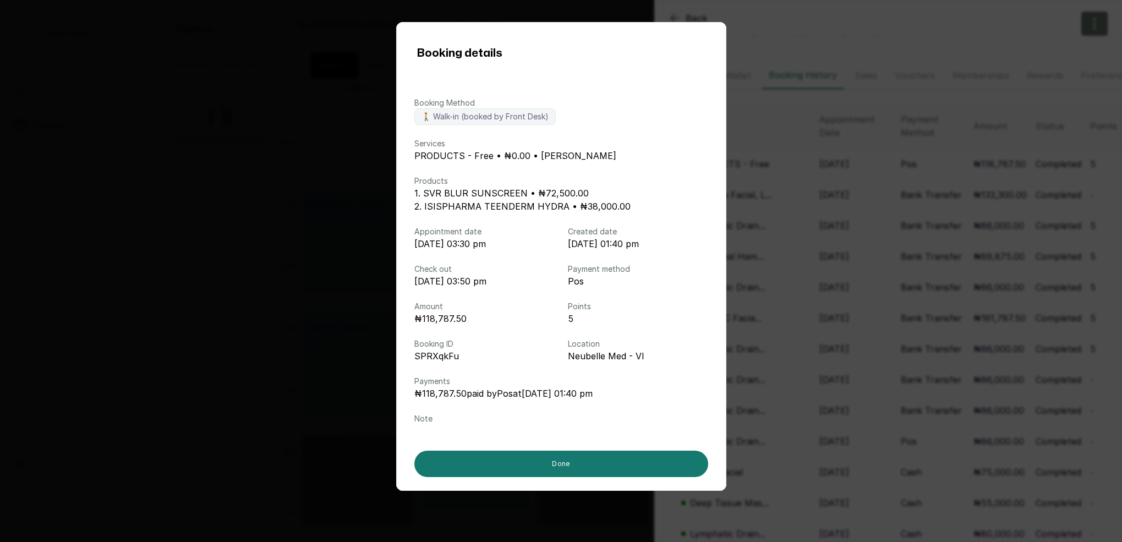
click at [859, 254] on div "Booking details Booking Method 🚶 Walk-in (booked by Front Desk) Services PRODUC…" at bounding box center [561, 271] width 1122 height 542
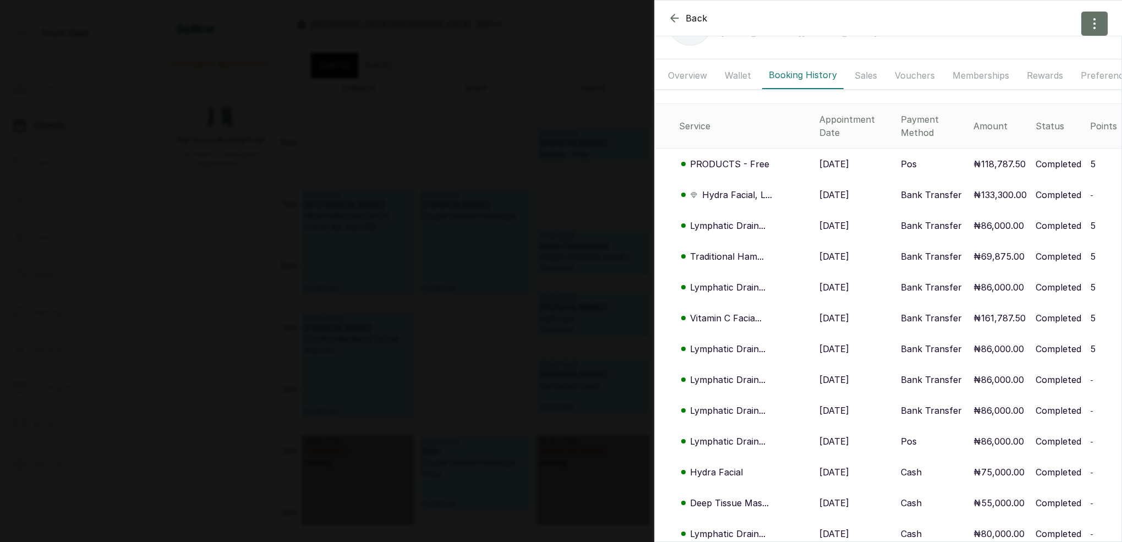
click at [676, 19] on icon "button" at bounding box center [674, 18] width 13 height 13
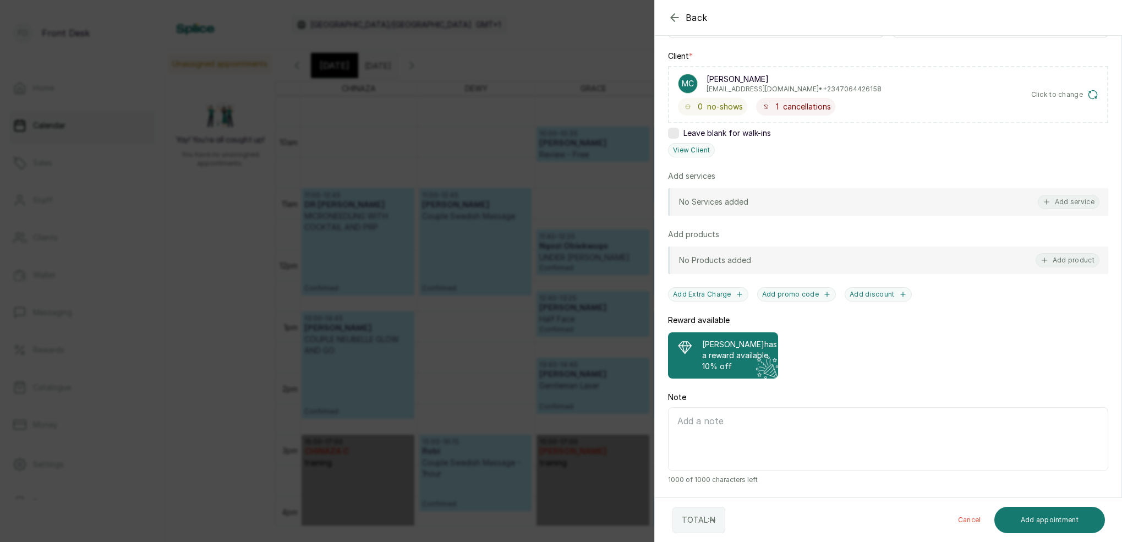
scroll to position [0, 0]
click at [434, 226] on div "Back Add Appointment Add an Appointment Create a new appointment for a client A…" at bounding box center [561, 271] width 1122 height 542
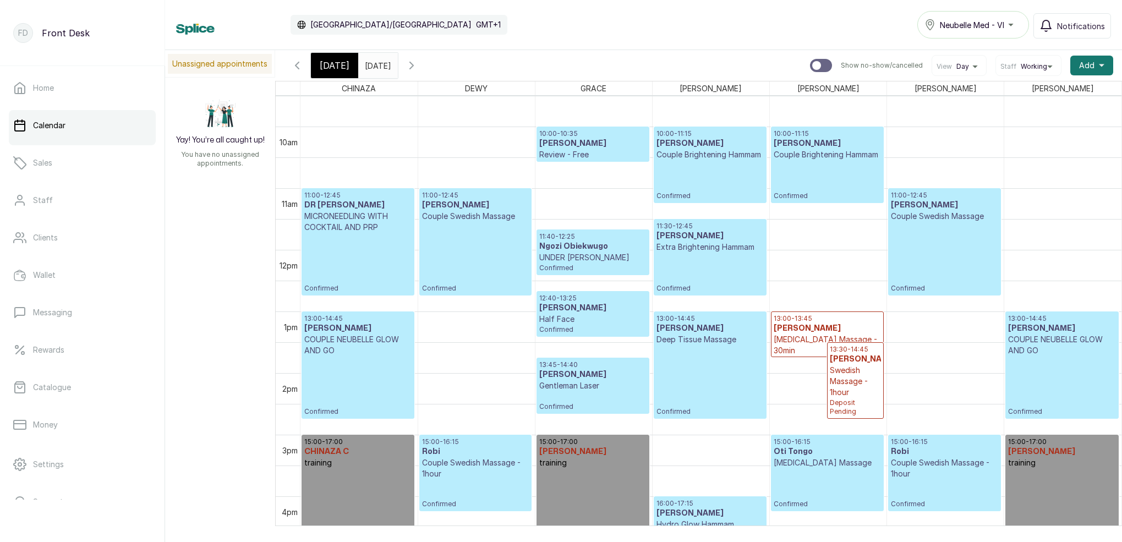
click at [347, 62] on div "[DATE]" at bounding box center [334, 65] width 47 height 25
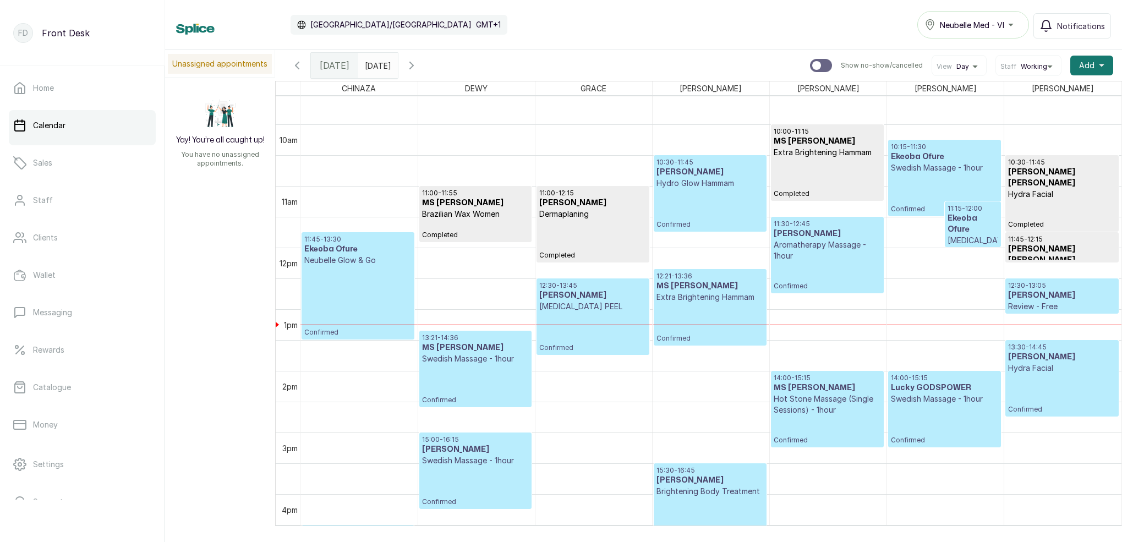
click at [376, 67] on input "[DATE]" at bounding box center [368, 62] width 18 height 19
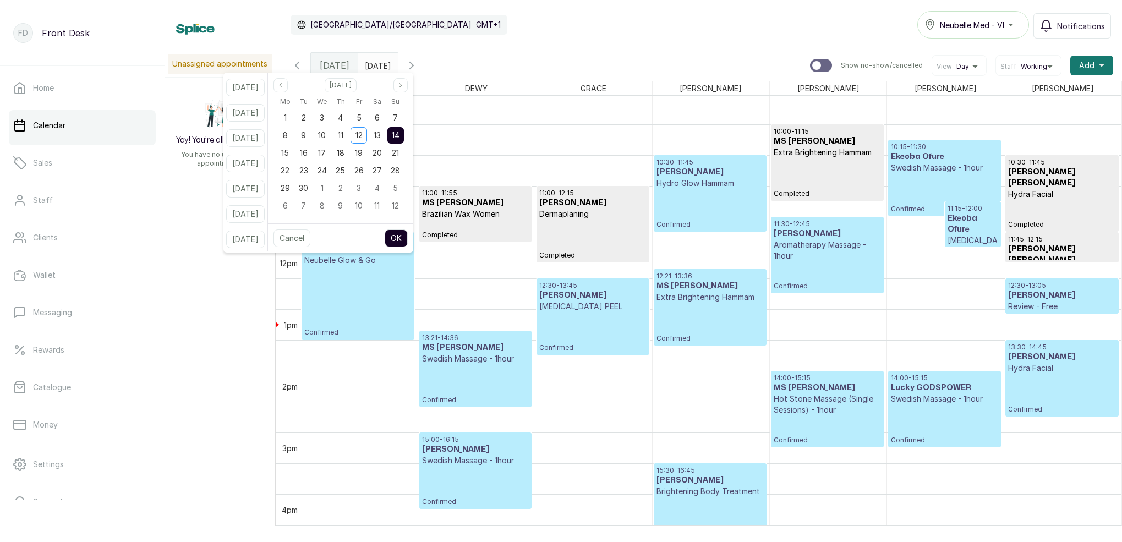
drag, startPoint x: 255, startPoint y: 164, endPoint x: 255, endPoint y: 79, distance: 85.3
click at [255, 163] on button "[DATE]" at bounding box center [245, 164] width 39 height 18
type input "[DATE]"
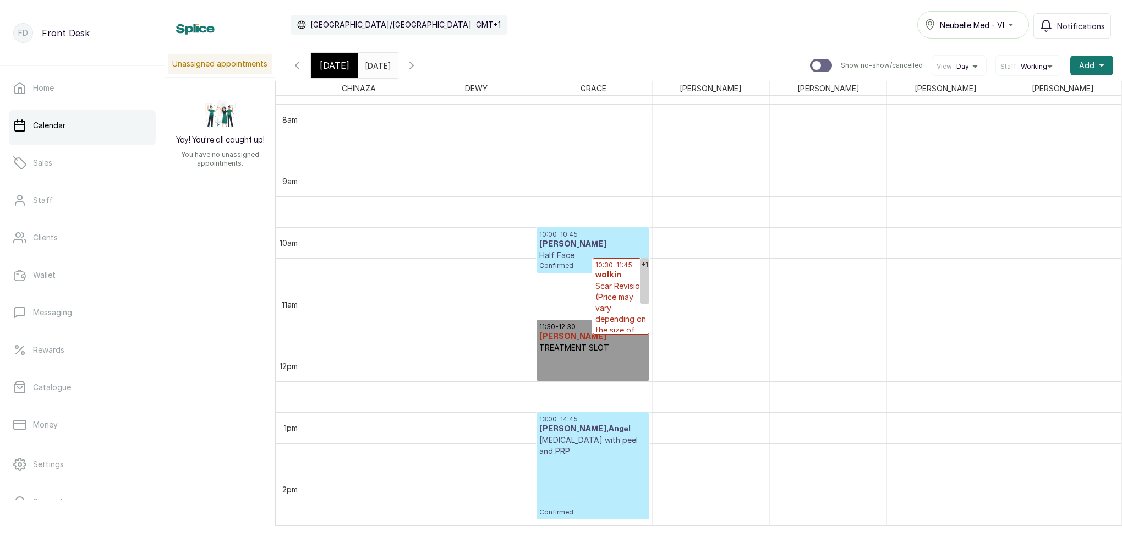
scroll to position [525, 0]
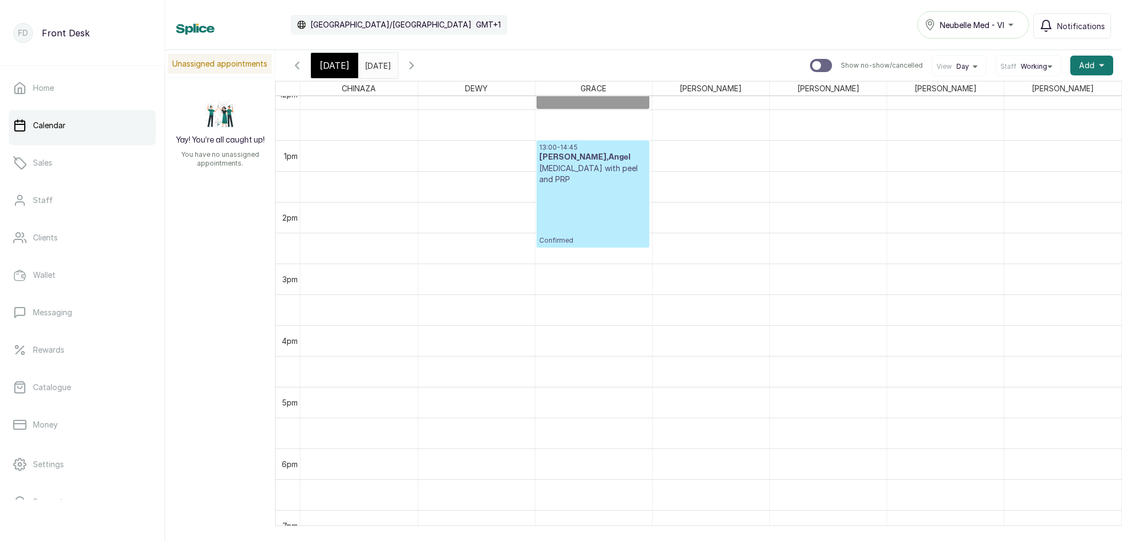
click at [413, 68] on icon "button" at bounding box center [411, 65] width 3 height 7
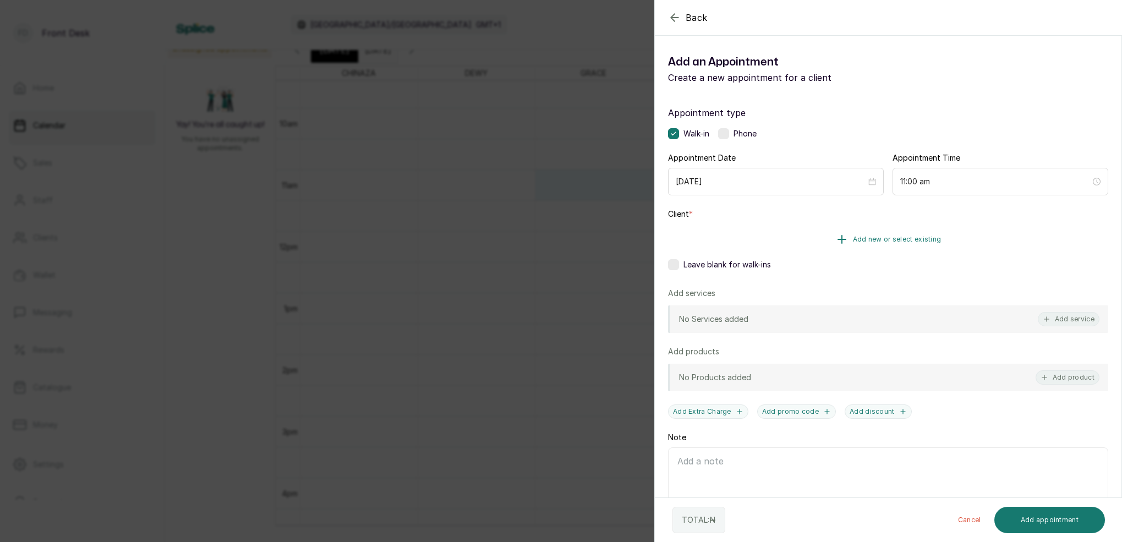
click at [917, 238] on span "Add new or select existing" at bounding box center [897, 239] width 89 height 9
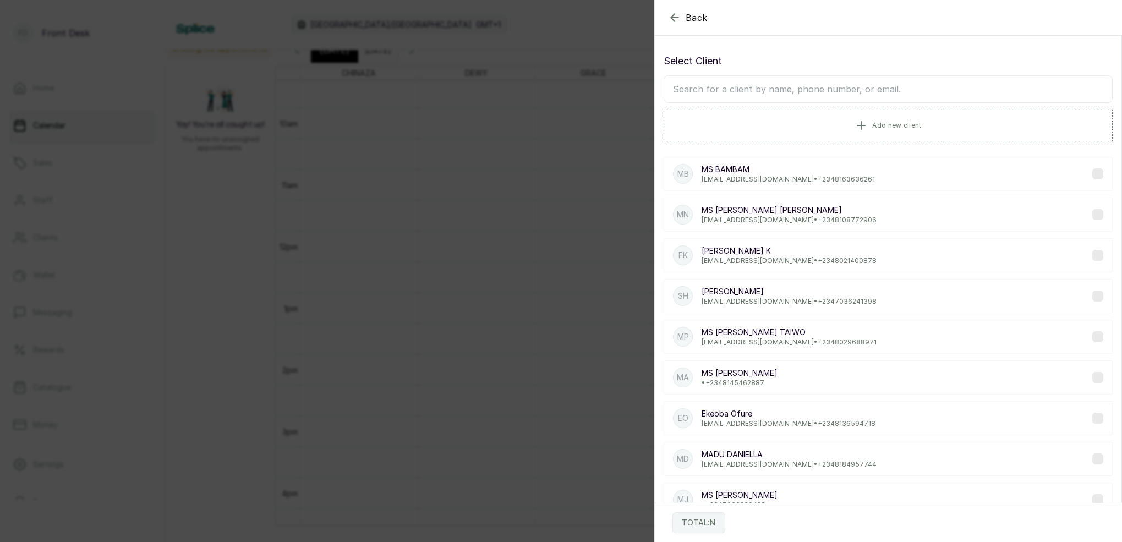
click at [798, 94] on input "text" at bounding box center [887, 89] width 449 height 28
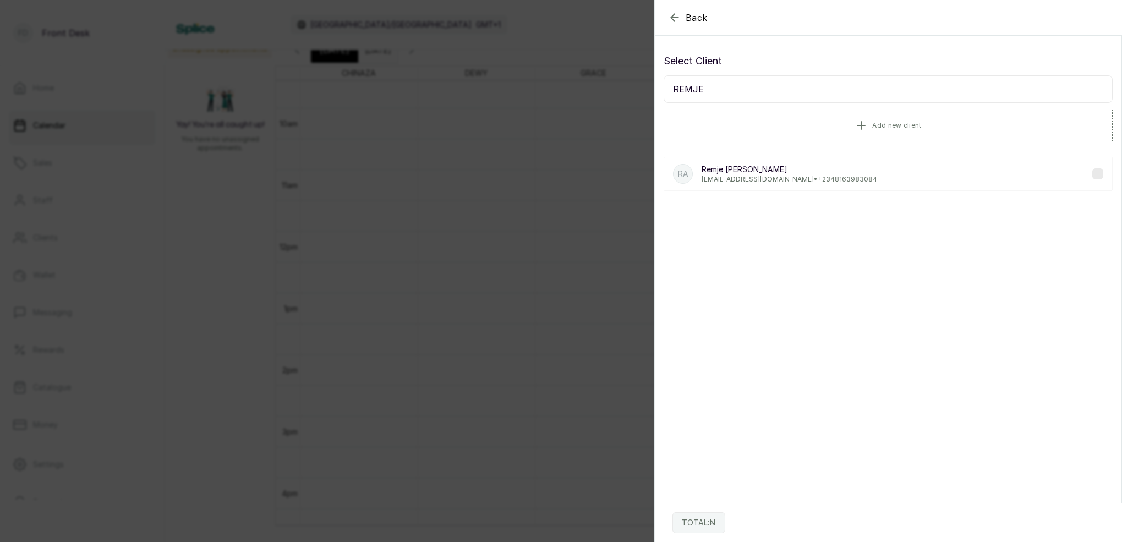
type input "REMJE"
click at [747, 175] on p "[EMAIL_ADDRESS][DOMAIN_NAME] • [PHONE_NUMBER]" at bounding box center [789, 179] width 176 height 9
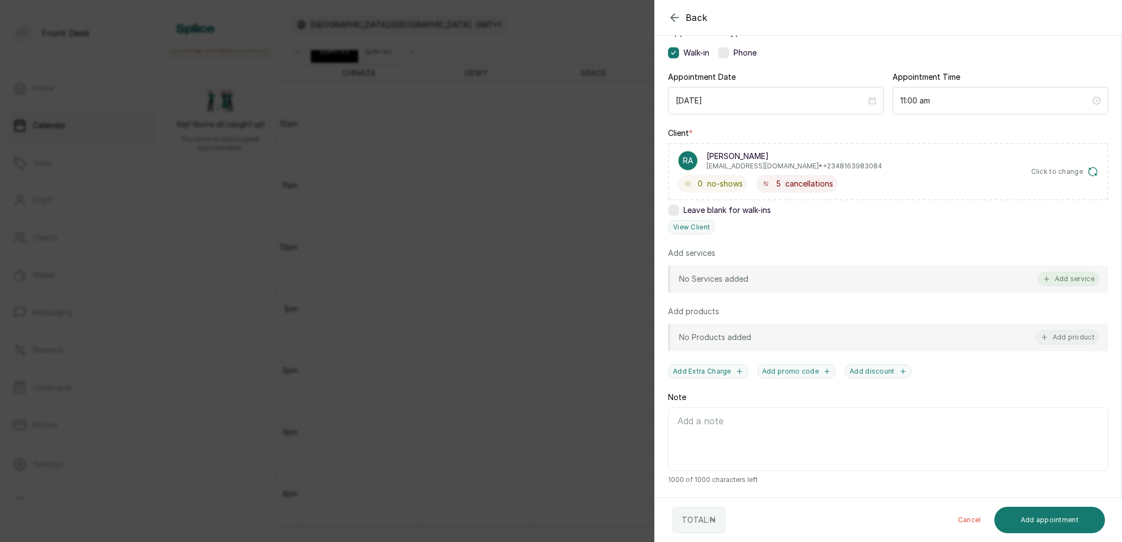
click at [1079, 278] on button "Add service" at bounding box center [1069, 279] width 62 height 14
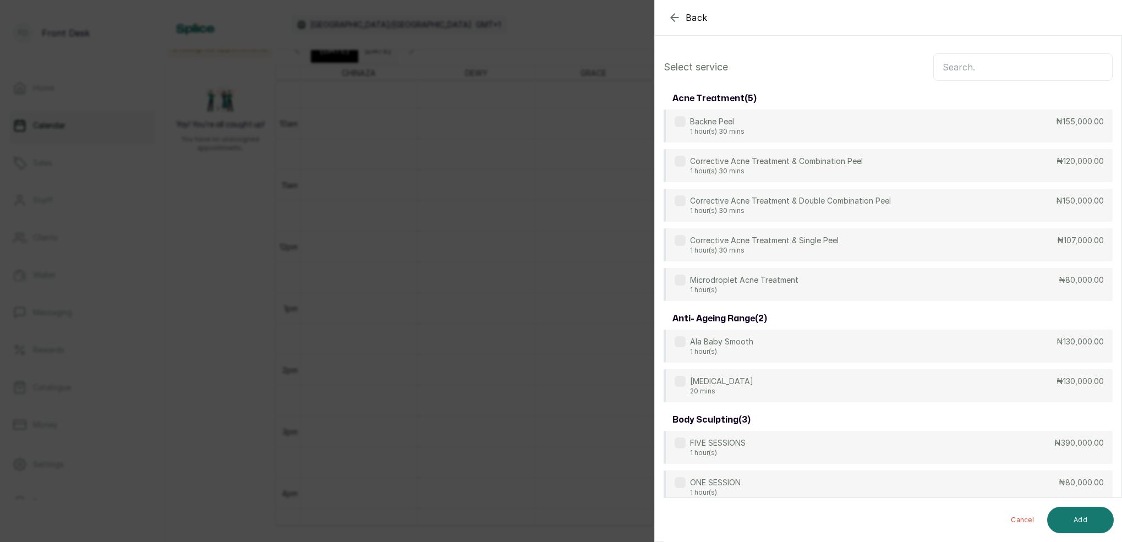
click at [985, 73] on input "text" at bounding box center [1022, 67] width 179 height 28
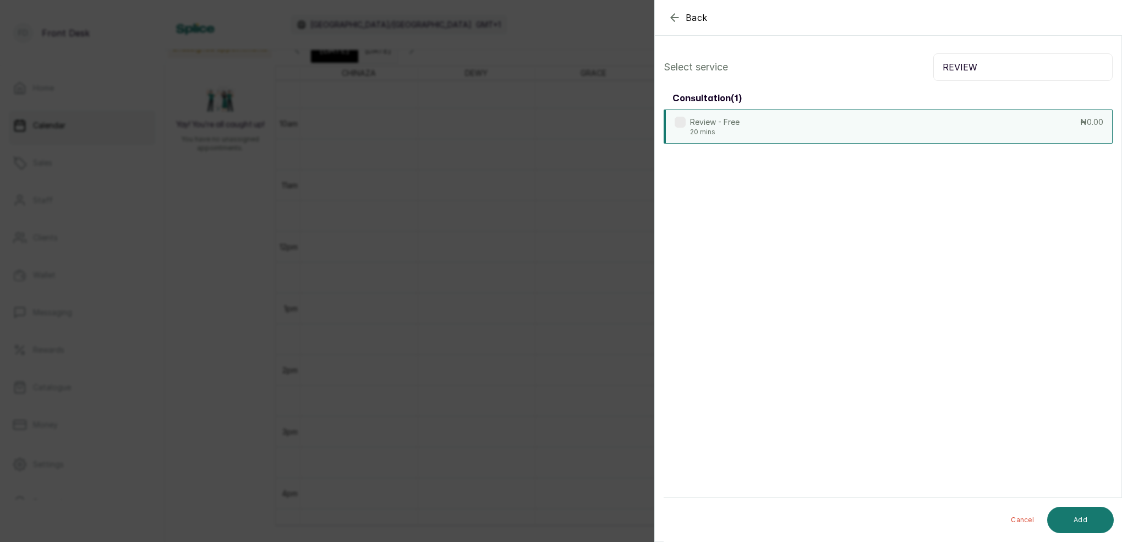
type input "REVIEW"
click at [902, 121] on div "Review - Free 20 mins ₦0.00" at bounding box center [887, 126] width 449 height 34
click at [1070, 526] on button "Add" at bounding box center [1080, 520] width 67 height 26
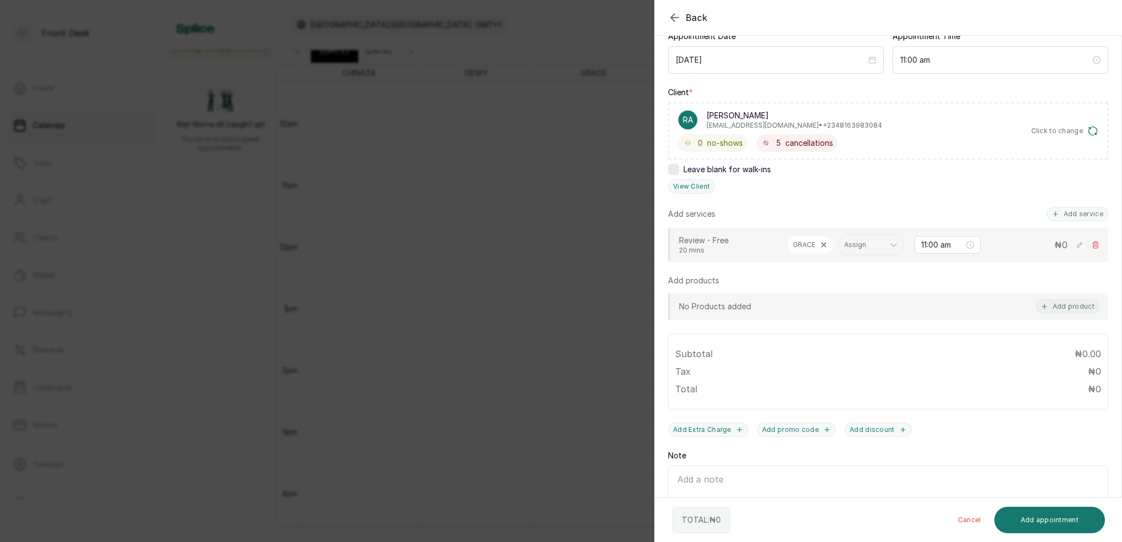
drag, startPoint x: 1040, startPoint y: 520, endPoint x: 1041, endPoint y: 501, distance: 19.3
click at [1039, 519] on button "Add appointment" at bounding box center [1049, 520] width 111 height 26
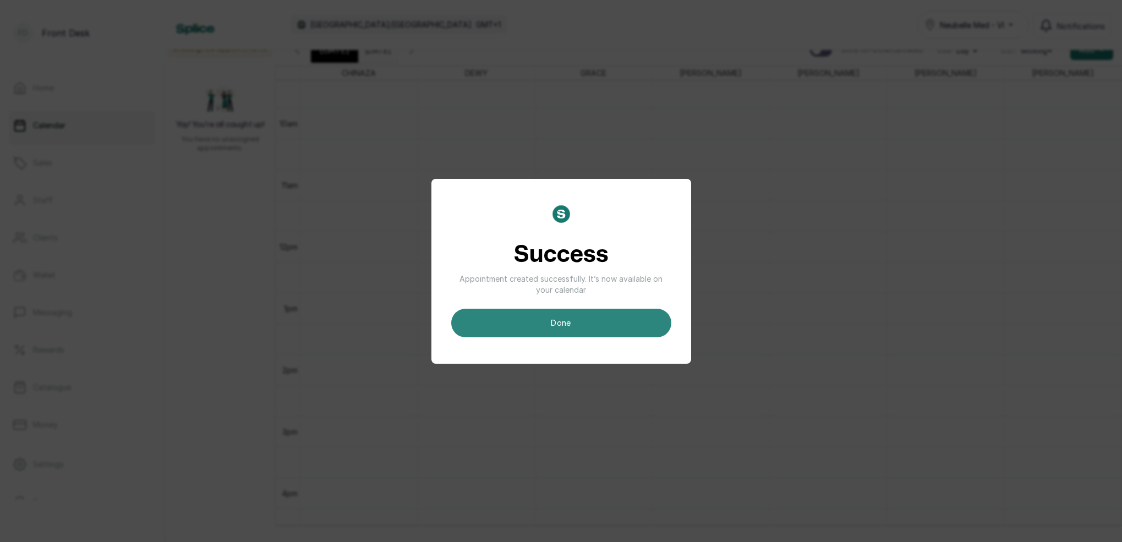
click at [523, 311] on button "done" at bounding box center [561, 323] width 220 height 29
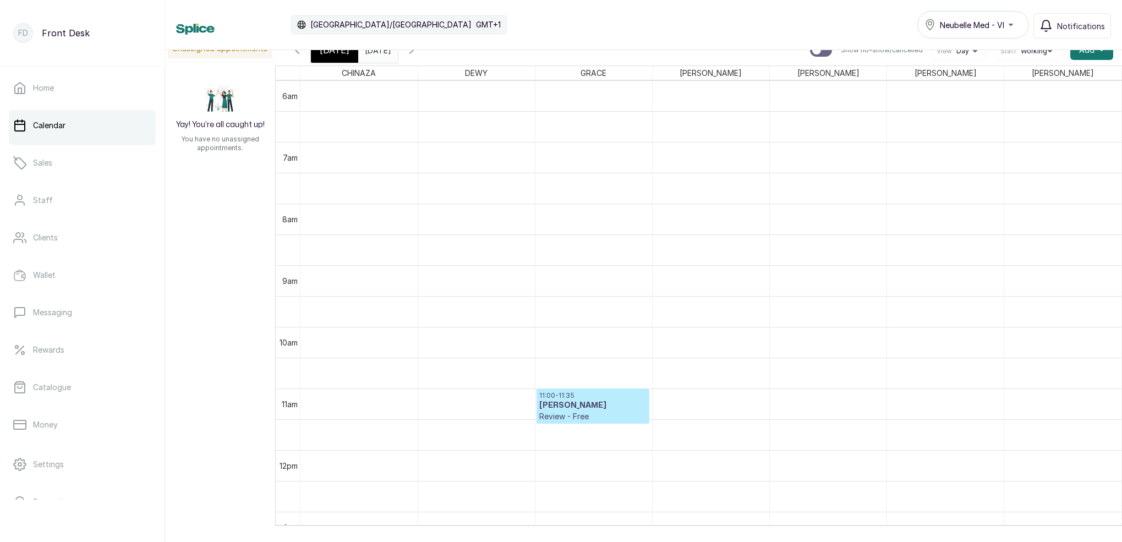
click at [342, 51] on span "[DATE]" at bounding box center [335, 49] width 30 height 13
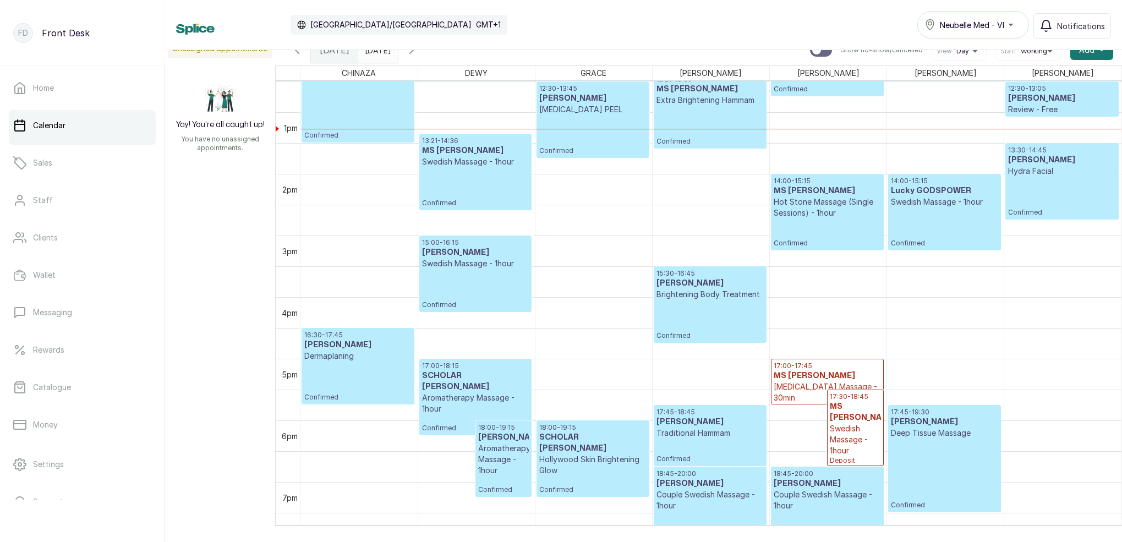
click at [590, 131] on div "12:30 - 13:45 [PERSON_NAME] [MEDICAL_DATA] PEEL Confirmed" at bounding box center [592, 119] width 107 height 71
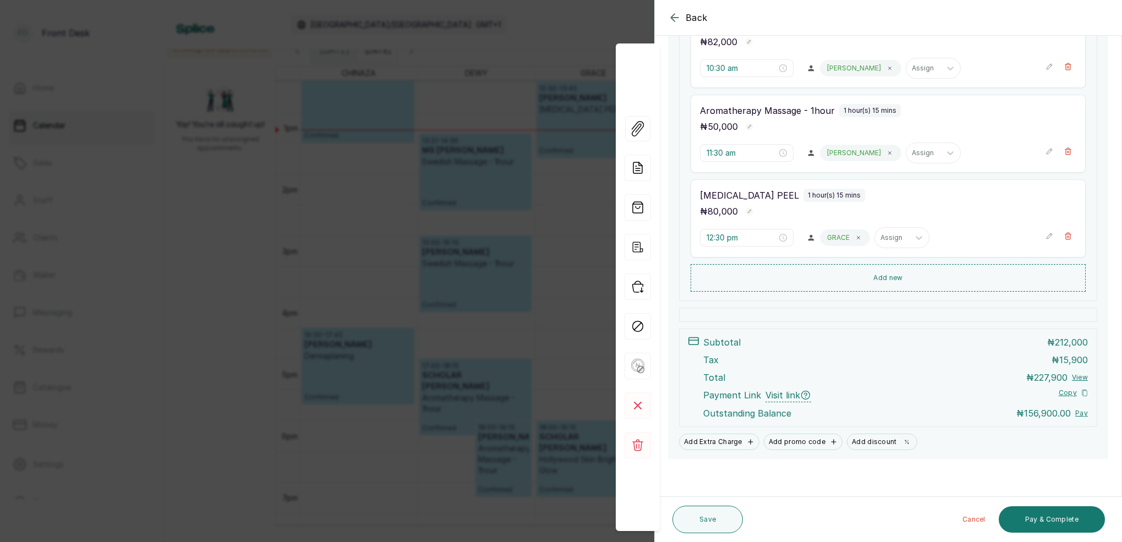
click at [496, 109] on div "Back Appointment Details Edit appointment 🚶 Walk-in (booked by Front Desk) Make…" at bounding box center [561, 271] width 1122 height 542
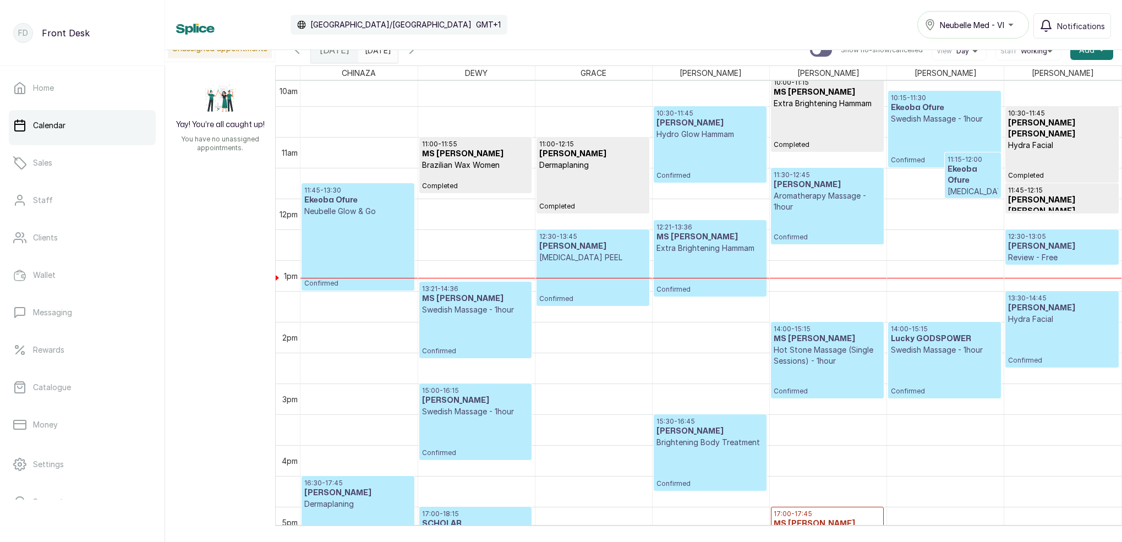
click at [418, 54] on icon "button" at bounding box center [411, 49] width 13 height 13
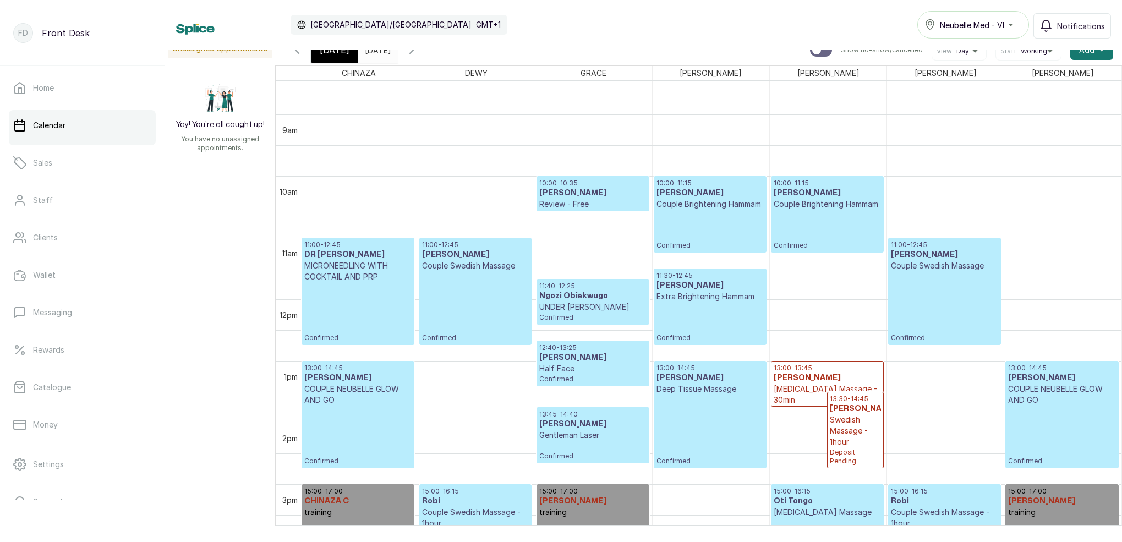
click at [344, 57] on div "[DATE]" at bounding box center [334, 49] width 47 height 25
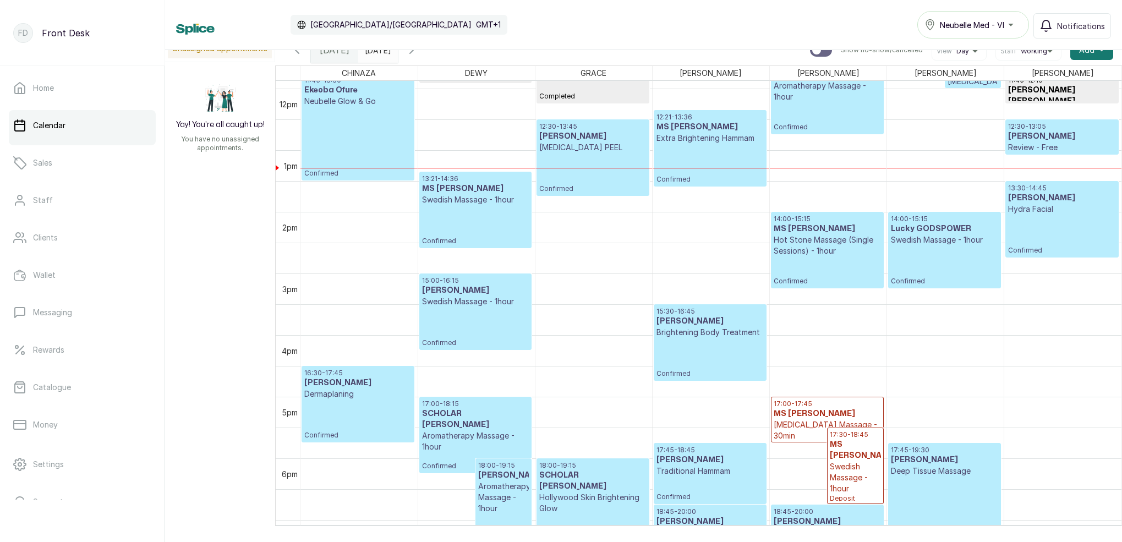
click at [376, 54] on input "[DATE]" at bounding box center [368, 47] width 18 height 19
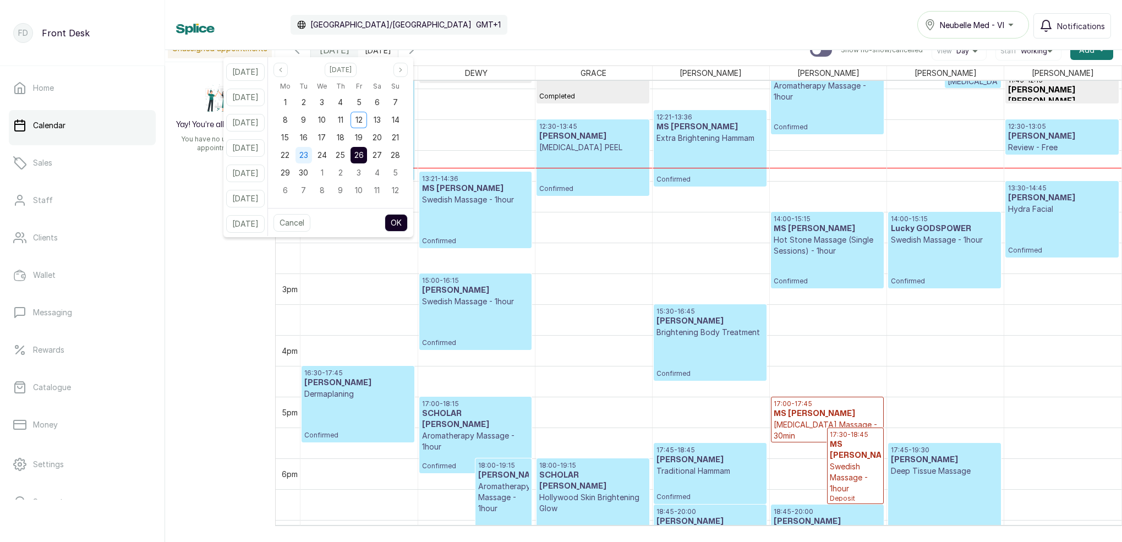
drag, startPoint x: 314, startPoint y: 134, endPoint x: 322, endPoint y: 146, distance: 14.6
click at [308, 135] on span "16" at bounding box center [304, 137] width 8 height 9
click at [408, 221] on button "OK" at bounding box center [396, 223] width 23 height 18
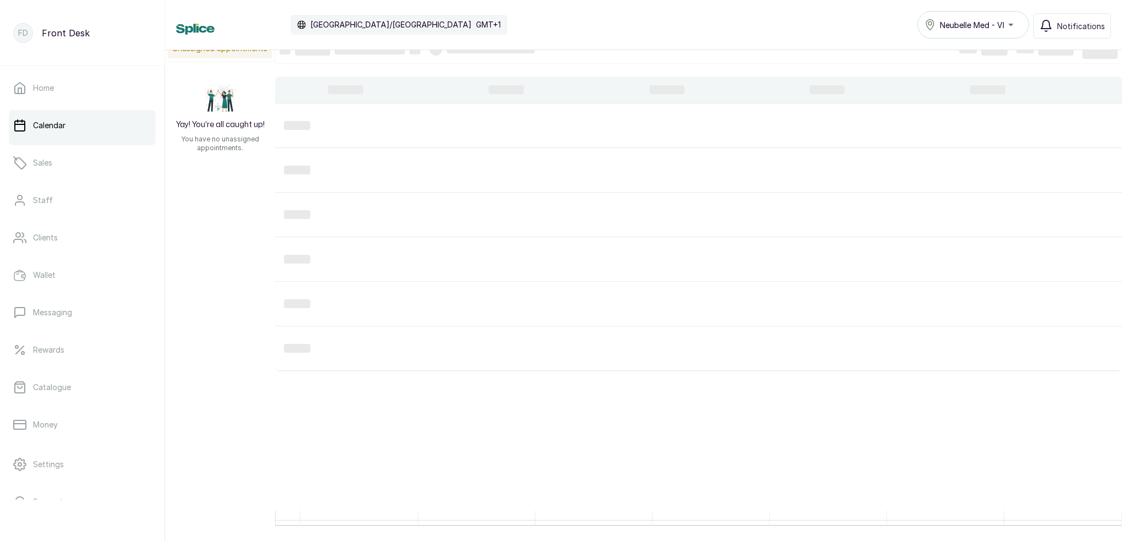
type input "[DATE]"
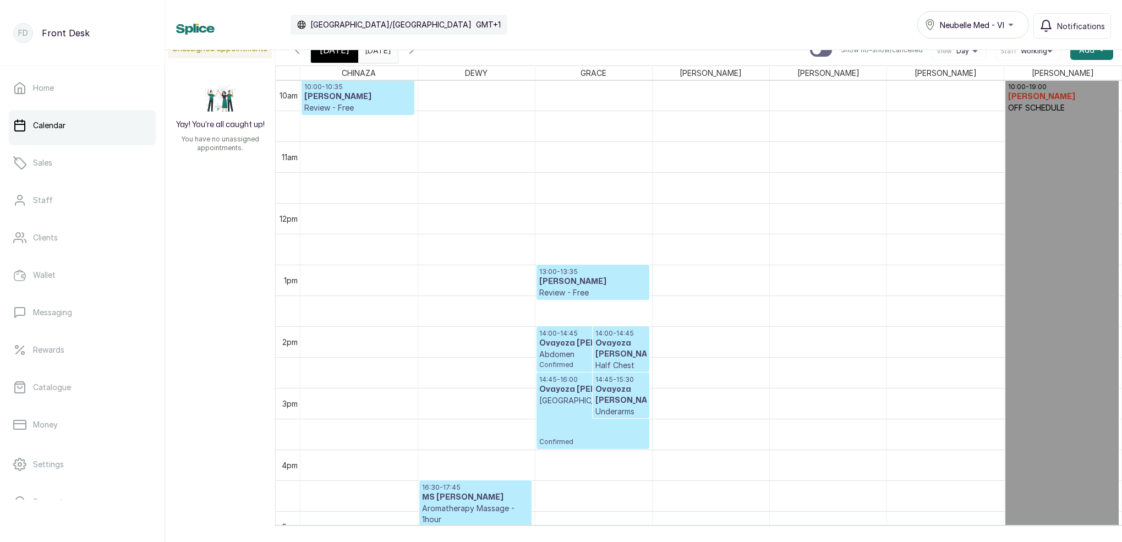
click at [418, 52] on icon "button" at bounding box center [411, 49] width 13 height 13
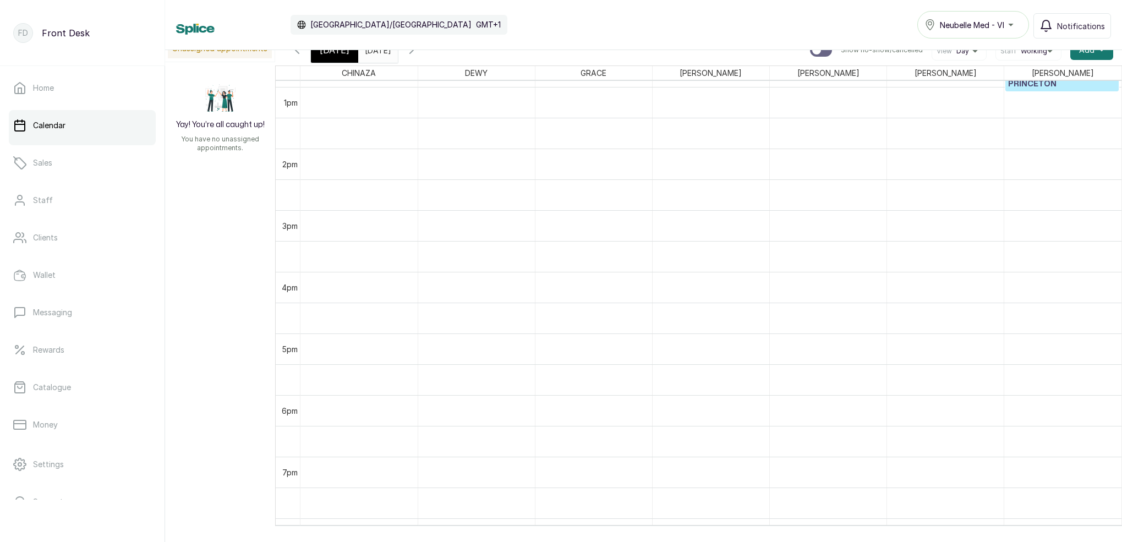
click at [341, 58] on div "[DATE]" at bounding box center [334, 49] width 47 height 25
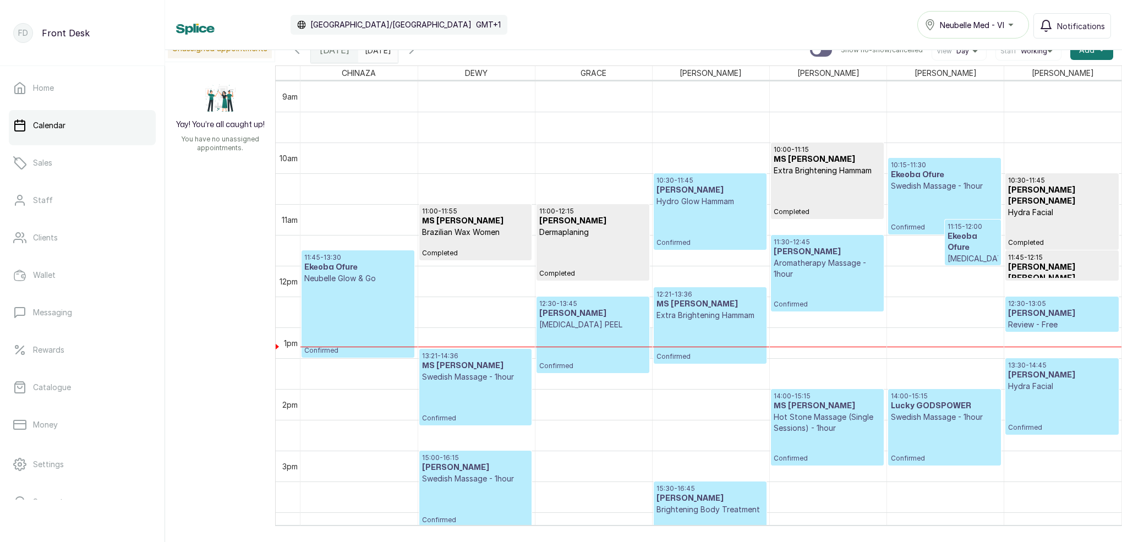
click at [582, 346] on div "11:00 - 12:15 [PERSON_NAME] Completed 12:30 - 13:45 [PERSON_NAME] [MEDICAL_DATA…" at bounding box center [593, 265] width 117 height 1479
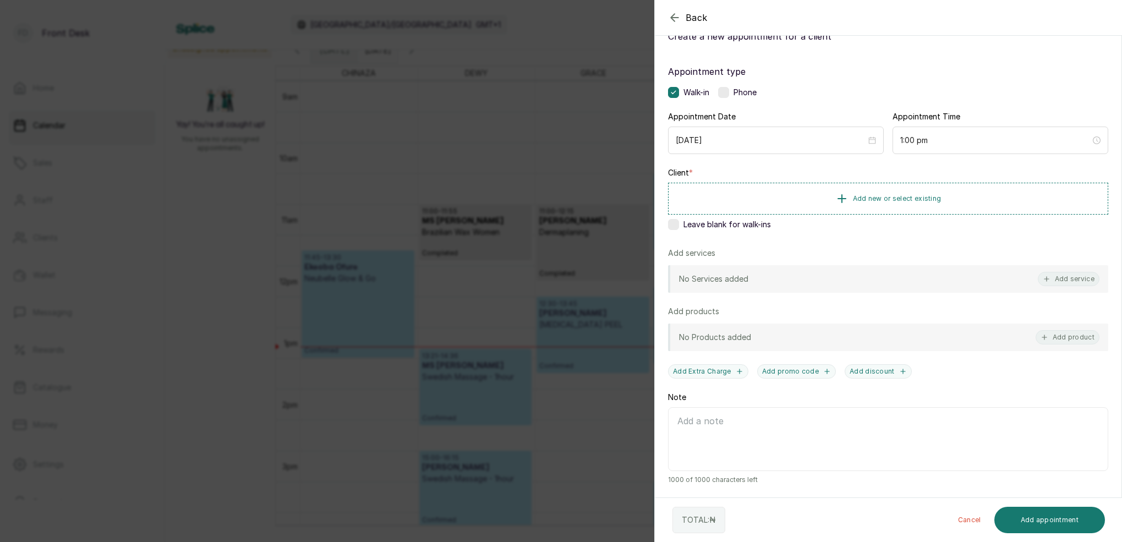
click at [446, 270] on div "Back Add Appointment Add an Appointment Create a new appointment for a client A…" at bounding box center [561, 271] width 1122 height 542
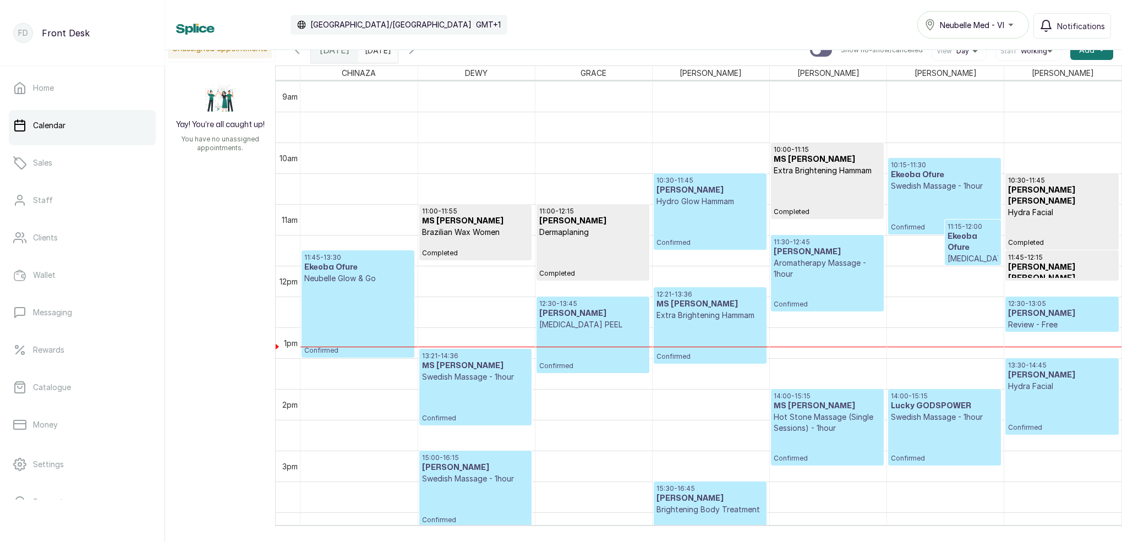
click at [605, 333] on div "12:30 - 13:45 [PERSON_NAME] [MEDICAL_DATA] PEEL Confirmed" at bounding box center [592, 334] width 107 height 71
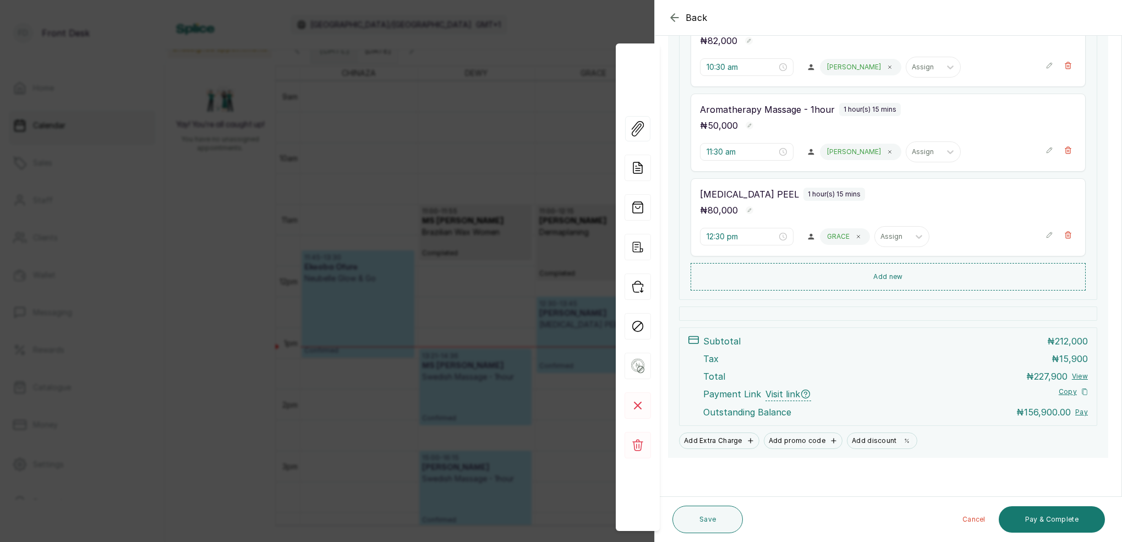
scroll to position [262, 0]
drag, startPoint x: 1053, startPoint y: 517, endPoint x: 1032, endPoint y: 489, distance: 34.6
click at [1052, 514] on button "Pay & Complete" at bounding box center [1052, 519] width 106 height 26
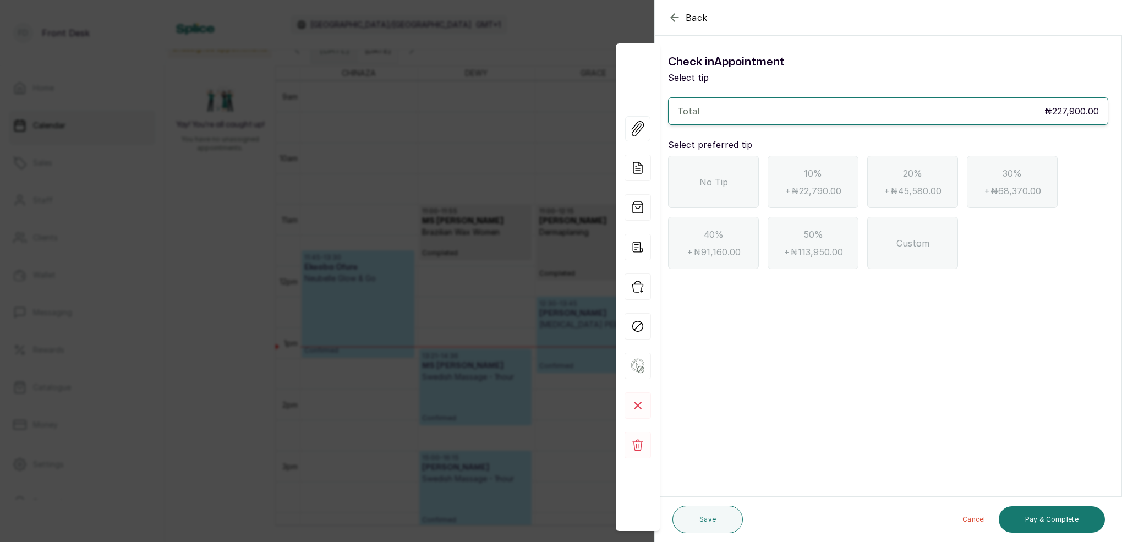
scroll to position [0, 0]
drag, startPoint x: 672, startPoint y: 17, endPoint x: 711, endPoint y: 40, distance: 45.9
click at [672, 17] on icon "button" at bounding box center [674, 17] width 7 height 7
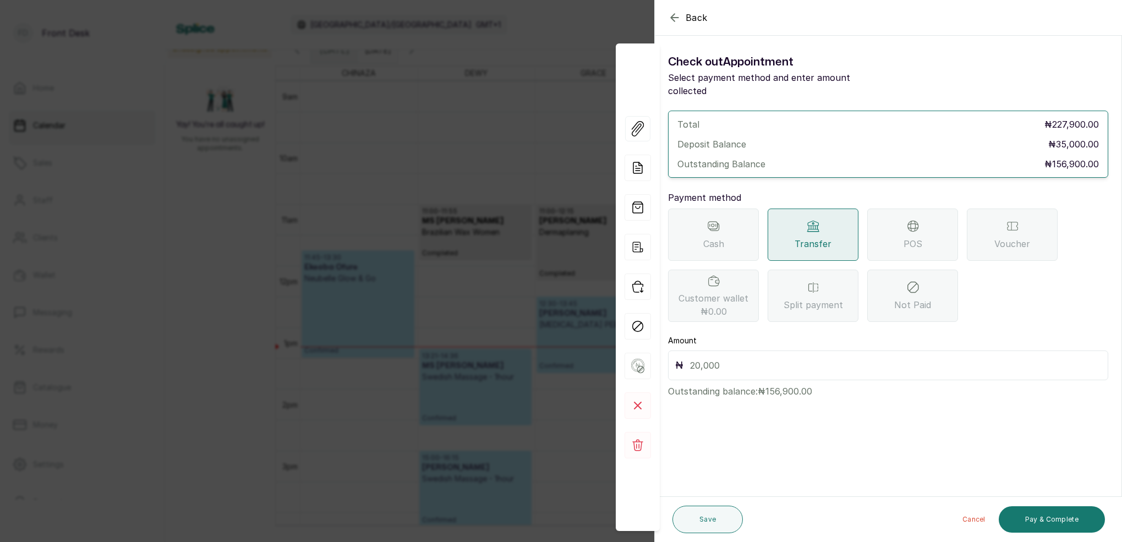
click at [900, 222] on div "POS" at bounding box center [912, 235] width 91 height 52
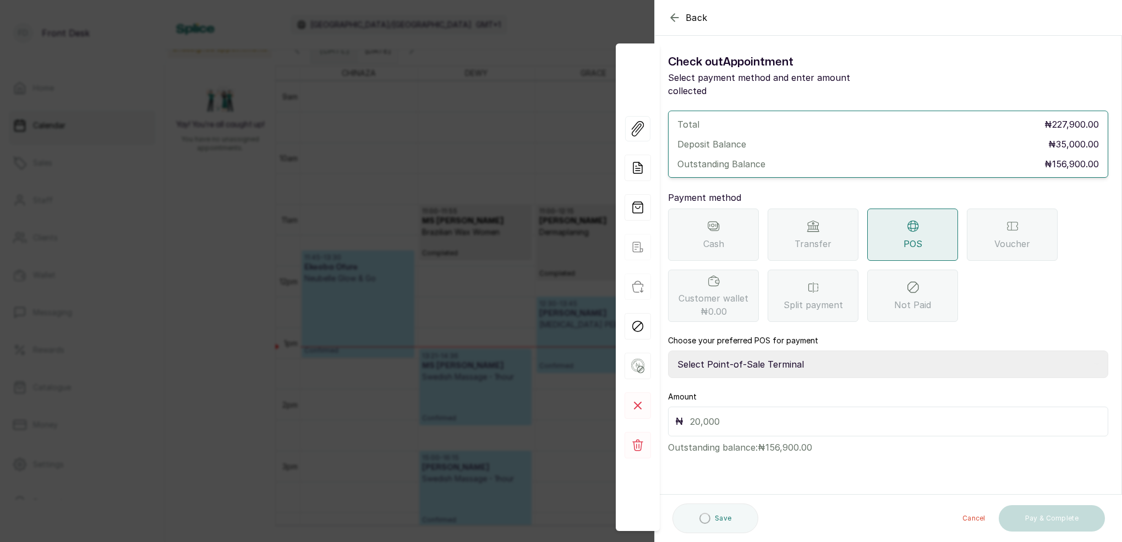
select select "7a4fd382-b2de-4137-8553-2ff33fa7fb29"
click at [744, 415] on div "₦" at bounding box center [888, 422] width 440 height 30
click at [725, 414] on input "text" at bounding box center [895, 421] width 411 height 15
type input "156,900"
click at [1043, 514] on button "Pay & Complete" at bounding box center [1052, 519] width 106 height 26
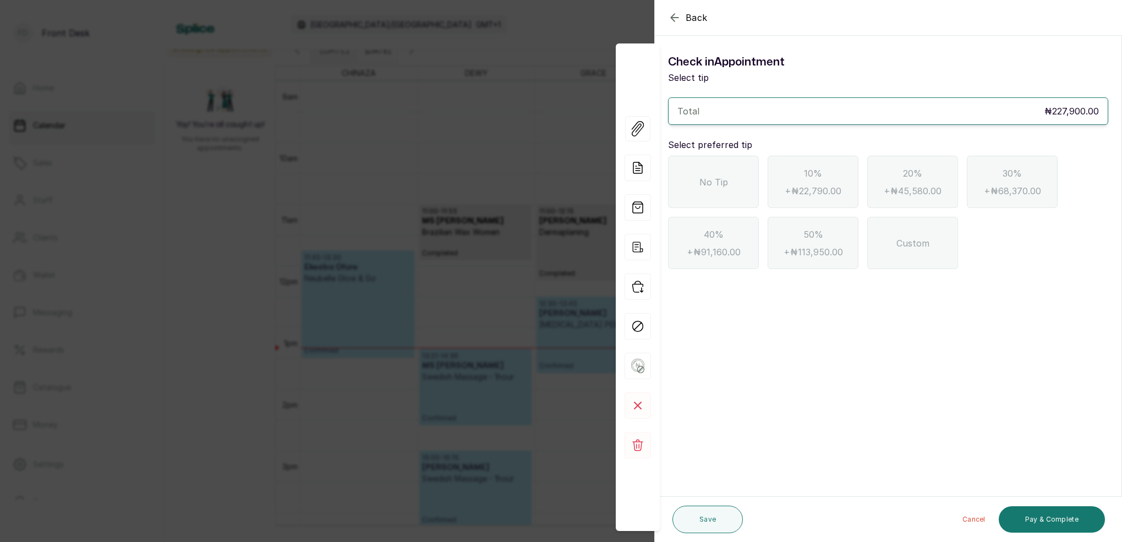
drag, startPoint x: 719, startPoint y: 169, endPoint x: 933, endPoint y: 301, distance: 251.3
click at [720, 169] on div "No Tip" at bounding box center [713, 182] width 91 height 52
click at [1087, 519] on button "Pay & Complete" at bounding box center [1052, 519] width 106 height 26
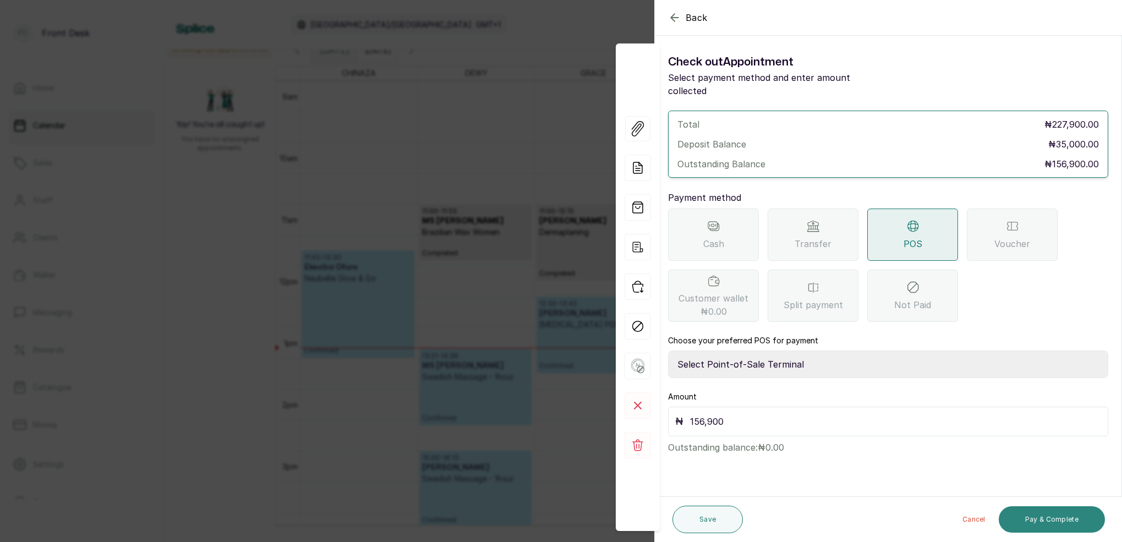
click at [1052, 523] on button "Pay & Complete" at bounding box center [1052, 519] width 106 height 26
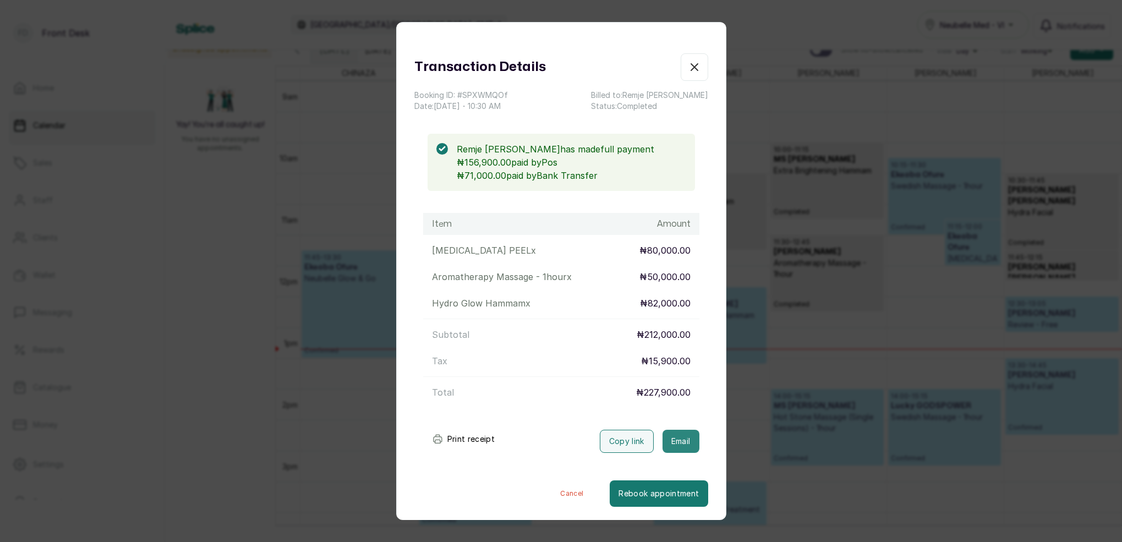
click at [691, 431] on button "Email" at bounding box center [680, 441] width 37 height 23
click at [697, 75] on button "Show no-show/cancelled" at bounding box center [695, 67] width 28 height 28
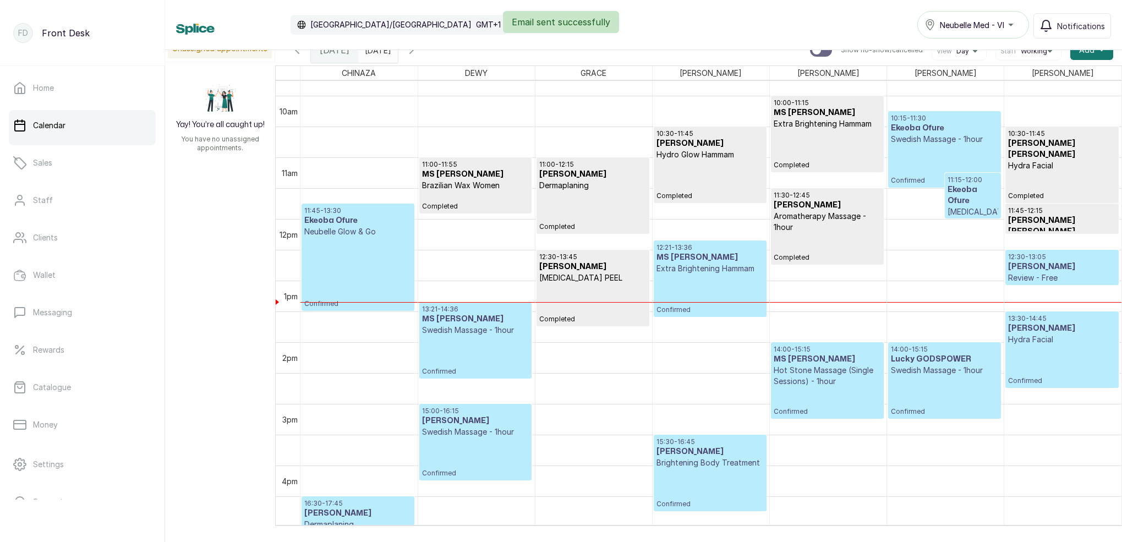
scroll to position [628, 0]
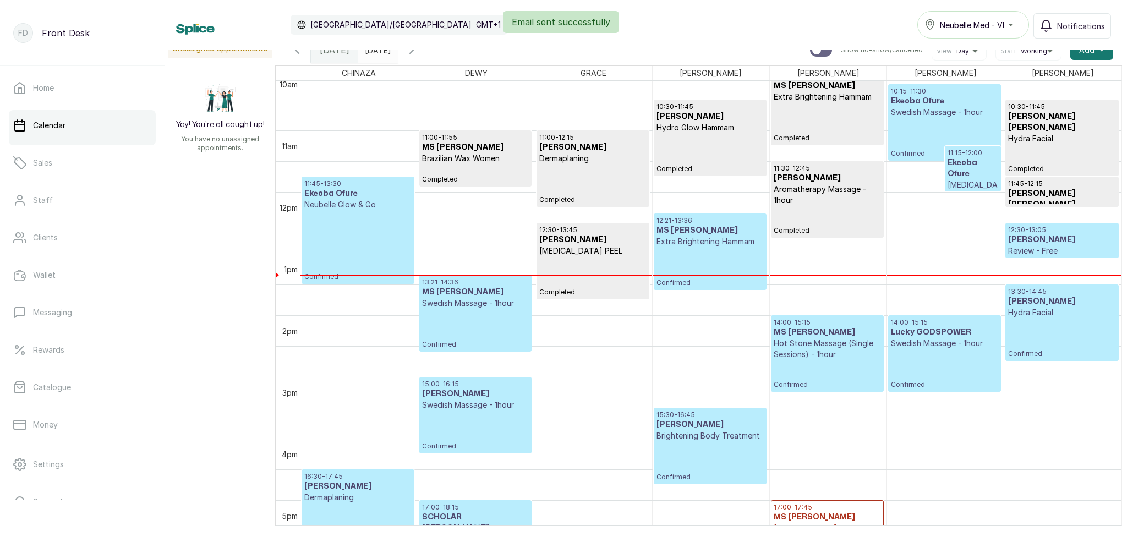
click at [597, 253] on p "[MEDICAL_DATA] PEEL" at bounding box center [592, 250] width 107 height 11
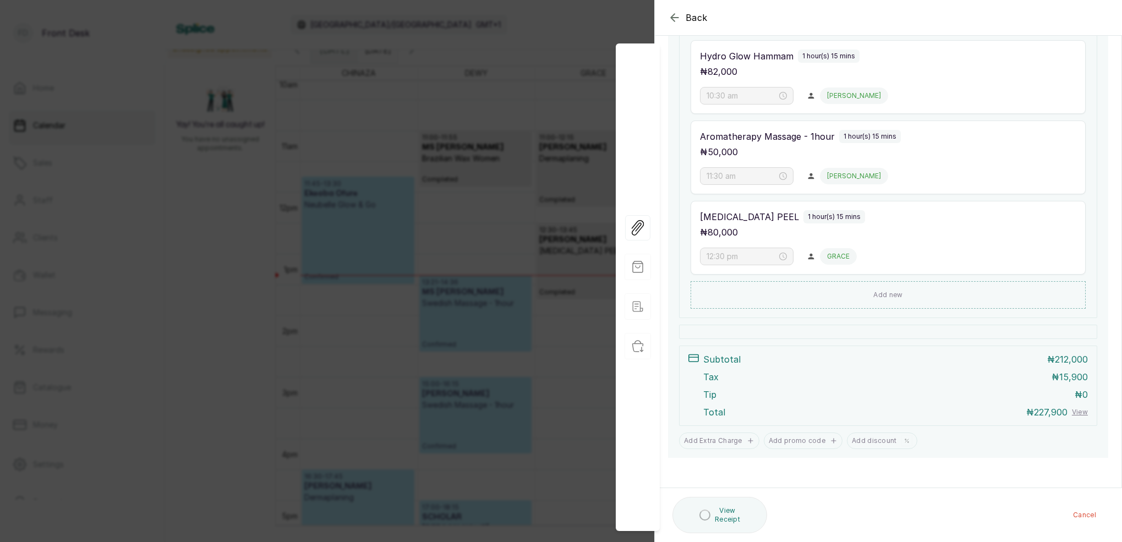
scroll to position [245, 0]
click at [545, 227] on div "Back Appointment Details Edit appointment 🚶 Walk-in (booked by Front Desk) Make…" at bounding box center [561, 271] width 1122 height 542
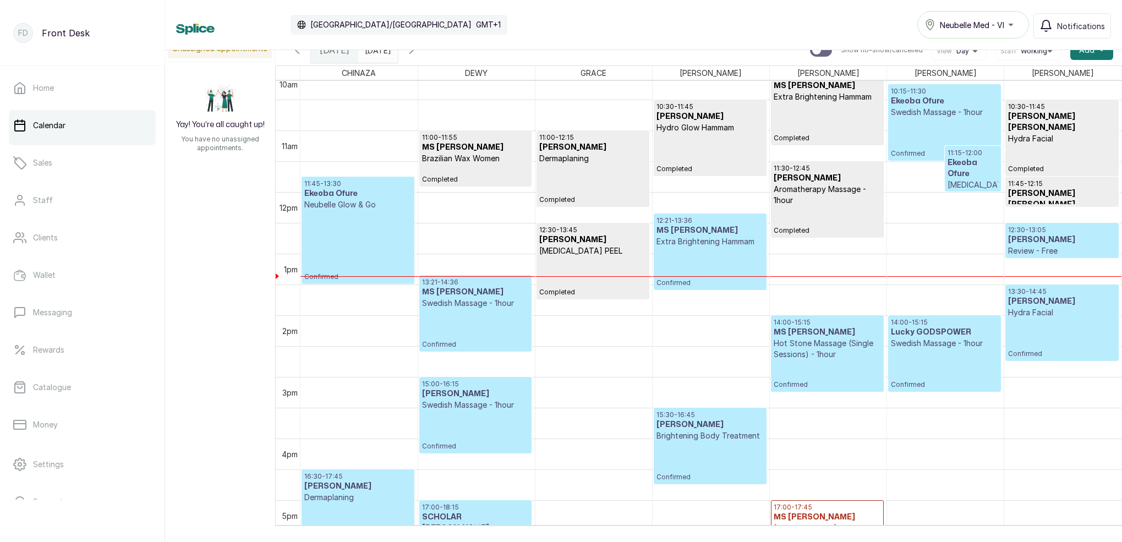
click at [1048, 247] on p "Review - Free" at bounding box center [1061, 250] width 107 height 11
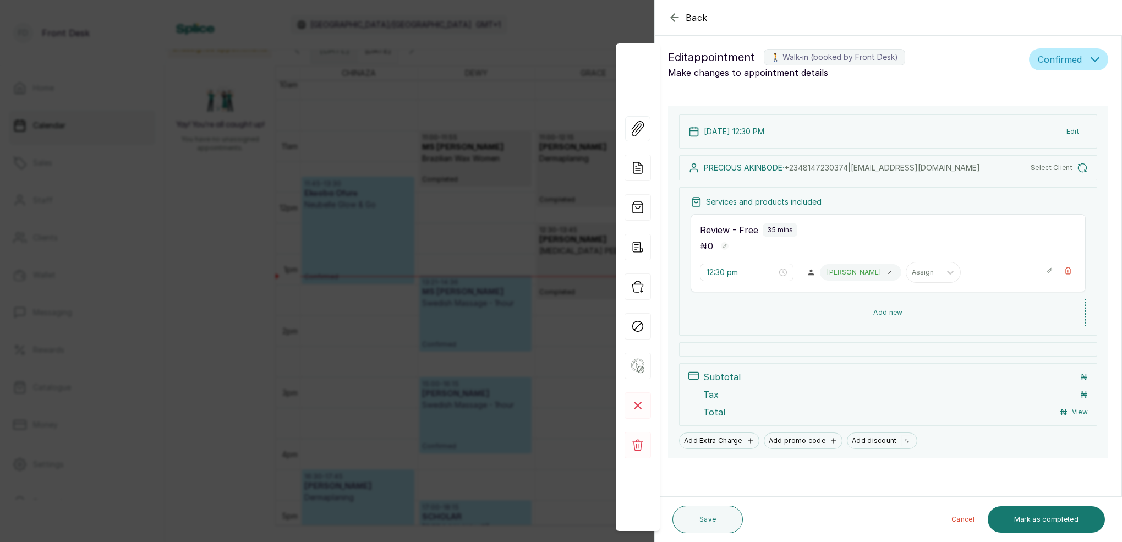
scroll to position [5, 0]
click at [711, 272] on input "12:30 pm" at bounding box center [741, 272] width 70 height 12
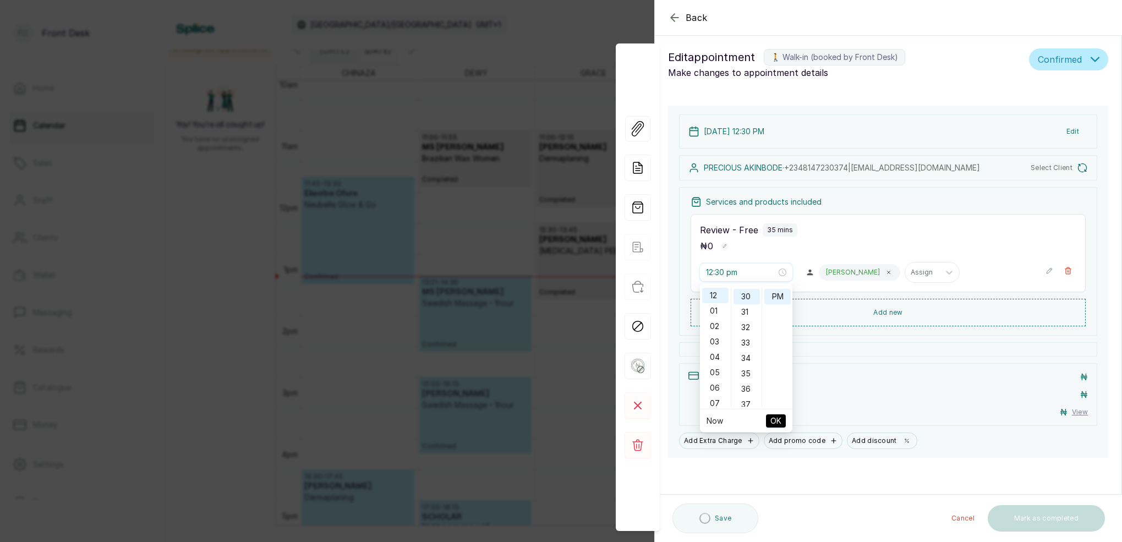
scroll to position [461, 0]
click at [714, 357] on div "04" at bounding box center [715, 356] width 26 height 15
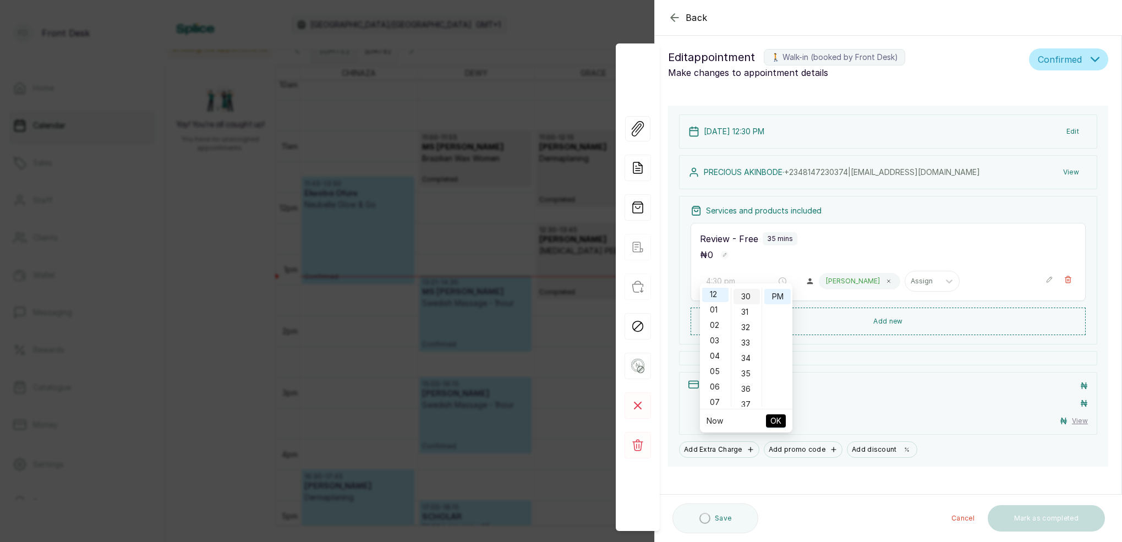
scroll to position [0, 0]
drag, startPoint x: 716, startPoint y: 353, endPoint x: 727, endPoint y: 338, distance: 18.5
click at [717, 351] on div "04" at bounding box center [715, 356] width 26 height 15
click at [743, 295] on div "30" at bounding box center [746, 296] width 26 height 15
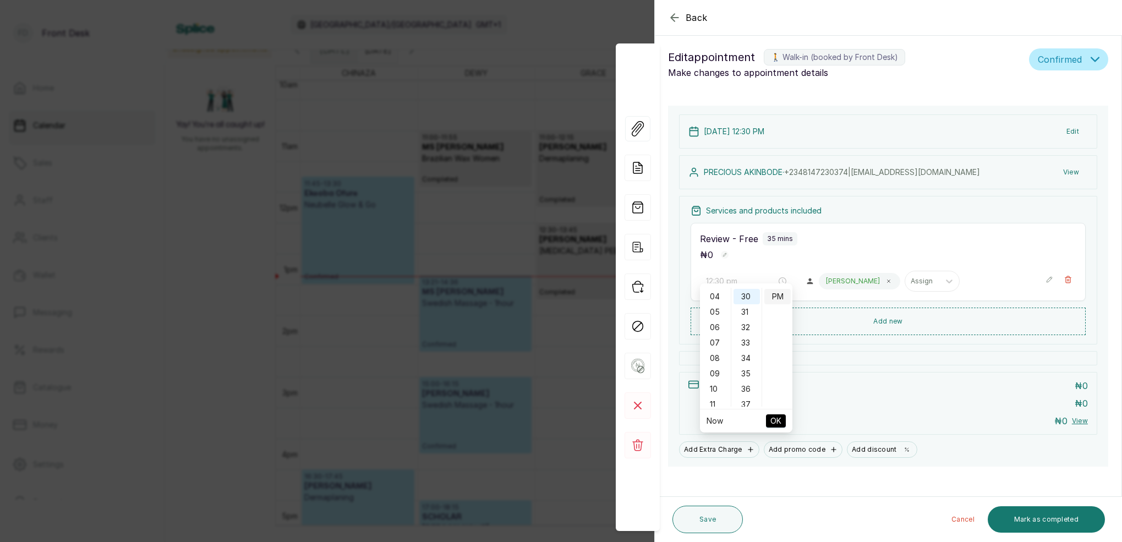
scroll to position [0, 0]
click at [716, 358] on div "04" at bounding box center [715, 356] width 26 height 15
type input "4:30 pm"
click at [749, 297] on div "30" at bounding box center [746, 296] width 26 height 15
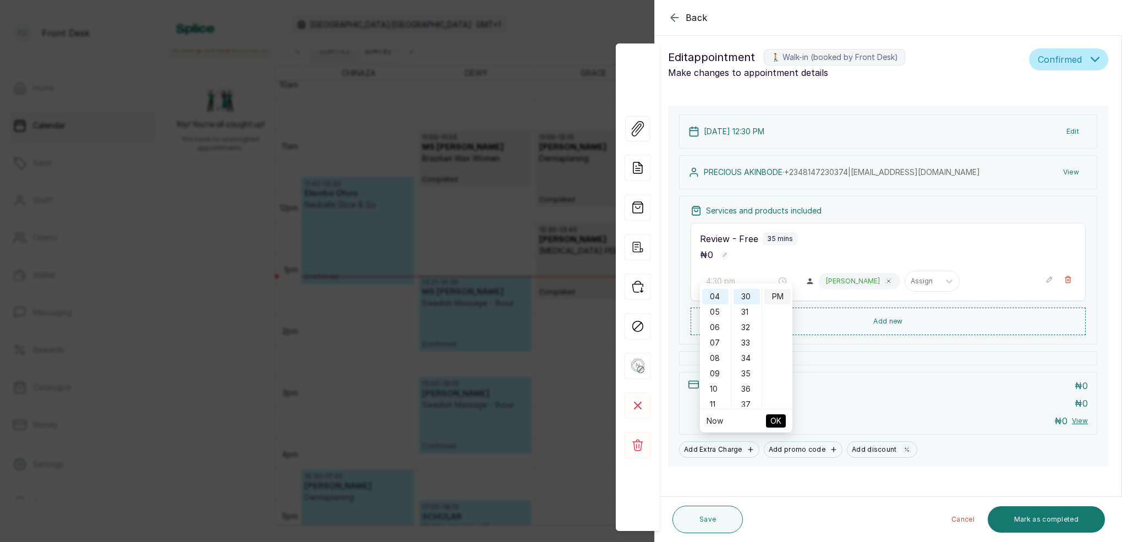
click at [781, 297] on div "PM" at bounding box center [777, 296] width 26 height 15
click at [774, 419] on span "OK" at bounding box center [775, 420] width 11 height 21
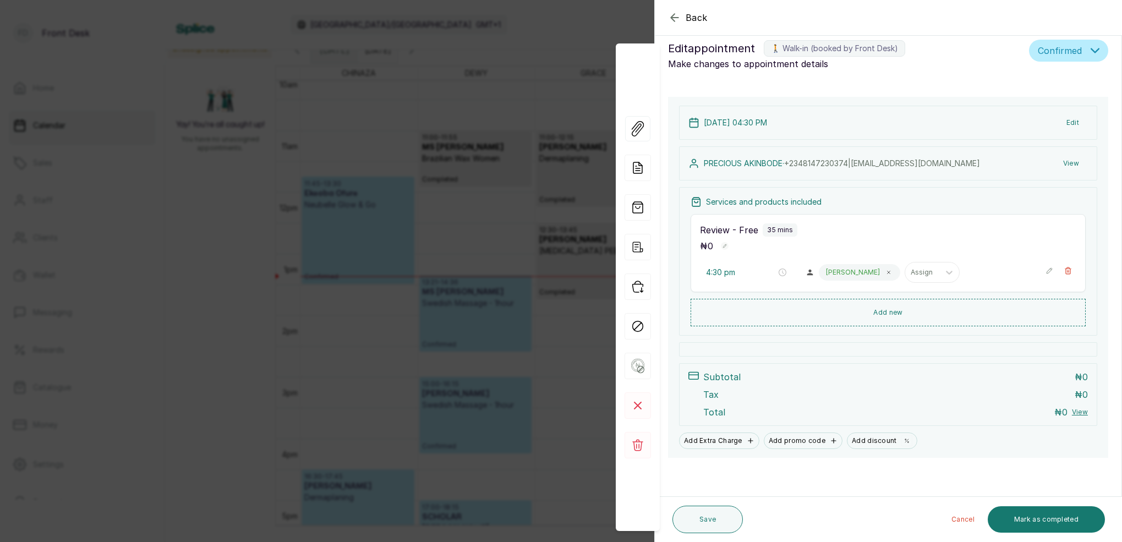
scroll to position [13, 0]
click at [1073, 122] on button "Edit" at bounding box center [1072, 124] width 30 height 20
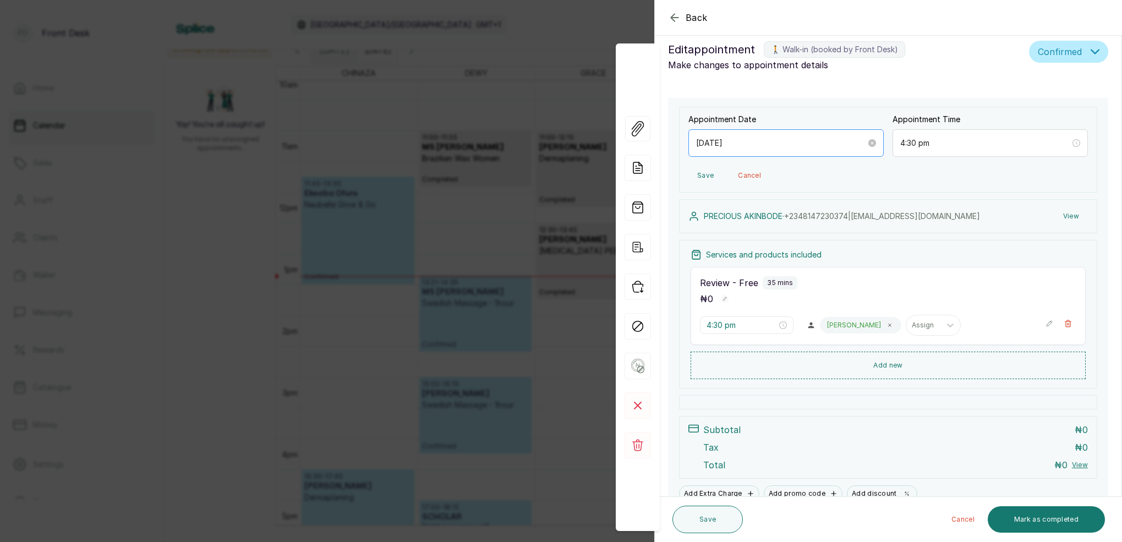
click at [746, 149] on div "[DATE]" at bounding box center [785, 143] width 195 height 28
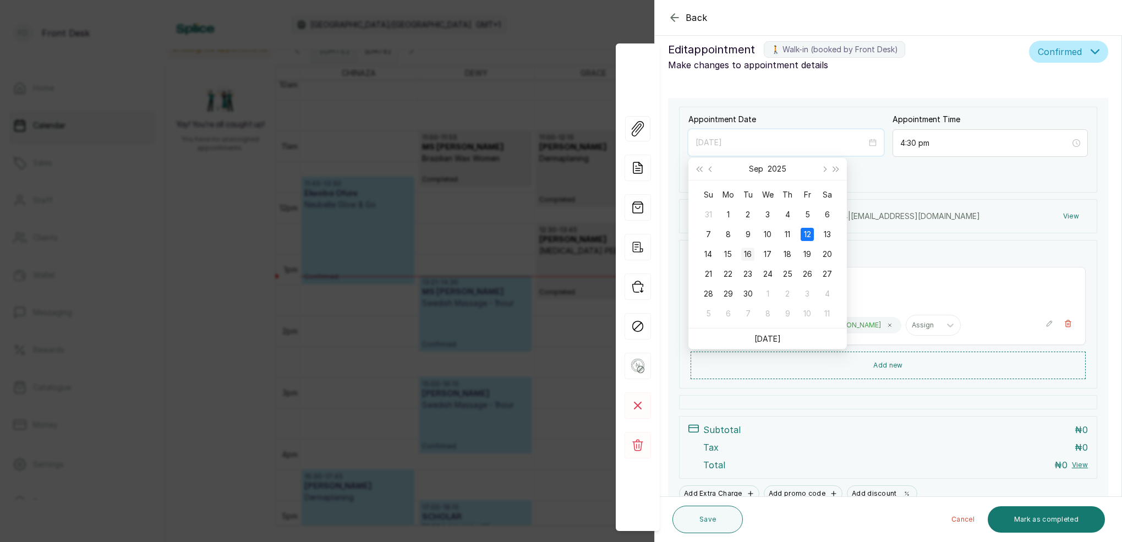
type input "[DATE]"
click at [747, 254] on div "16" at bounding box center [747, 254] width 13 height 13
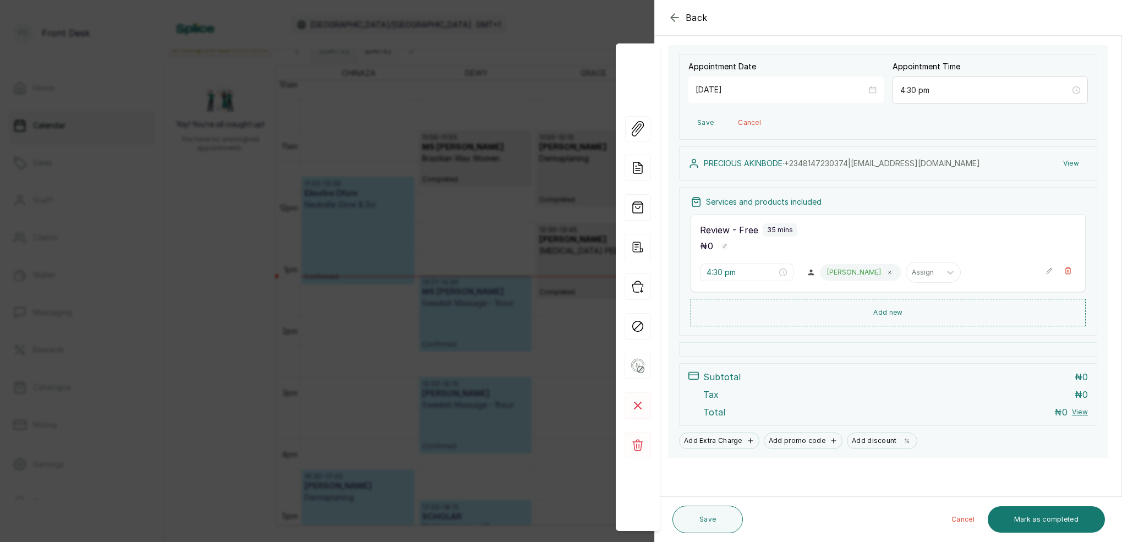
scroll to position [65, 0]
click at [729, 512] on button "Save" at bounding box center [707, 520] width 70 height 28
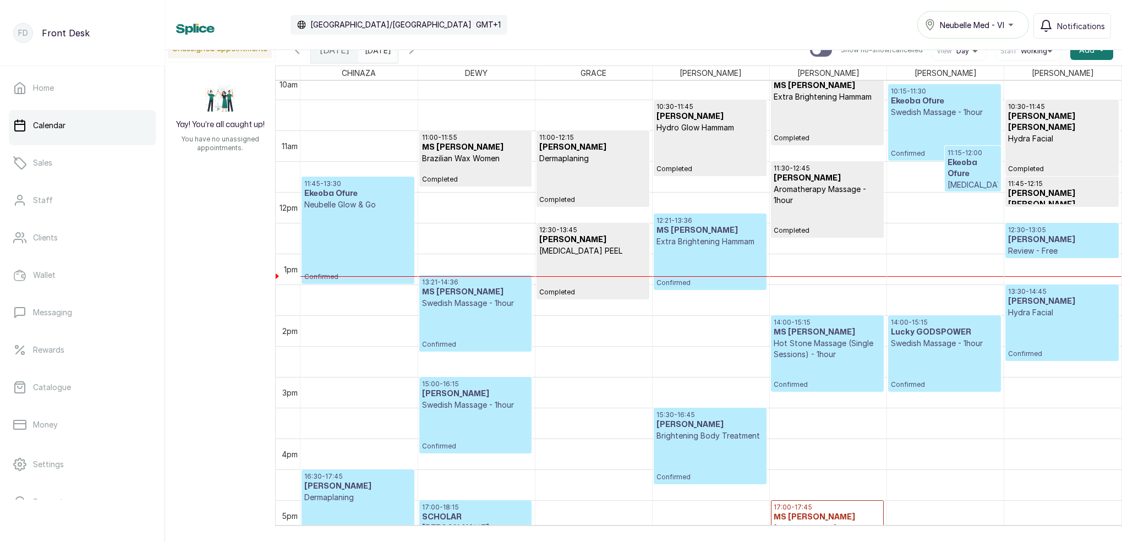
click at [1051, 242] on h3 "[PERSON_NAME]" at bounding box center [1061, 239] width 107 height 11
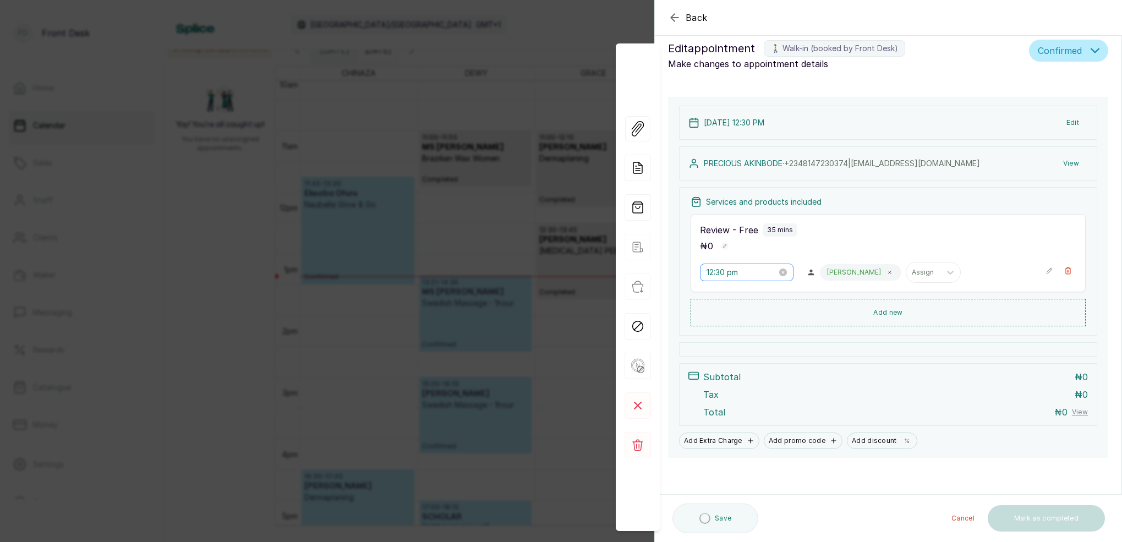
scroll to position [14, 0]
click at [714, 272] on input "12:30 pm" at bounding box center [741, 272] width 70 height 12
click at [717, 356] on div "04" at bounding box center [715, 356] width 26 height 15
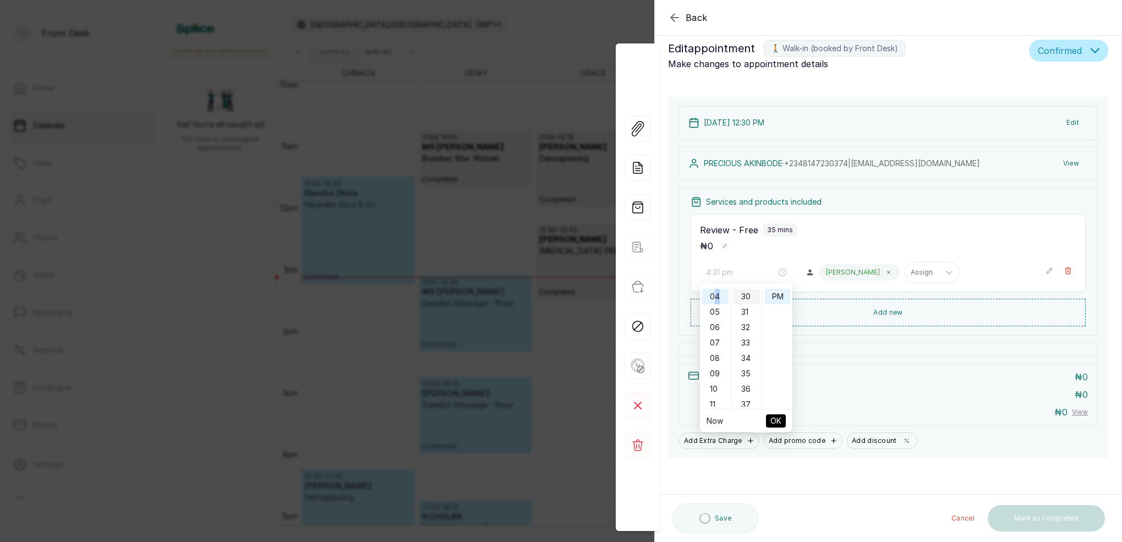
type input "4:30 pm"
drag, startPoint x: 746, startPoint y: 298, endPoint x: 760, endPoint y: 297, distance: 13.8
click at [747, 297] on div "30" at bounding box center [746, 296] width 26 height 15
drag, startPoint x: 769, startPoint y: 294, endPoint x: 772, endPoint y: 308, distance: 13.5
click at [769, 294] on div "PM" at bounding box center [777, 296] width 26 height 15
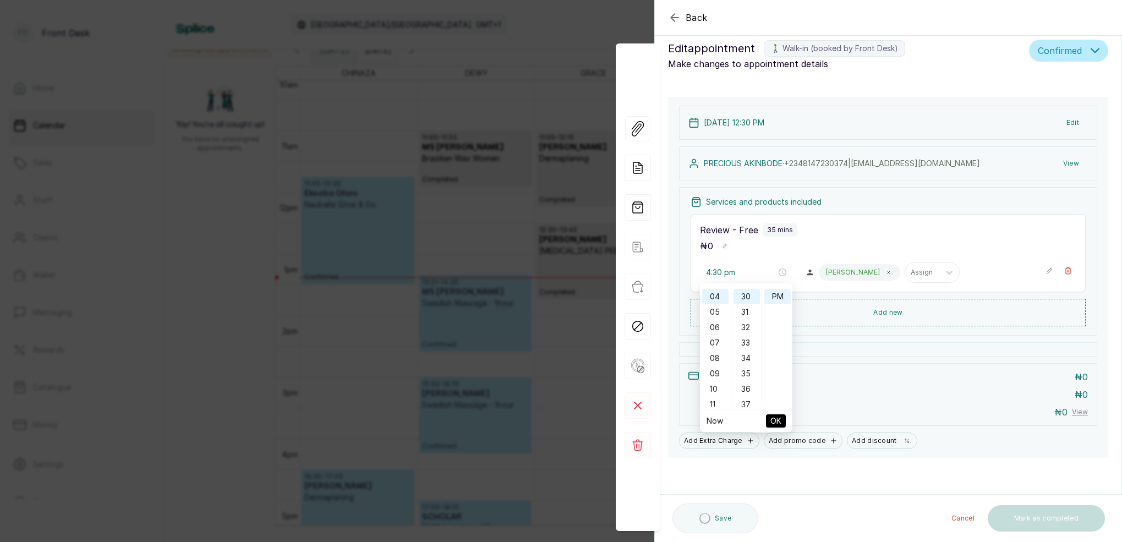
click at [777, 417] on span "OK" at bounding box center [775, 420] width 11 height 21
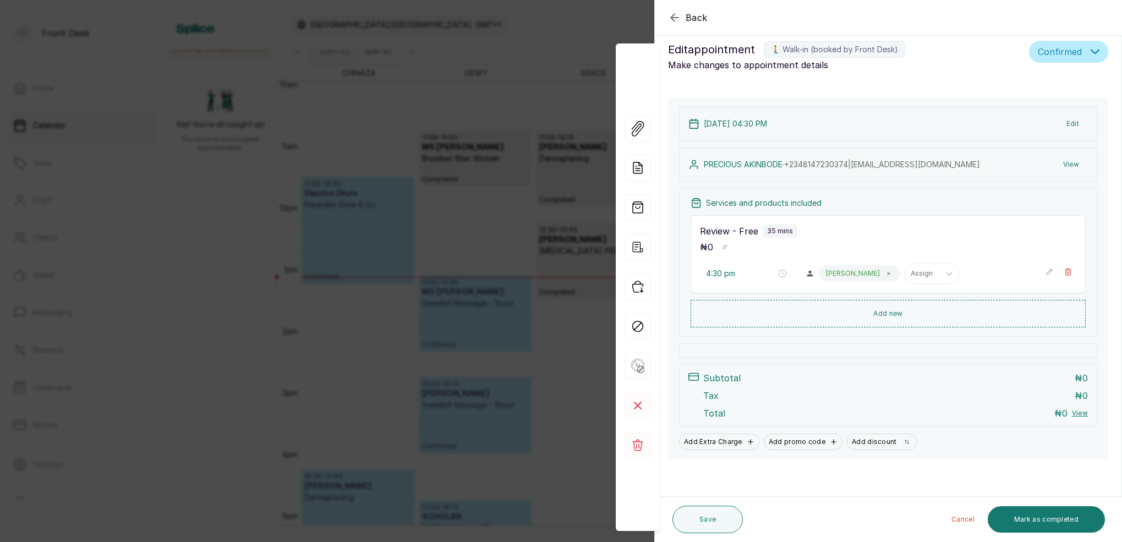
click at [1077, 125] on button "Edit" at bounding box center [1072, 124] width 30 height 20
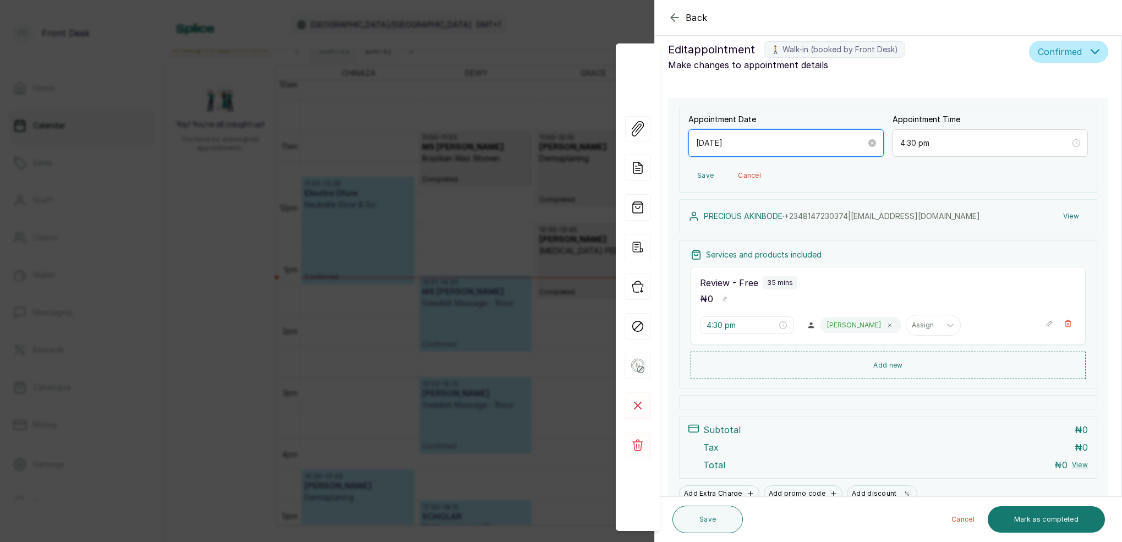
click at [747, 145] on input "[DATE]" at bounding box center [781, 143] width 170 height 12
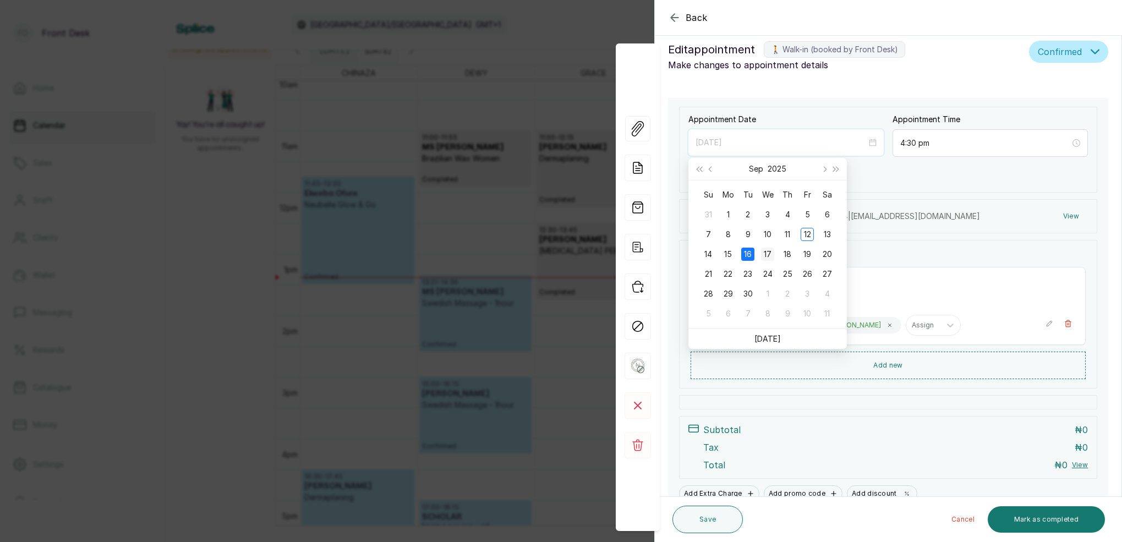
type input "[DATE]"
click at [765, 252] on div "17" at bounding box center [767, 254] width 13 height 13
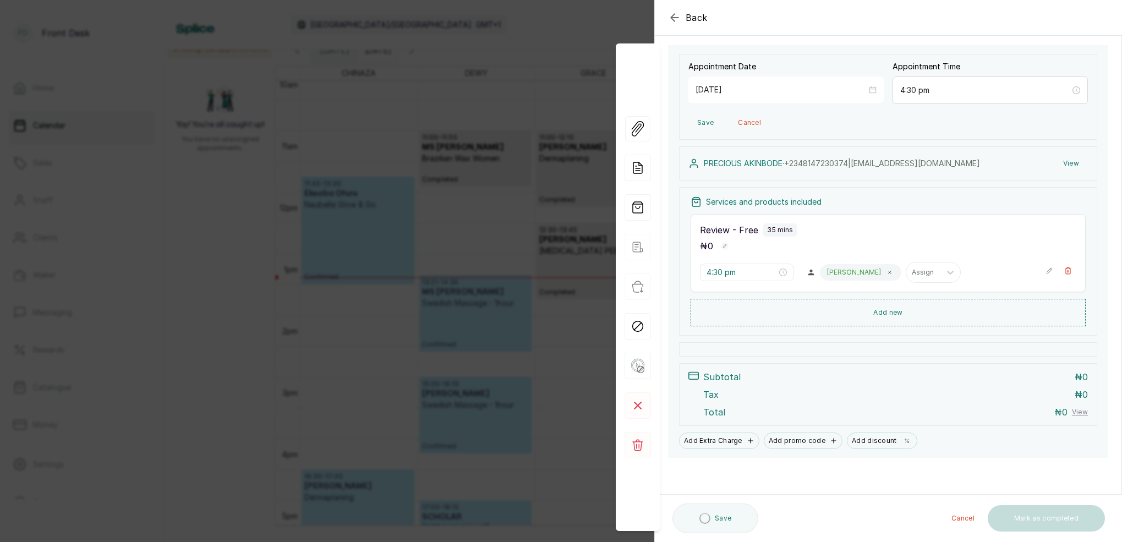
scroll to position [64, 0]
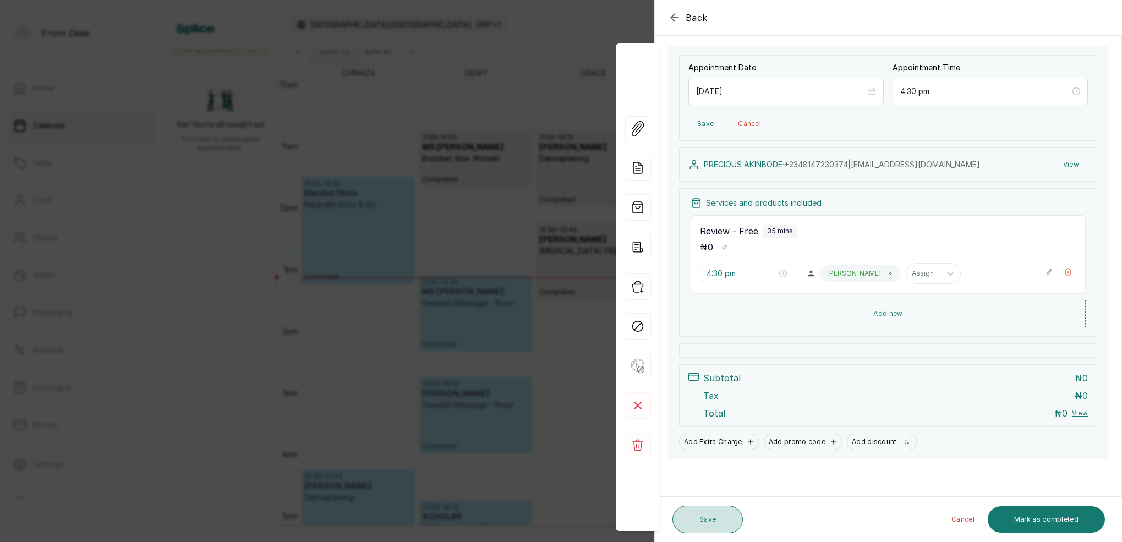
click at [714, 522] on button "Save" at bounding box center [707, 520] width 70 height 28
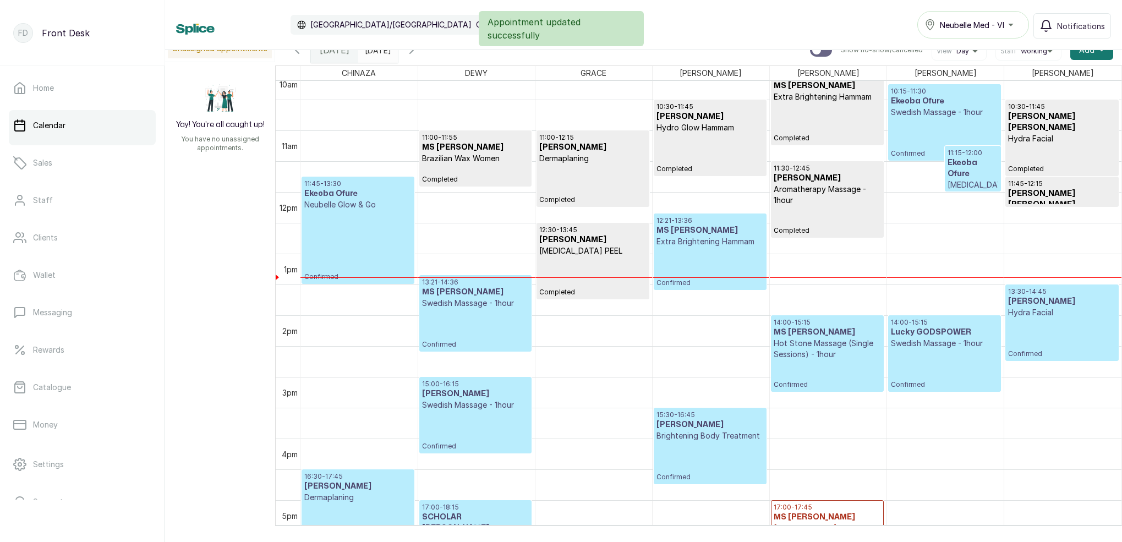
click at [376, 54] on input "[DATE]" at bounding box center [368, 47] width 18 height 19
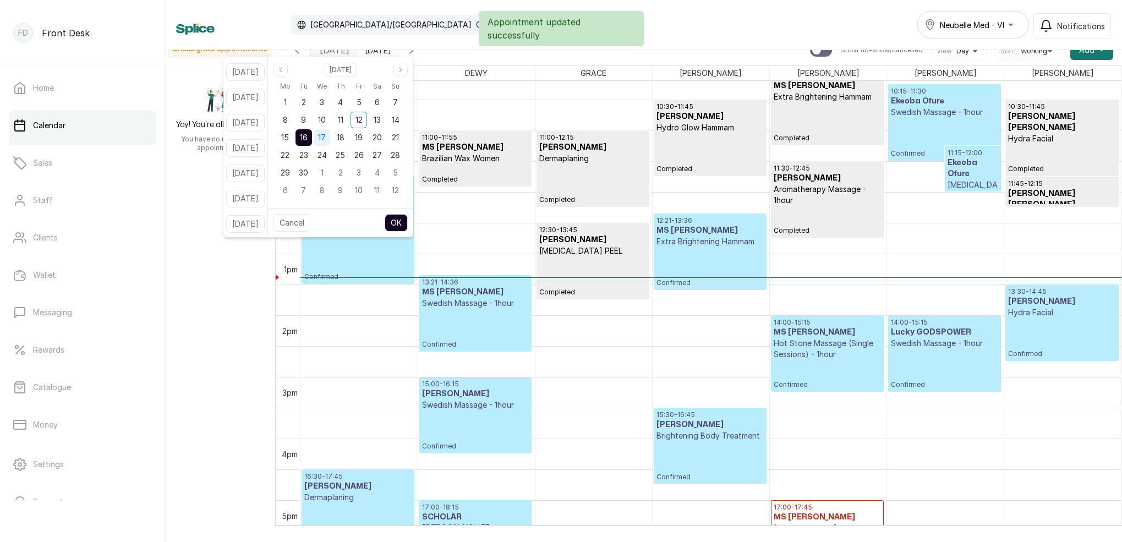
click at [330, 138] on div "17" at bounding box center [322, 137] width 17 height 17
click at [408, 219] on button "OK" at bounding box center [396, 223] width 23 height 18
type input "[DATE]"
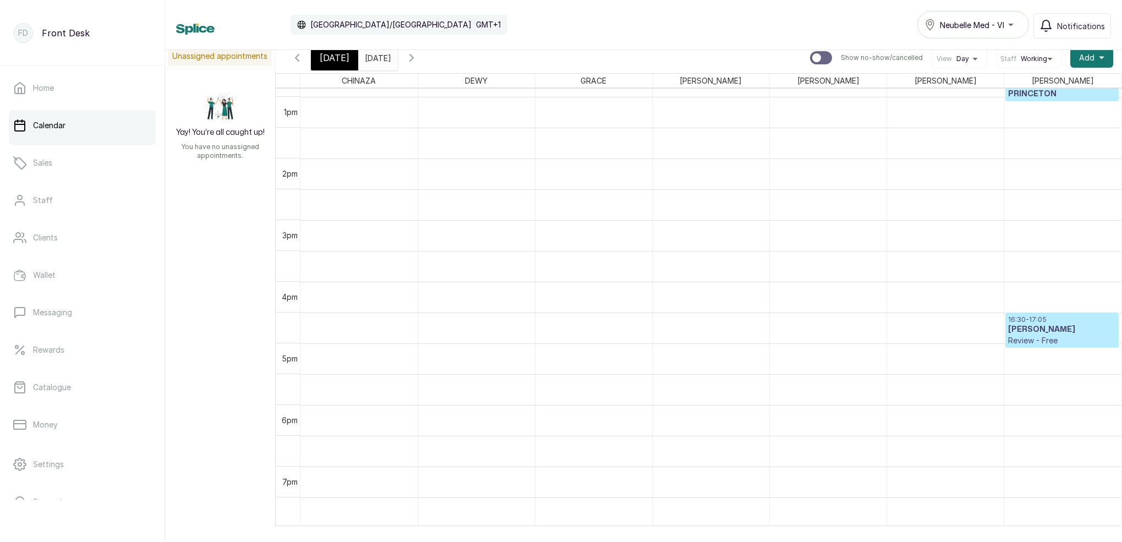
scroll to position [796, 0]
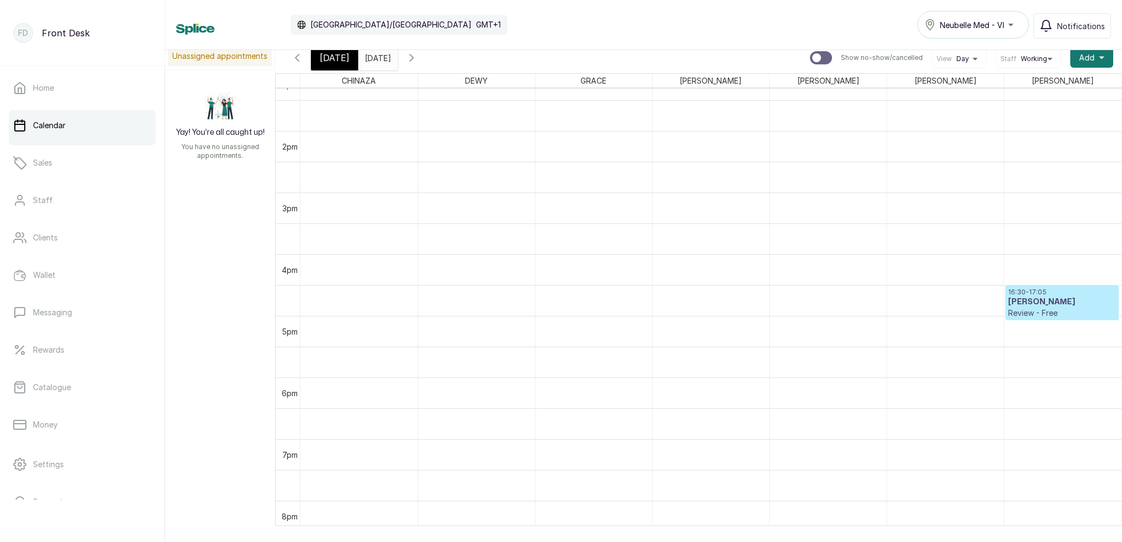
click at [332, 61] on span "[DATE]" at bounding box center [335, 57] width 30 height 13
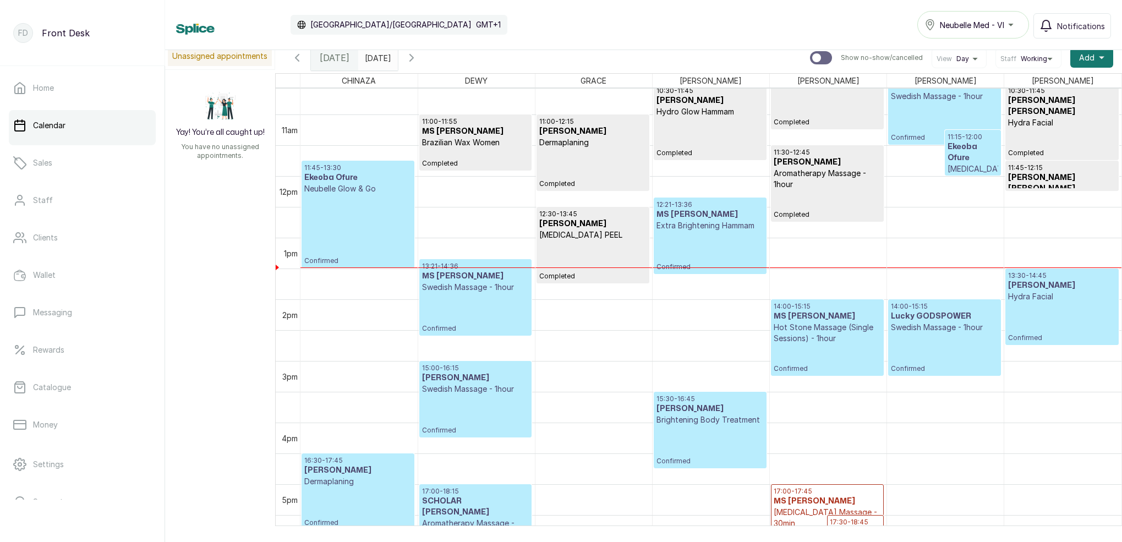
scroll to position [650, 0]
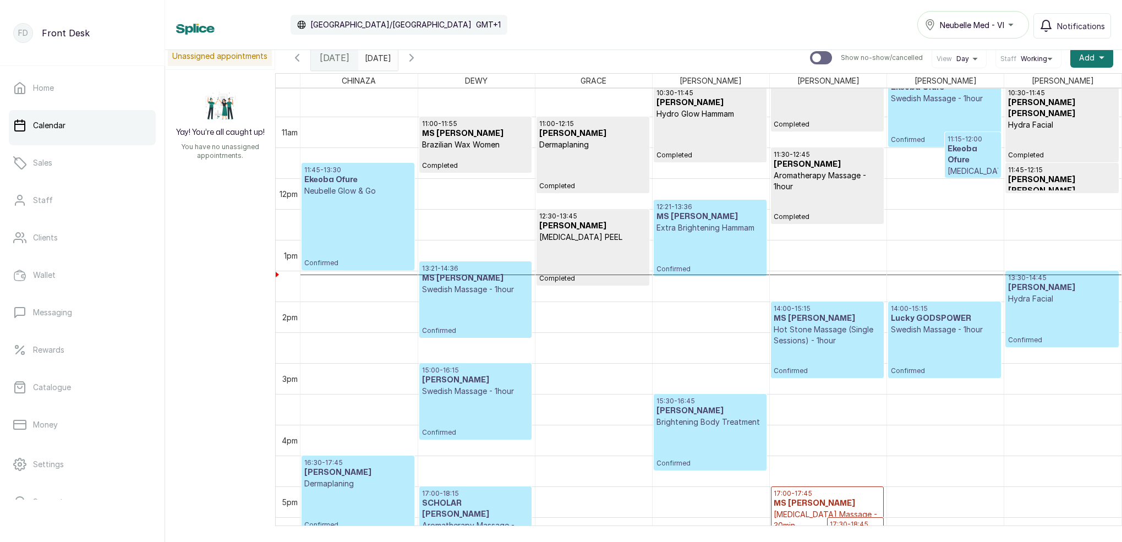
click at [418, 55] on icon "button" at bounding box center [411, 57] width 13 height 13
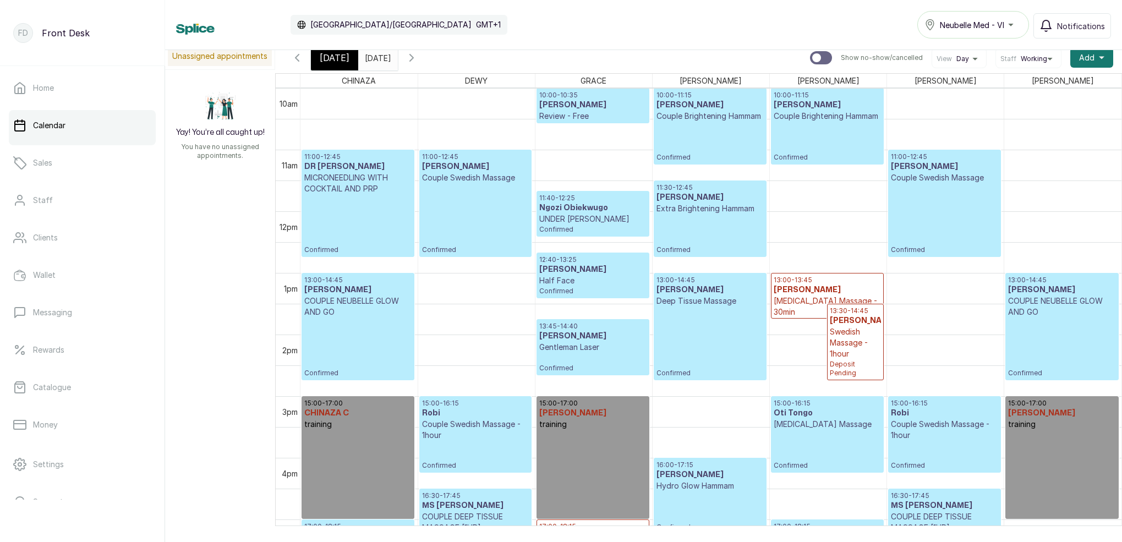
scroll to position [617, 0]
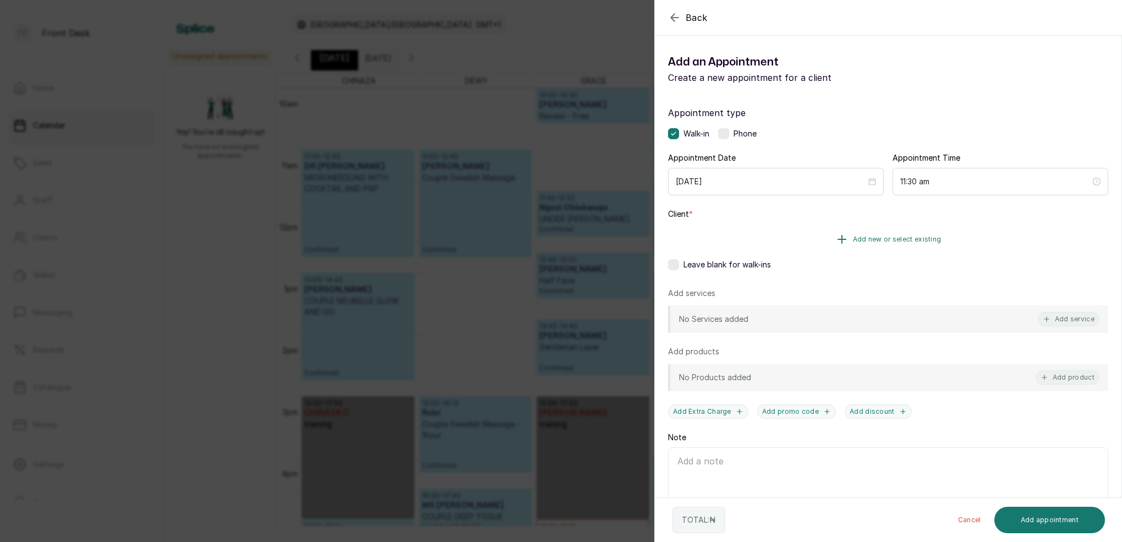
click at [907, 231] on button "Add new or select existing" at bounding box center [888, 239] width 440 height 31
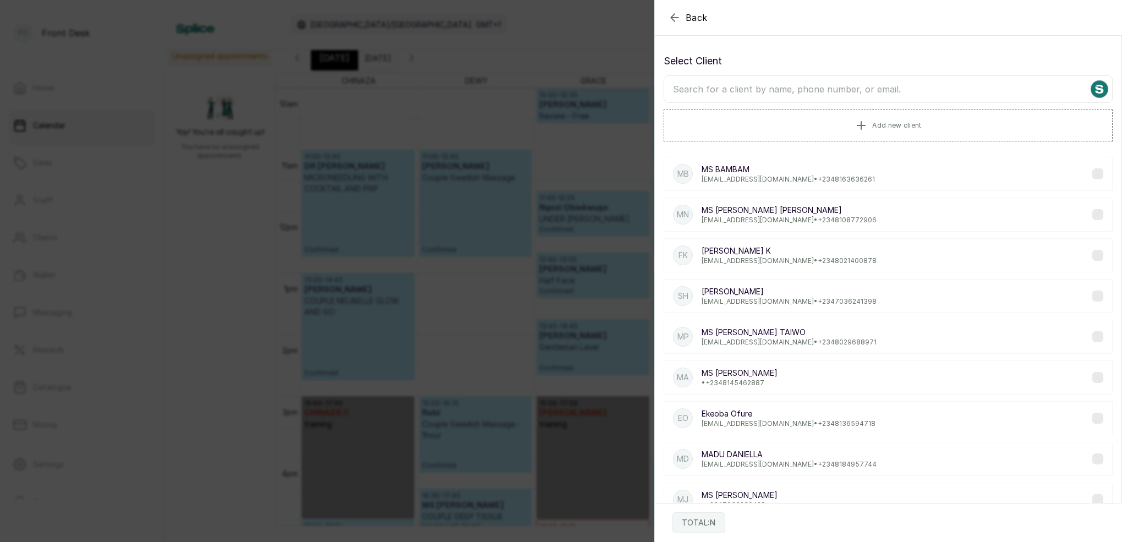
click at [787, 93] on input "text" at bounding box center [887, 89] width 449 height 28
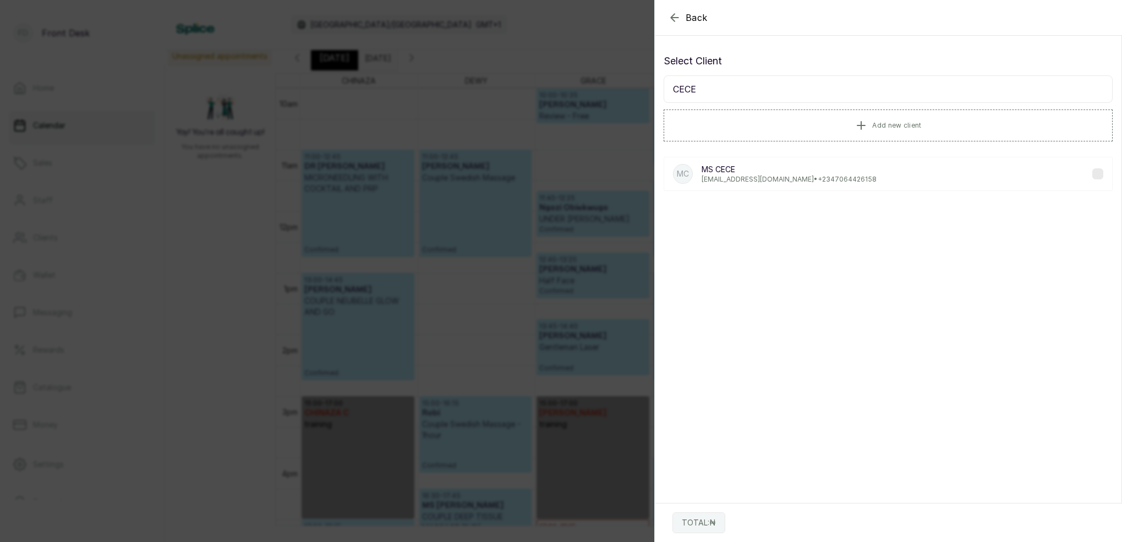
type input "CECE"
click at [853, 163] on div "MC [PERSON_NAME] [EMAIL_ADDRESS][DOMAIN_NAME] • [PHONE_NUMBER]" at bounding box center [887, 174] width 449 height 34
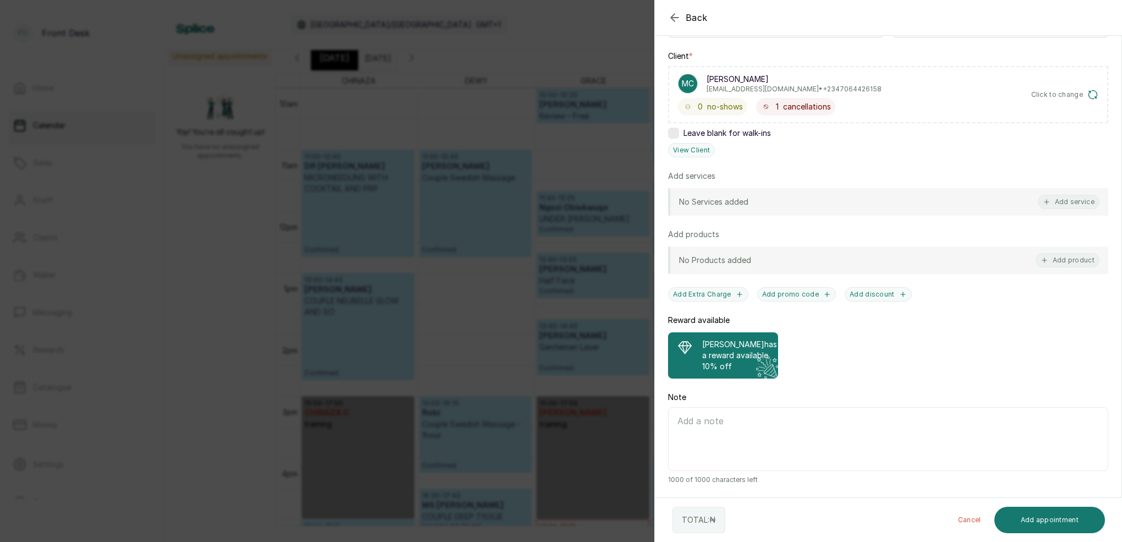
scroll to position [158, 0]
drag, startPoint x: 1055, startPoint y: 198, endPoint x: 1029, endPoint y: 196, distance: 25.4
click at [1054, 198] on button "Add service" at bounding box center [1069, 202] width 62 height 14
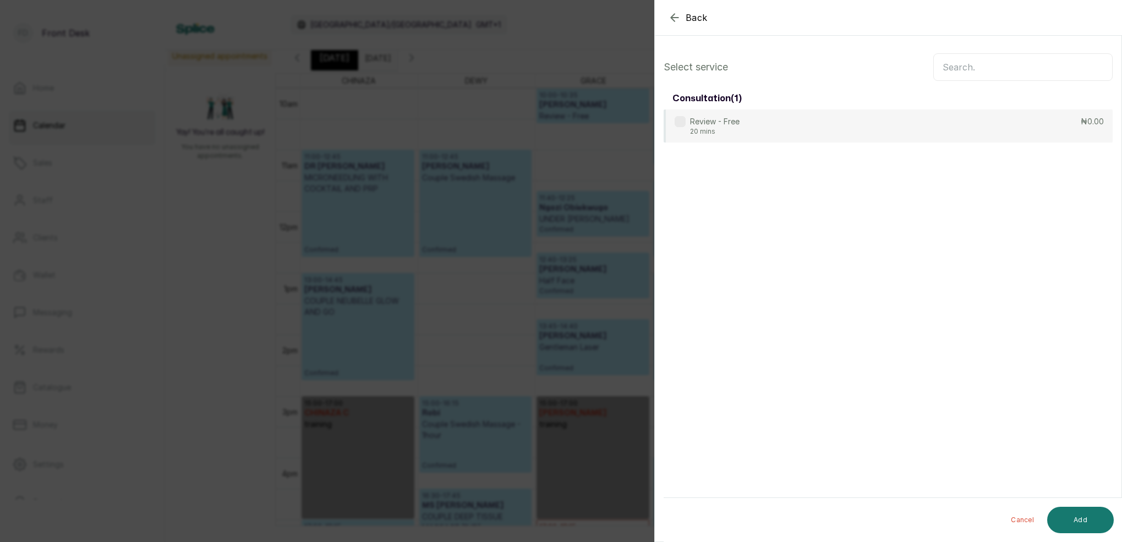
click at [989, 68] on input "text" at bounding box center [1022, 67] width 179 height 28
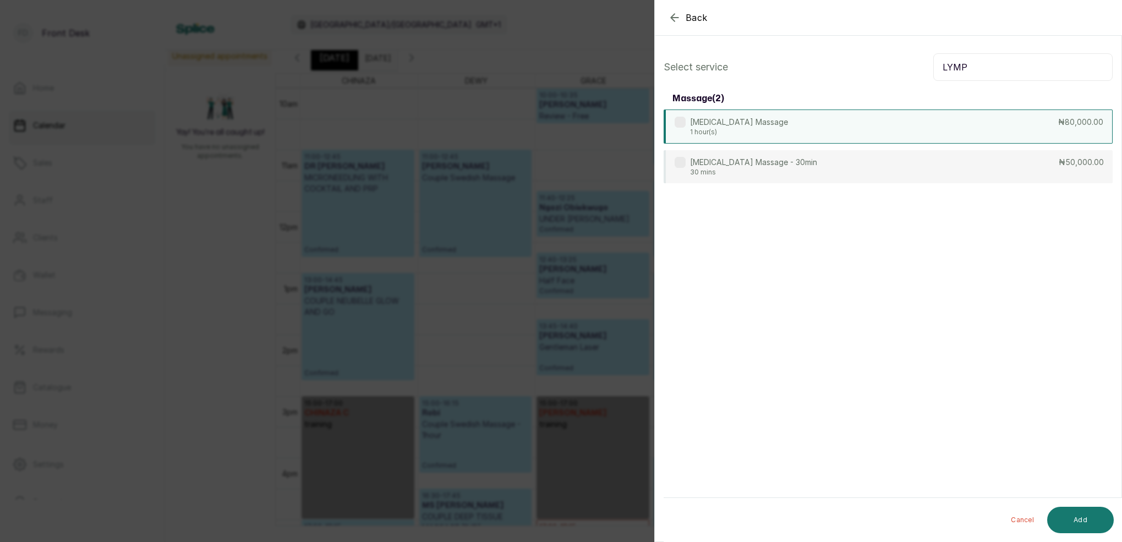
type input "LYMP"
drag, startPoint x: 758, startPoint y: 125, endPoint x: 769, endPoint y: 131, distance: 12.3
click at [758, 125] on p "[MEDICAL_DATA] Massage" at bounding box center [739, 122] width 98 height 11
click at [1094, 517] on button "Add" at bounding box center [1080, 520] width 67 height 26
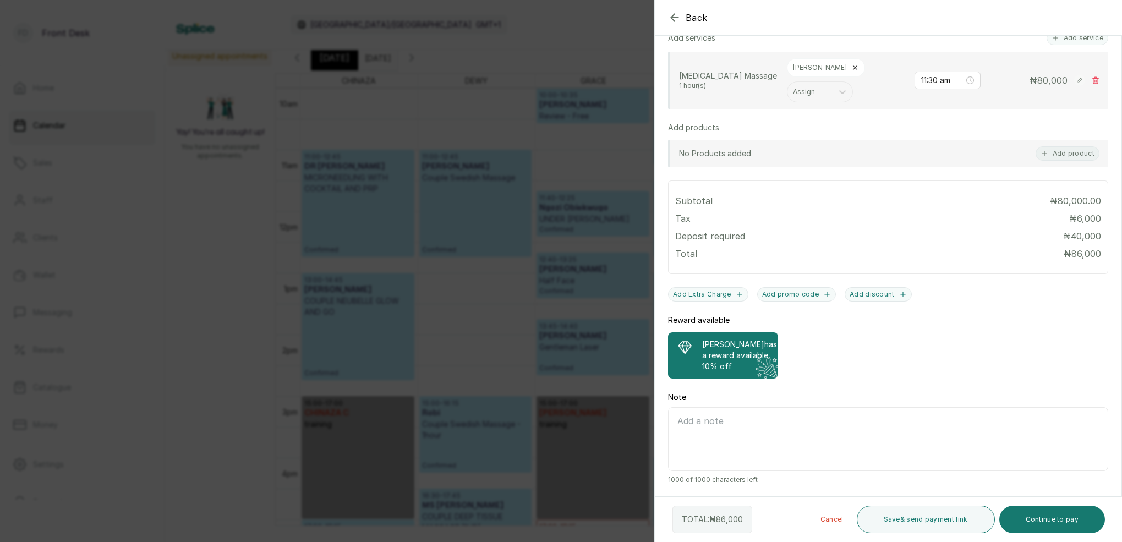
click at [726, 364] on p "10% off" at bounding box center [739, 366] width 75 height 11
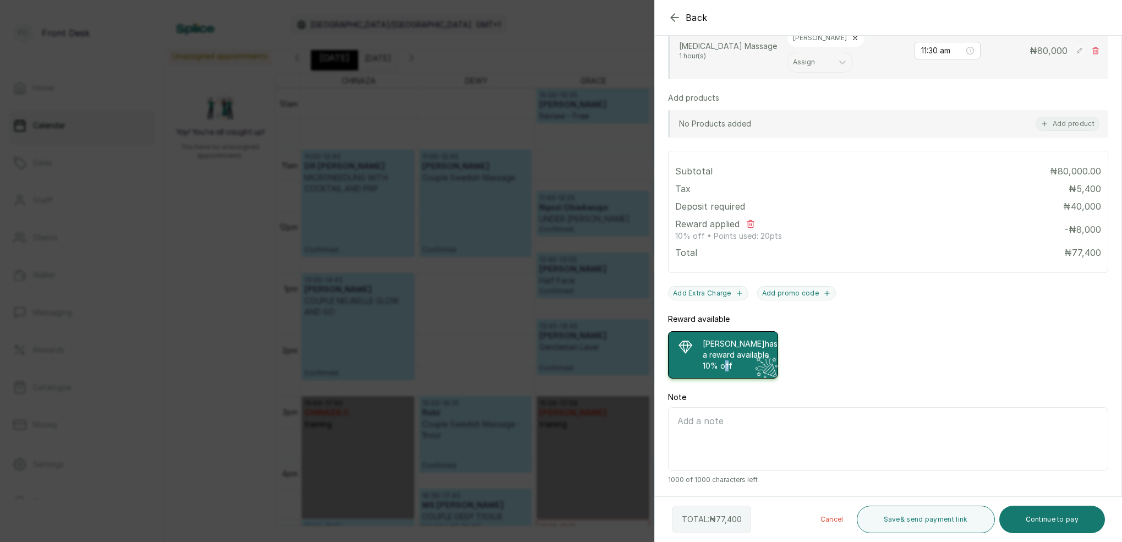
scroll to position [327, 0]
click at [560, 52] on div "Back Add Appointment Add an Appointment Create a new appointment for a client A…" at bounding box center [561, 271] width 1122 height 542
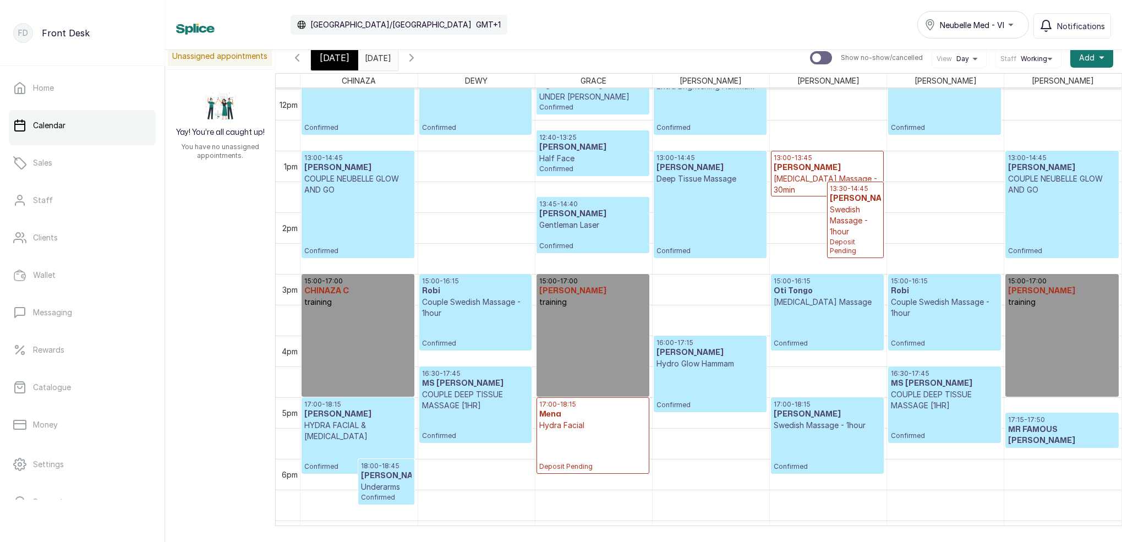
scroll to position [759, 0]
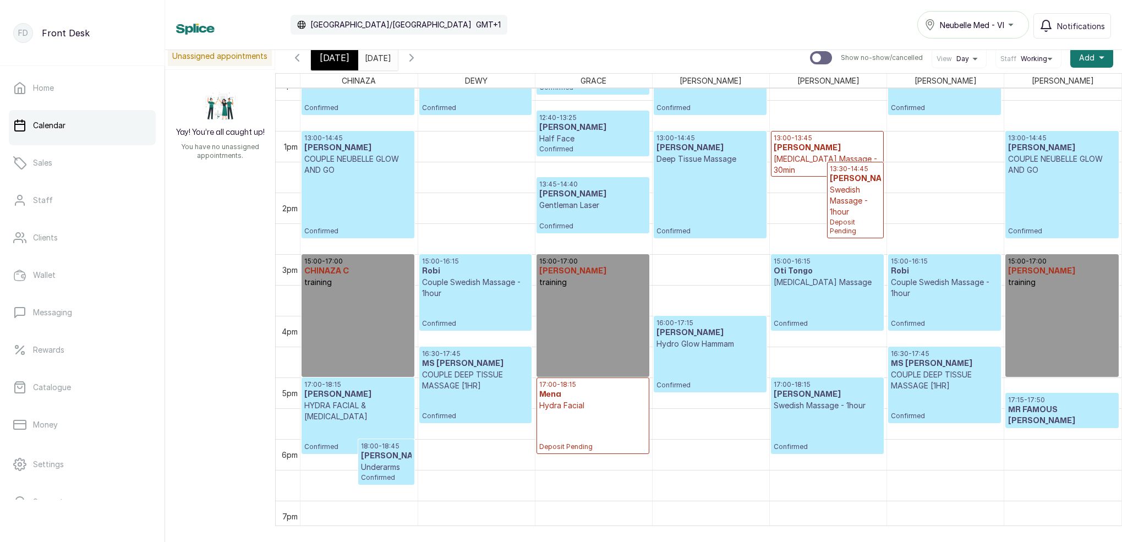
click at [342, 61] on span "[DATE]" at bounding box center [335, 57] width 30 height 13
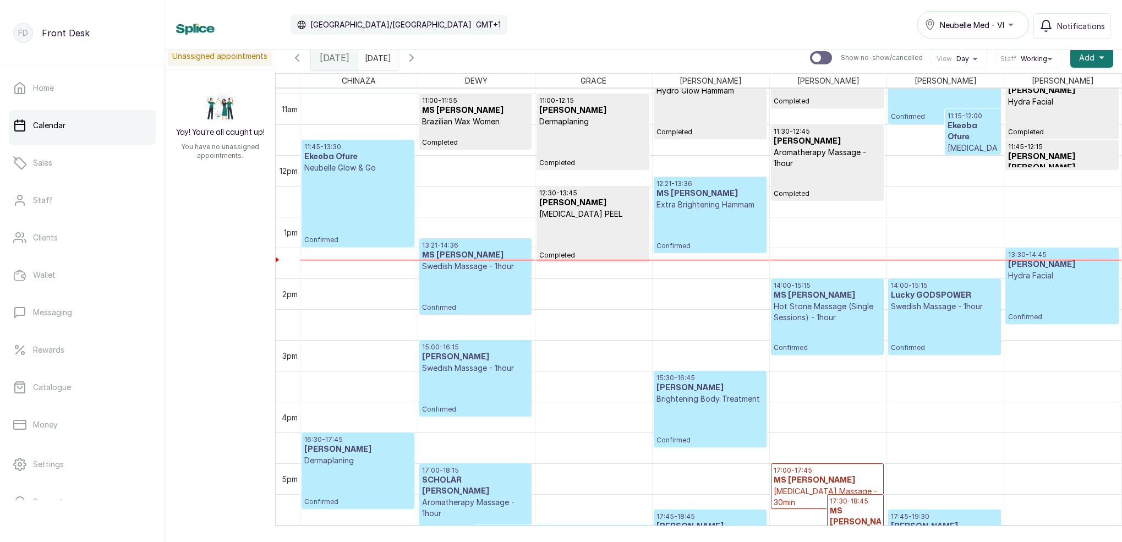
scroll to position [667, 0]
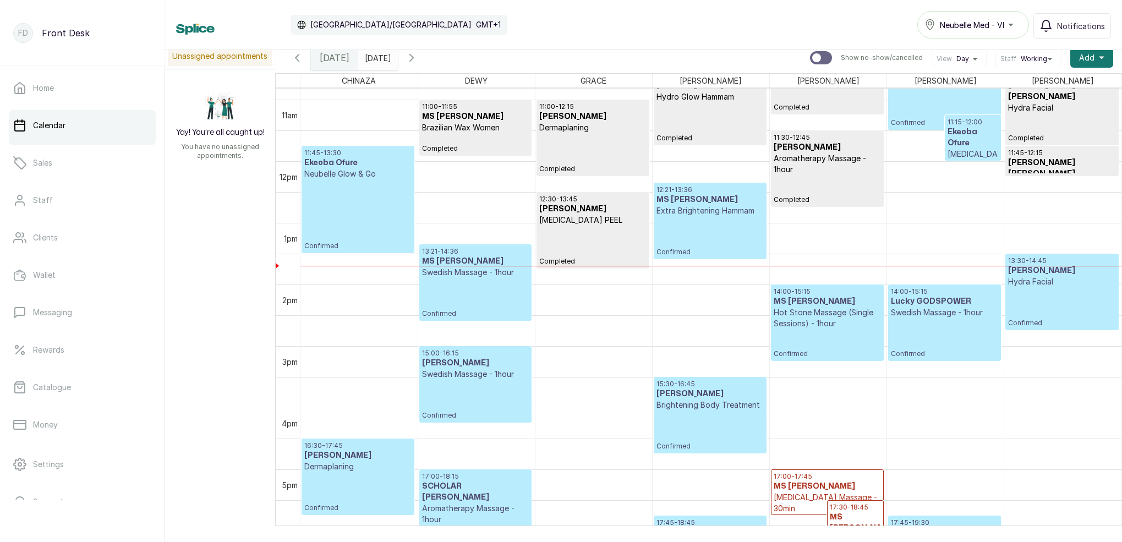
click at [927, 122] on span "Confirmed" at bounding box center [944, 122] width 107 height 9
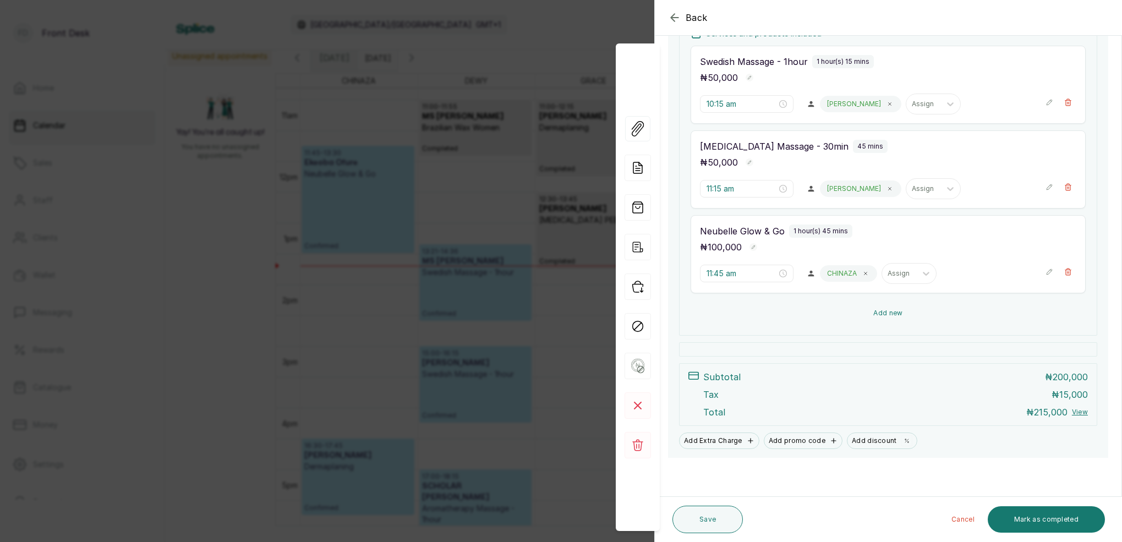
scroll to position [267, 0]
click at [475, 196] on div "Back Appointment Details Edit appointment 💻 Booked Online Make changes to appoi…" at bounding box center [561, 271] width 1122 height 542
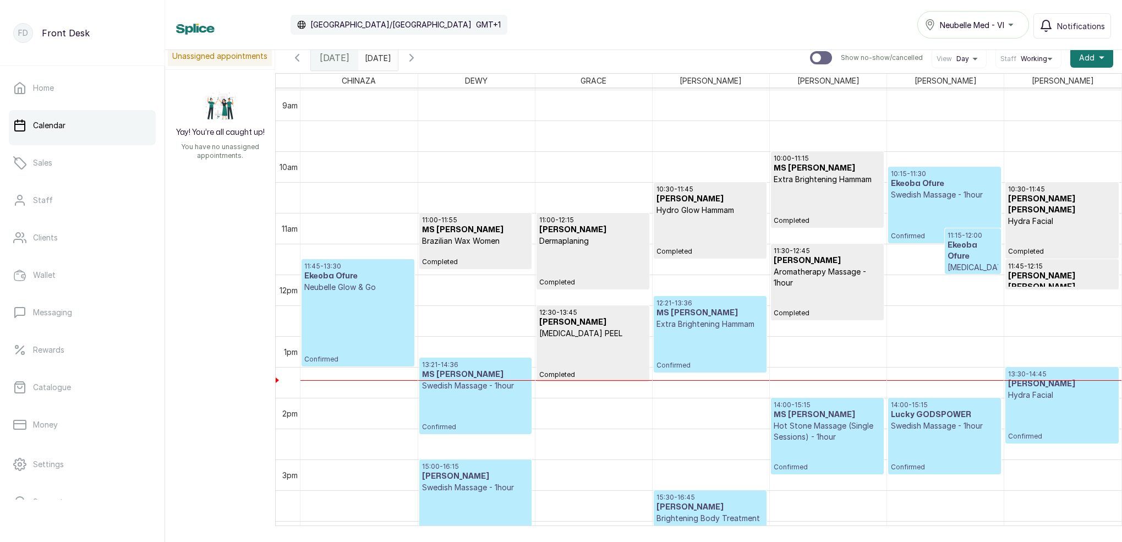
scroll to position [552, 0]
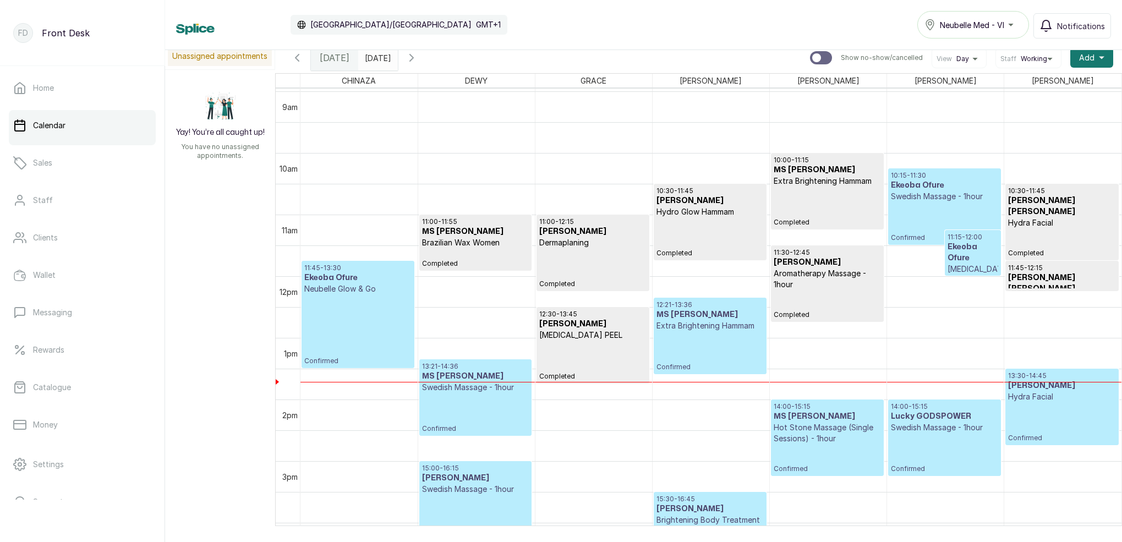
click at [923, 210] on div "10:15 - 11:30 Ekeoba Ofure Swedish Massage - 1hour Confirmed" at bounding box center [944, 206] width 107 height 71
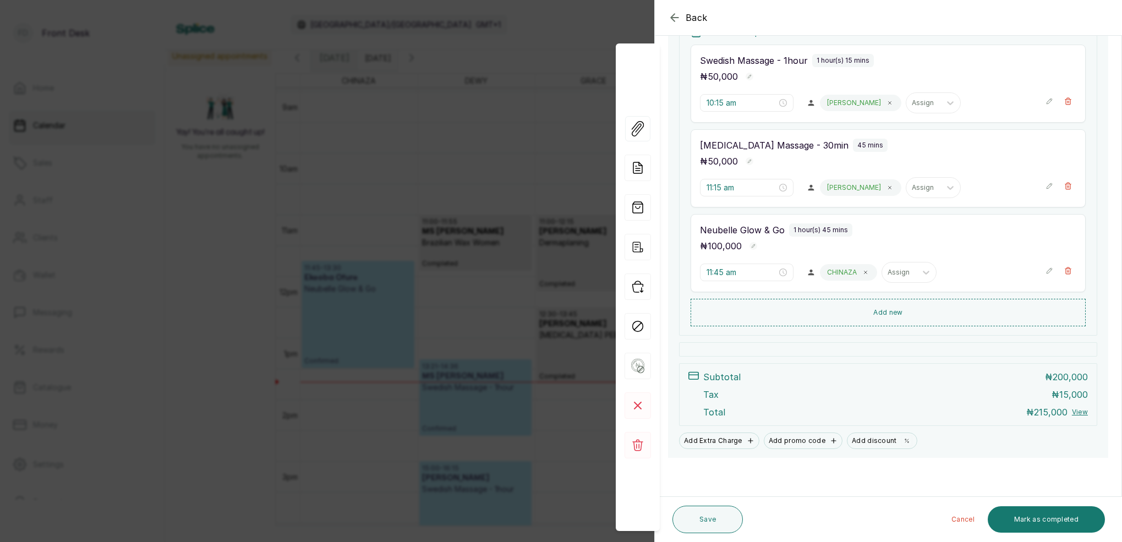
scroll to position [268, 0]
click at [678, 18] on icon "button" at bounding box center [674, 17] width 13 height 13
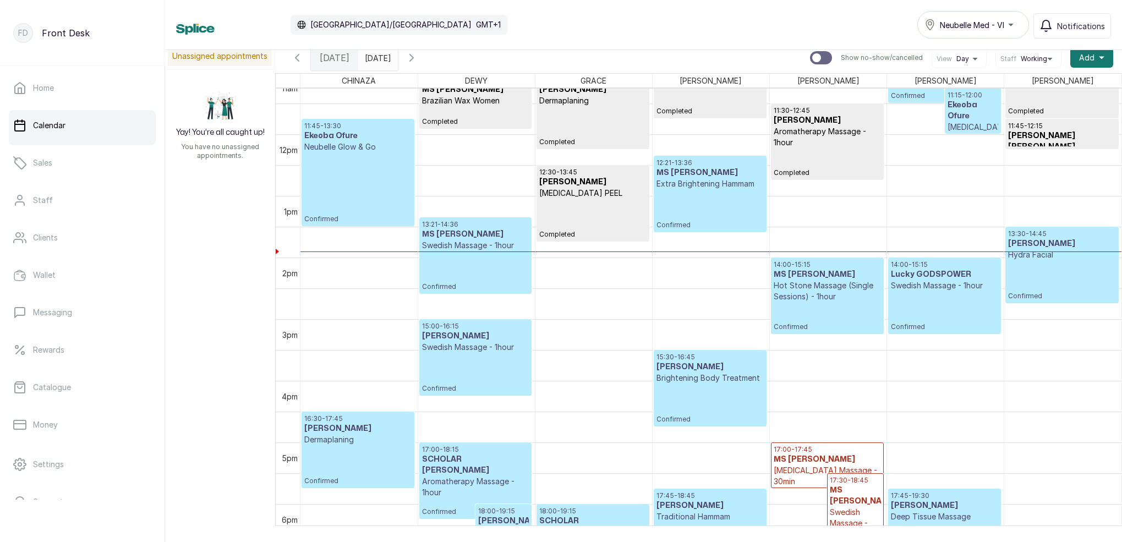
scroll to position [684, 0]
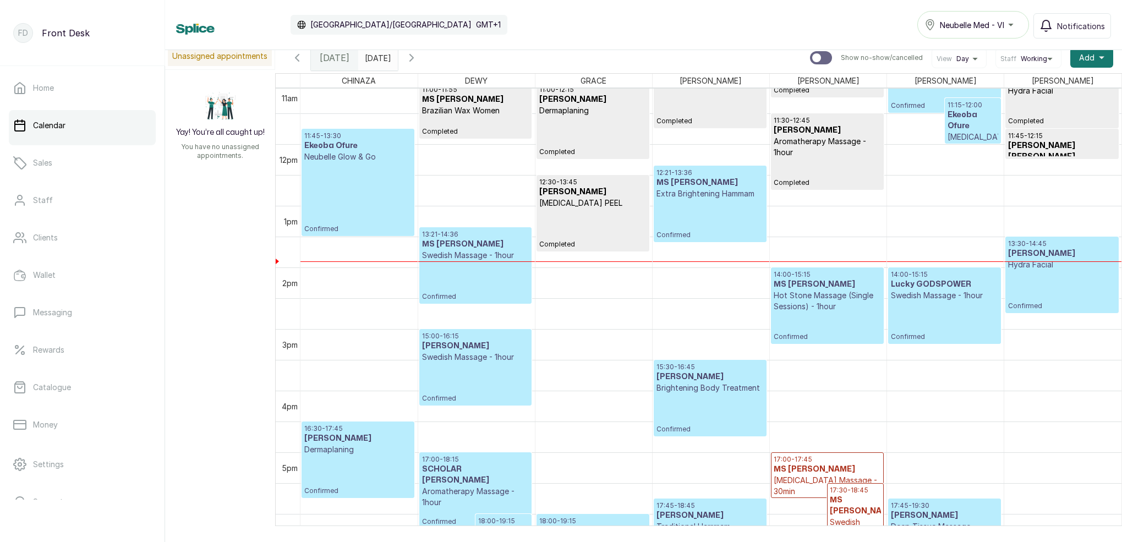
click at [418, 56] on icon "button" at bounding box center [411, 57] width 13 height 13
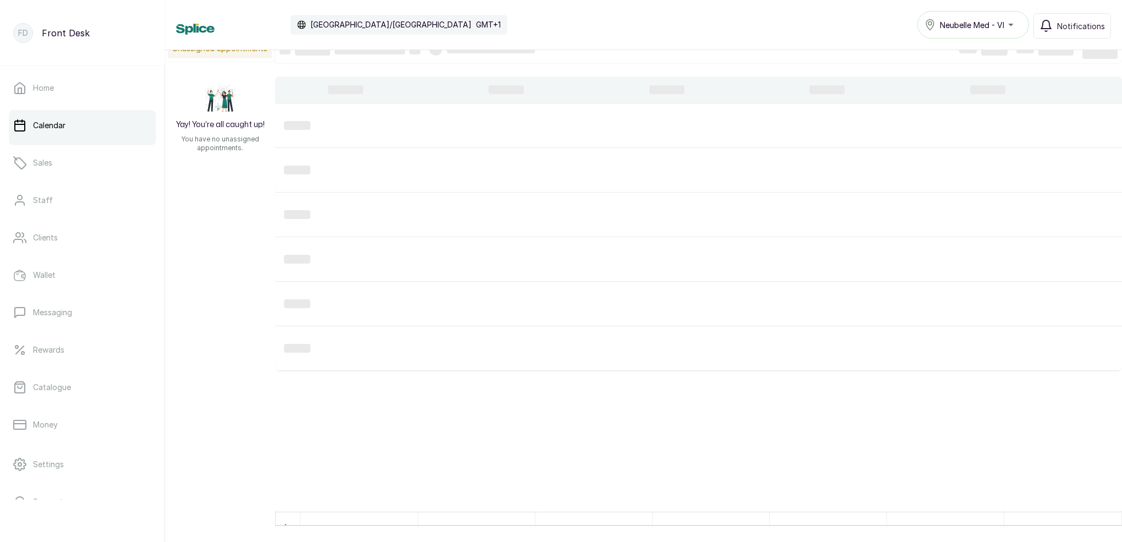
scroll to position [15, 0]
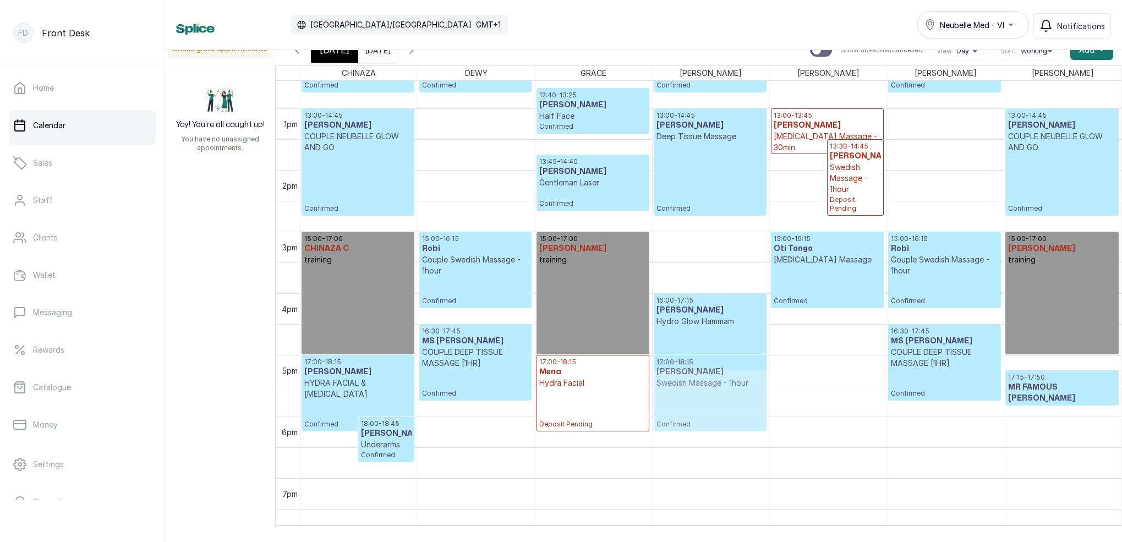
drag, startPoint x: 798, startPoint y: 394, endPoint x: 709, endPoint y: 396, distance: 89.7
click at [709, 396] on tr "17:00 - 18:15 [PERSON_NAME] HYDRA FACIAL & [MEDICAL_DATA] Confirmed 18:00 - 18:…" at bounding box center [710, 46] width 821 height 1479
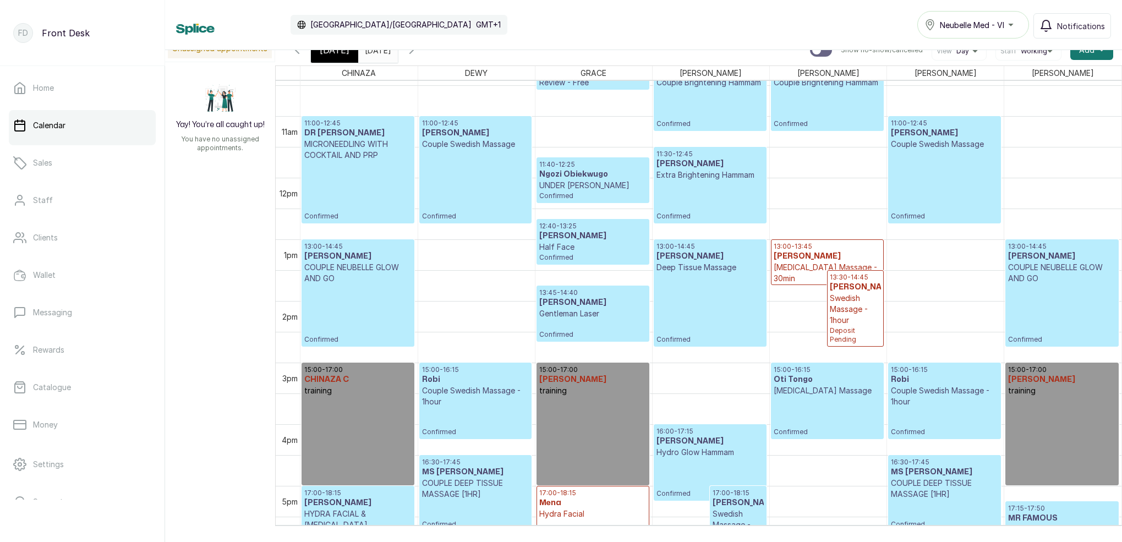
scroll to position [642, 0]
click at [337, 53] on span "[DATE]" at bounding box center [335, 49] width 30 height 13
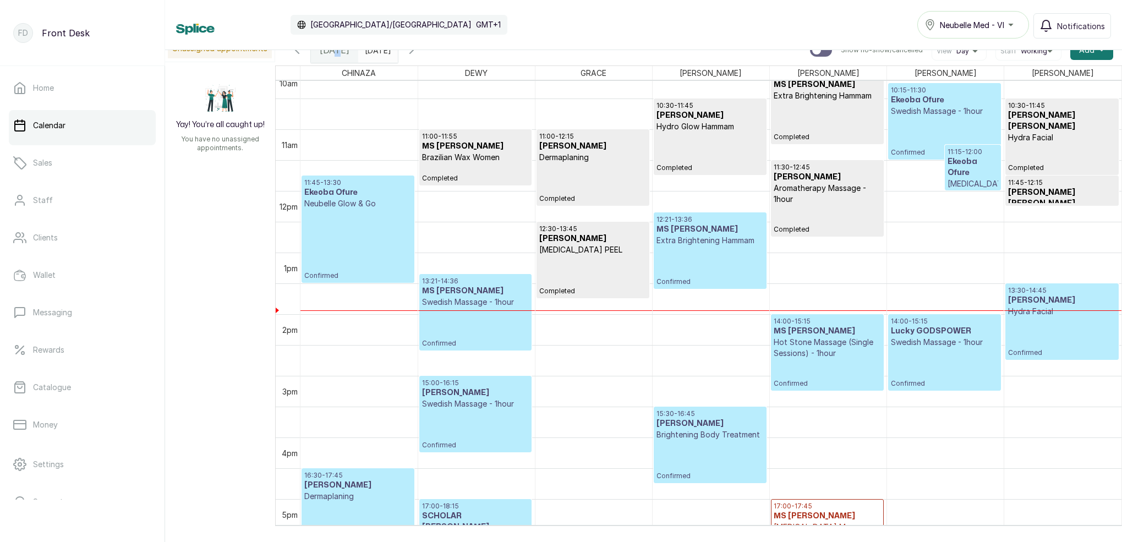
scroll to position [693, 0]
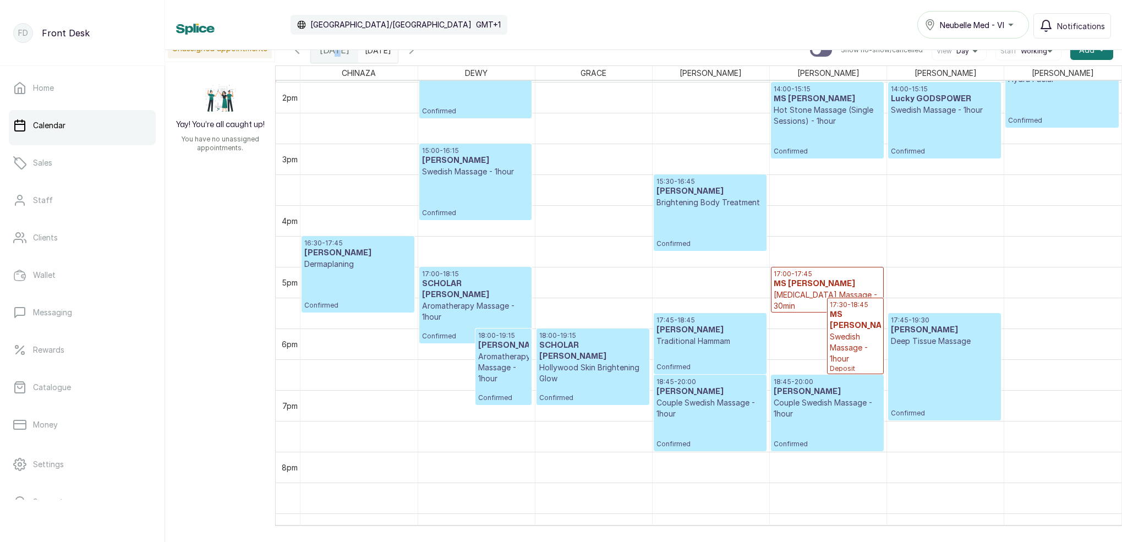
click at [418, 52] on icon "button" at bounding box center [411, 49] width 13 height 13
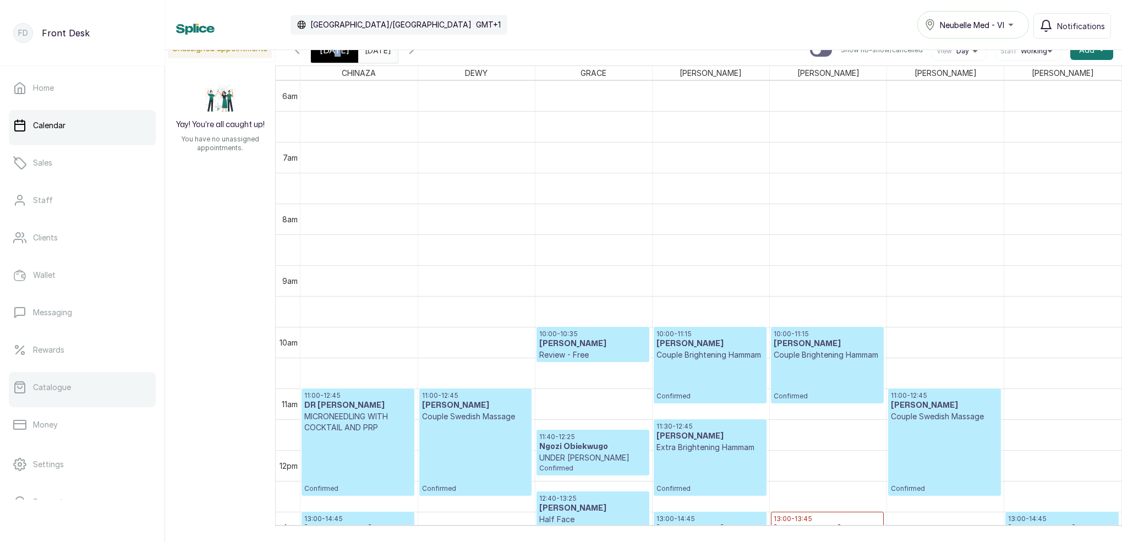
click at [46, 392] on p "Catalogue" at bounding box center [52, 387] width 38 height 11
